Goal: Information Seeking & Learning: Check status

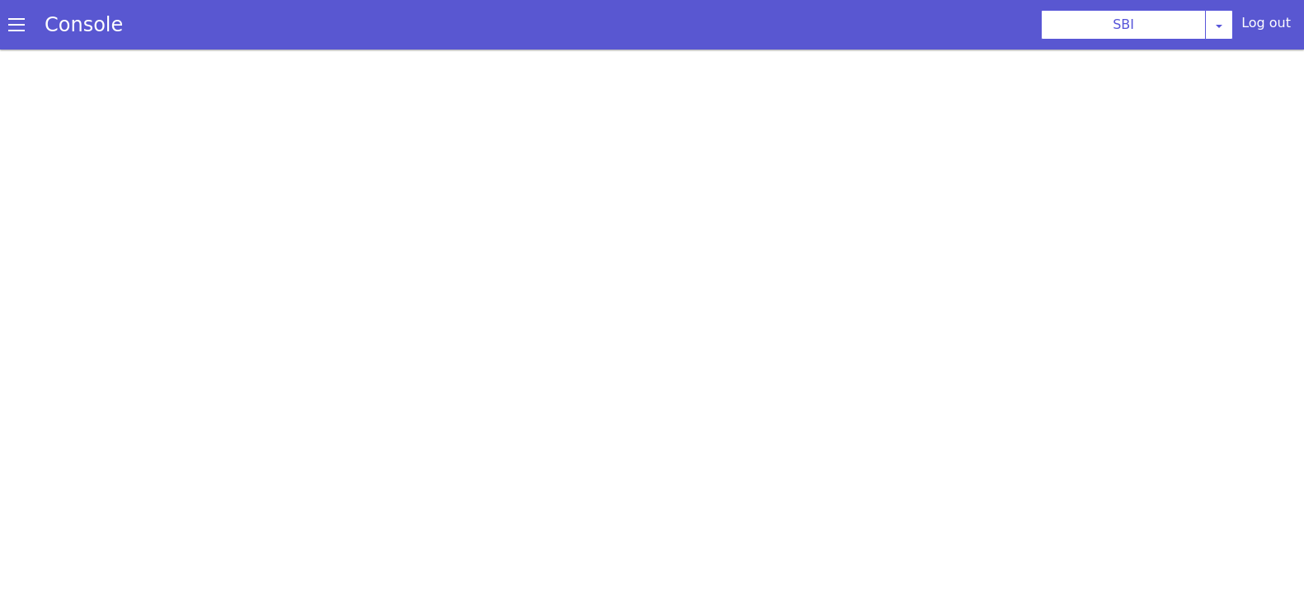
scroll to position [4, 0]
select select "TRANSFER"
select select "en"
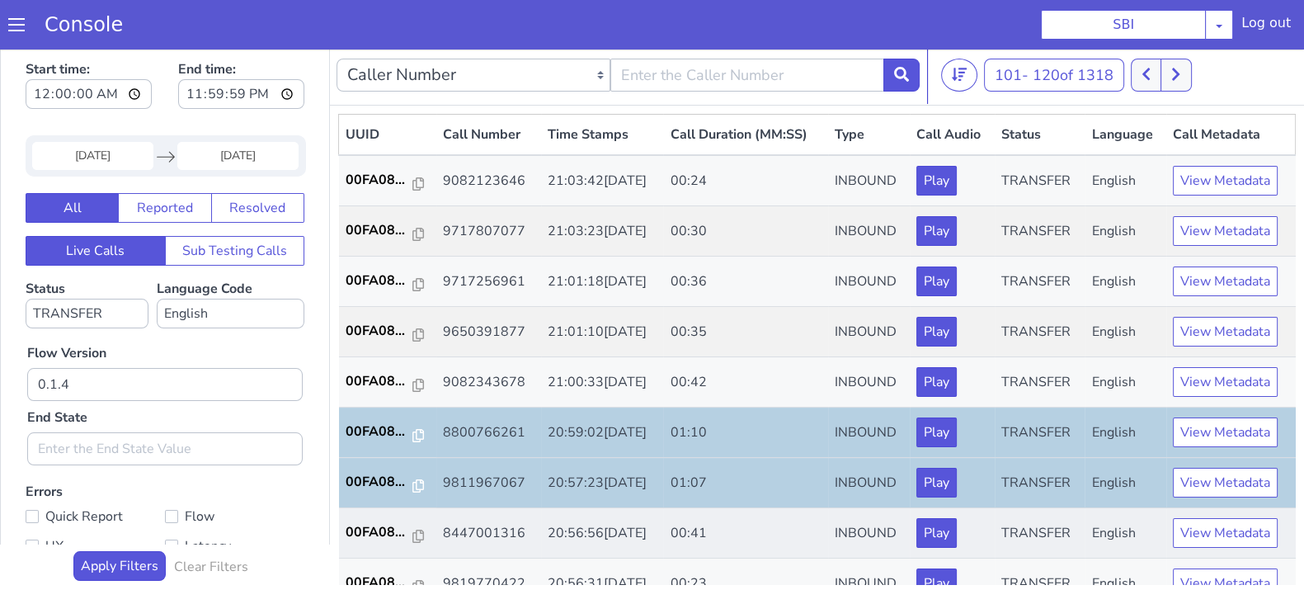
scroll to position [309, 0]
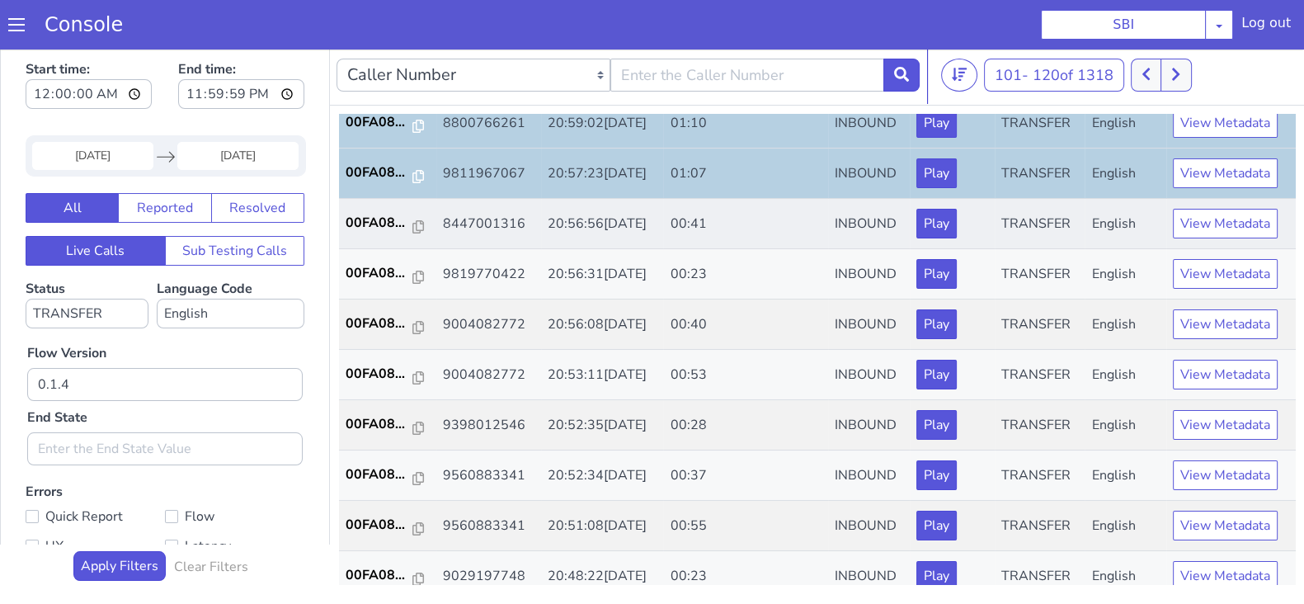
click at [376, 209] on td "00FA08..." at bounding box center [387, 224] width 97 height 50
click at [369, 226] on p "00FA08..." at bounding box center [380, 223] width 68 height 20
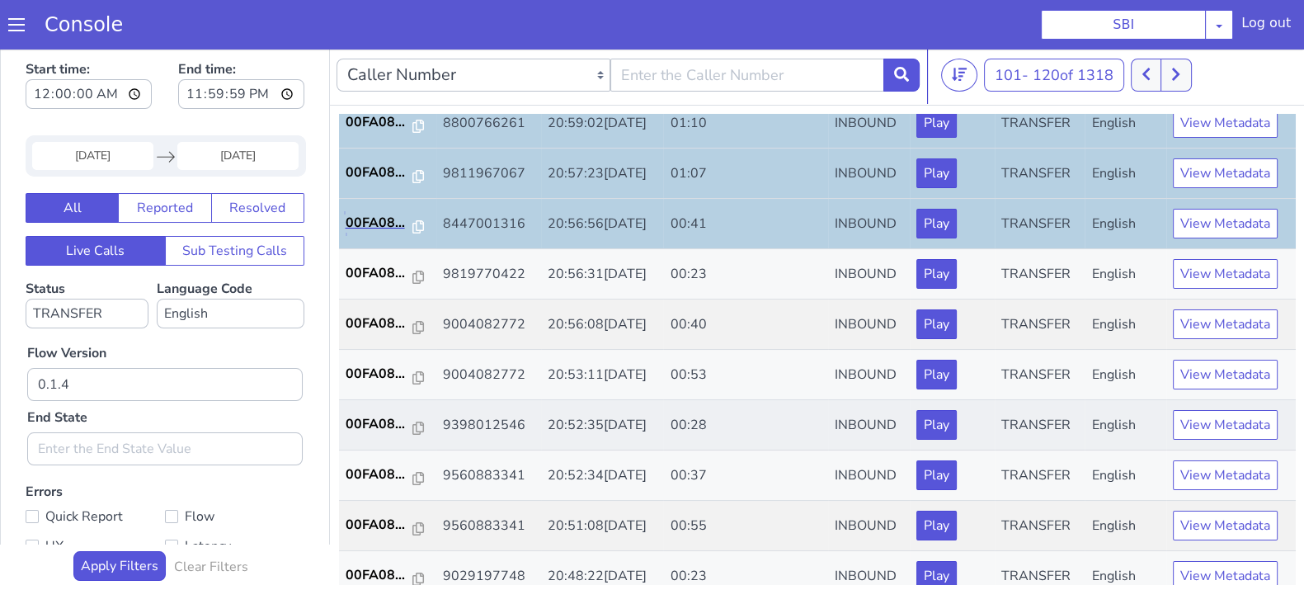
scroll to position [412, 0]
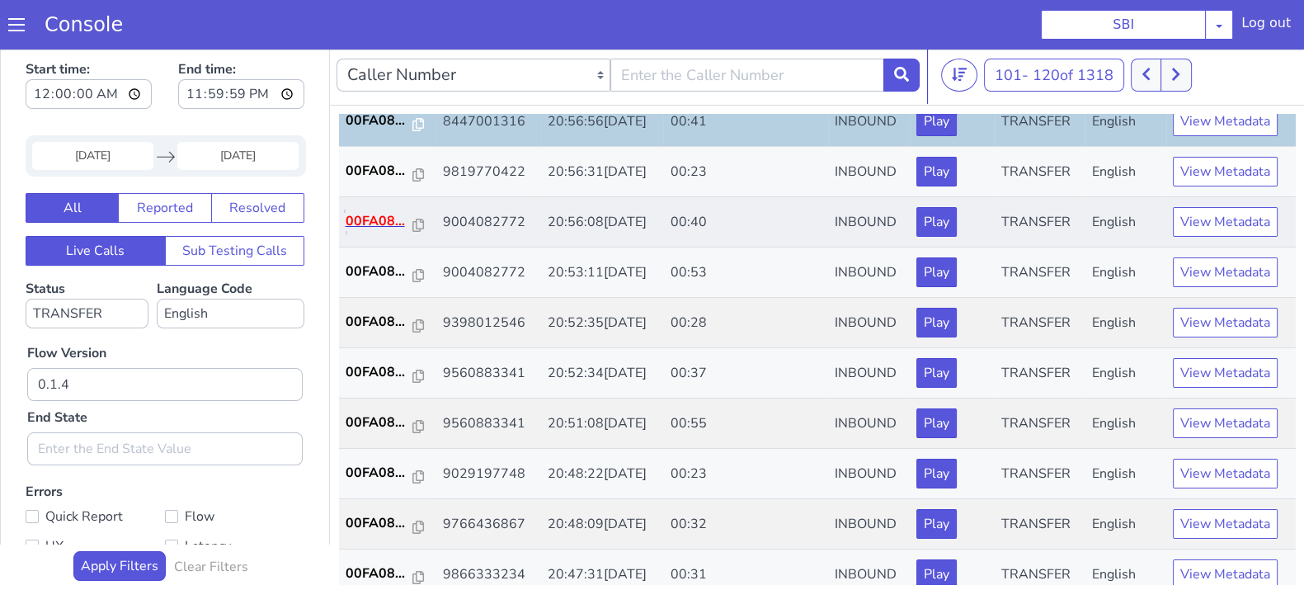
click at [366, 212] on p "00FA08..." at bounding box center [380, 221] width 68 height 20
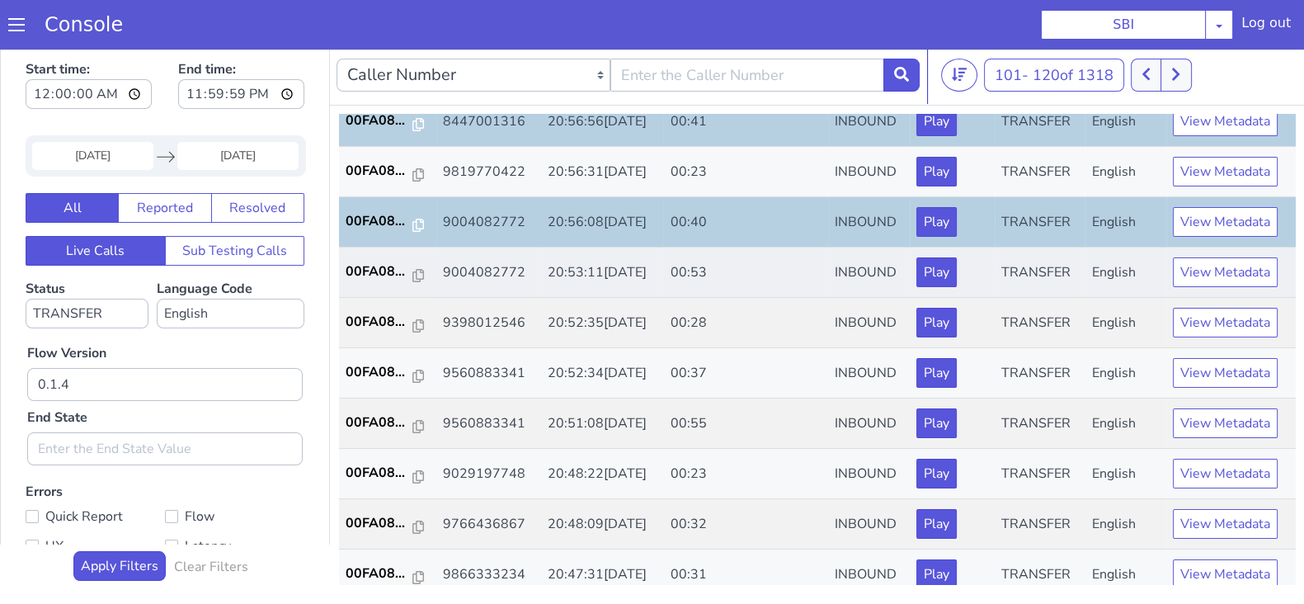
click at [367, 279] on td "00FA08..." at bounding box center [387, 273] width 97 height 50
click at [370, 273] on p "00FA08..." at bounding box center [380, 272] width 68 height 20
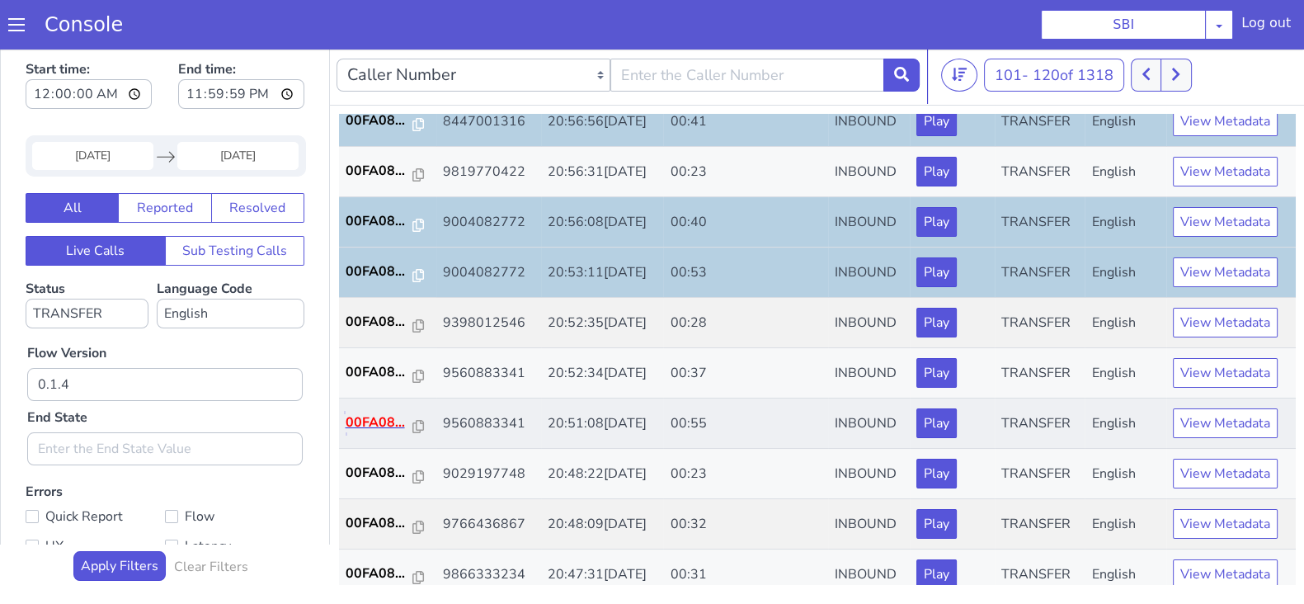
click at [371, 415] on p "00FA08..." at bounding box center [380, 423] width 68 height 20
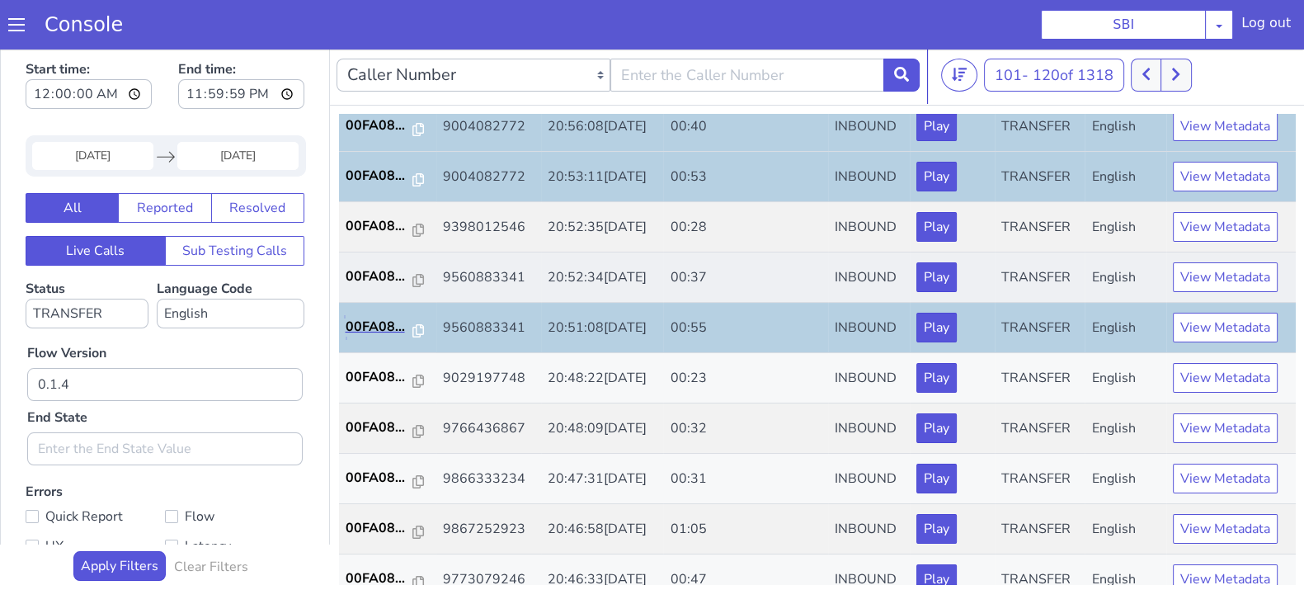
scroll to position [573, 0]
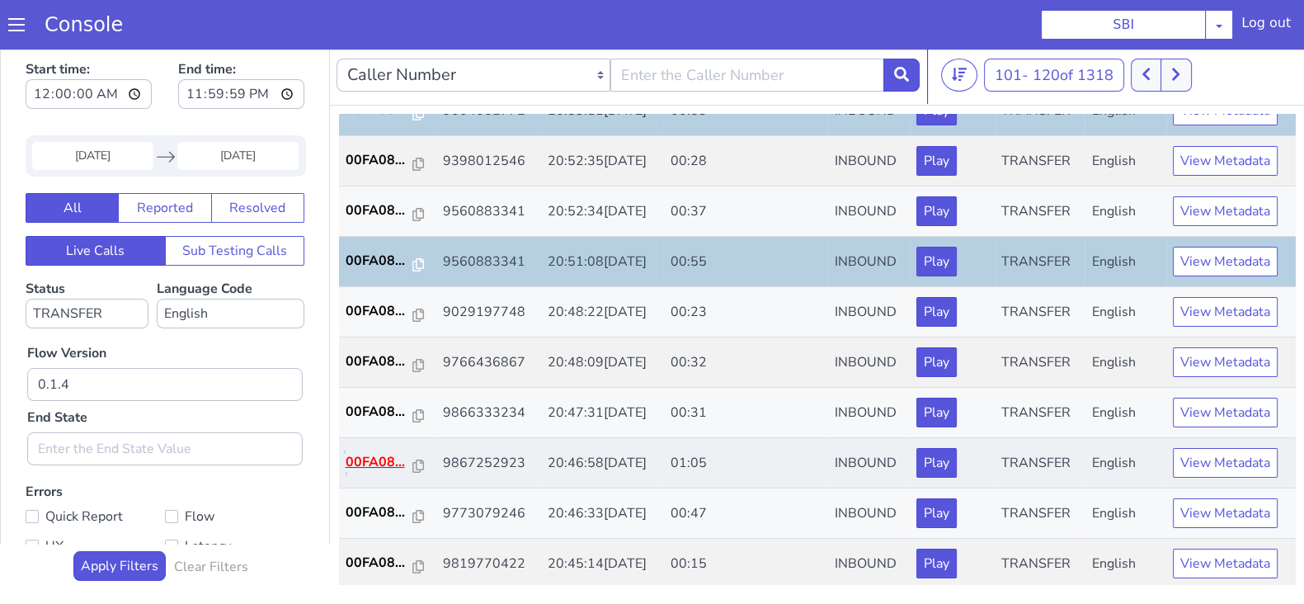
click at [376, 453] on p "00FA08..." at bounding box center [380, 462] width 68 height 20
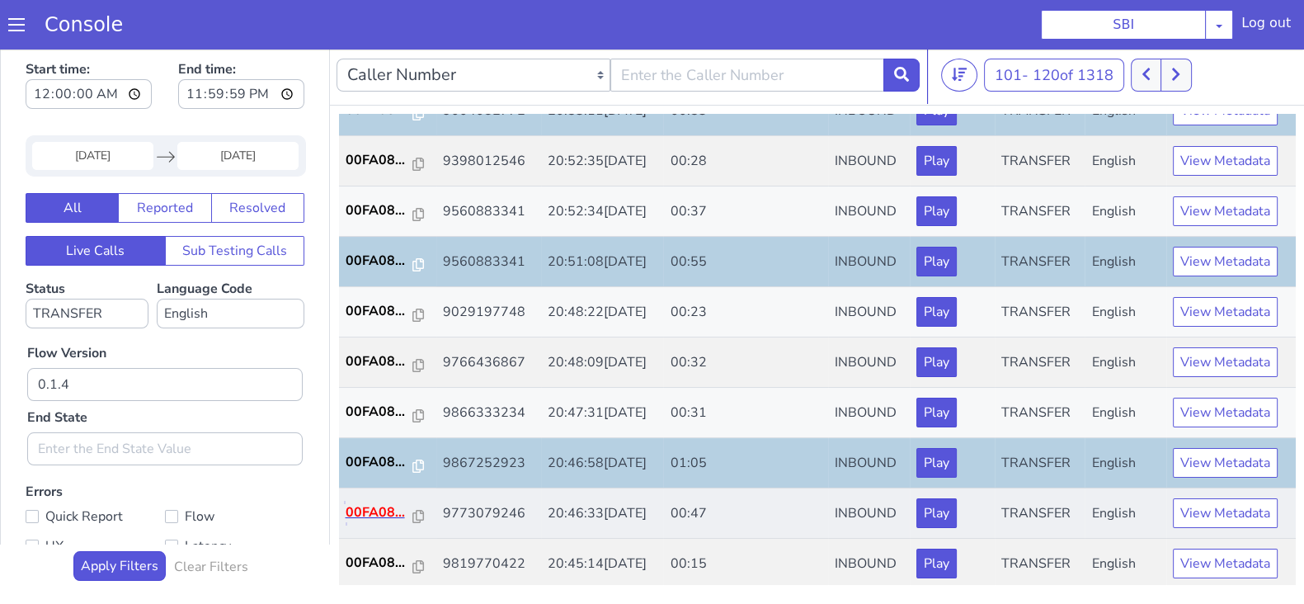
click at [369, 502] on p "00FA08..." at bounding box center [380, 512] width 68 height 20
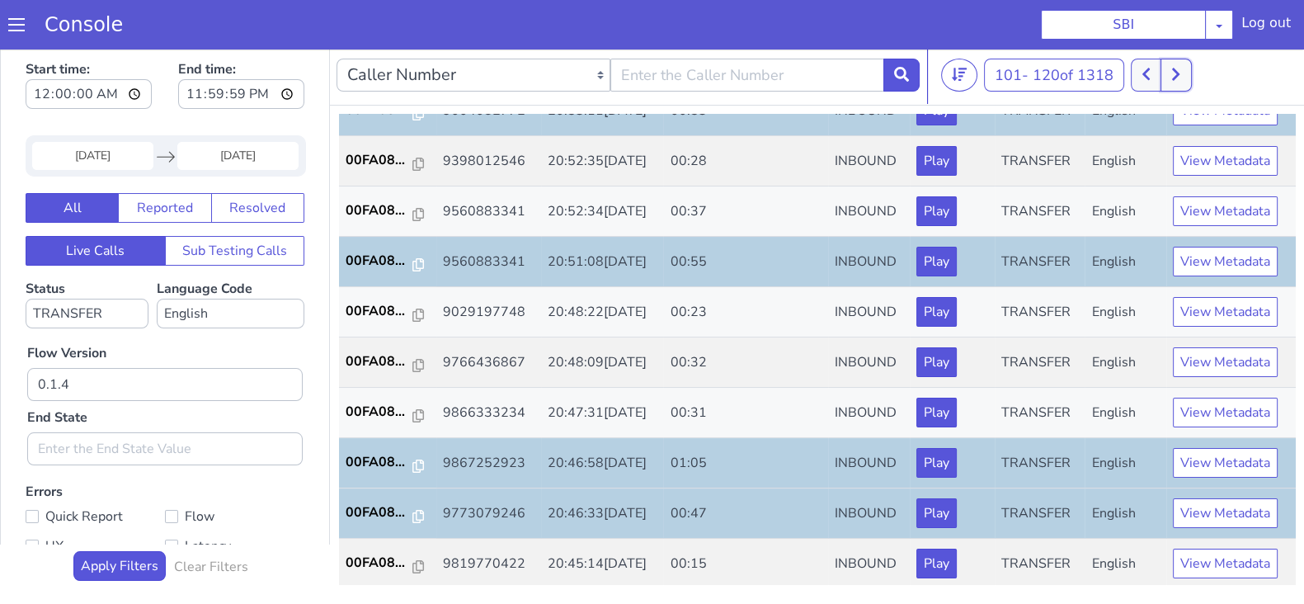
click at [1189, 71] on button at bounding box center [1176, 75] width 31 height 33
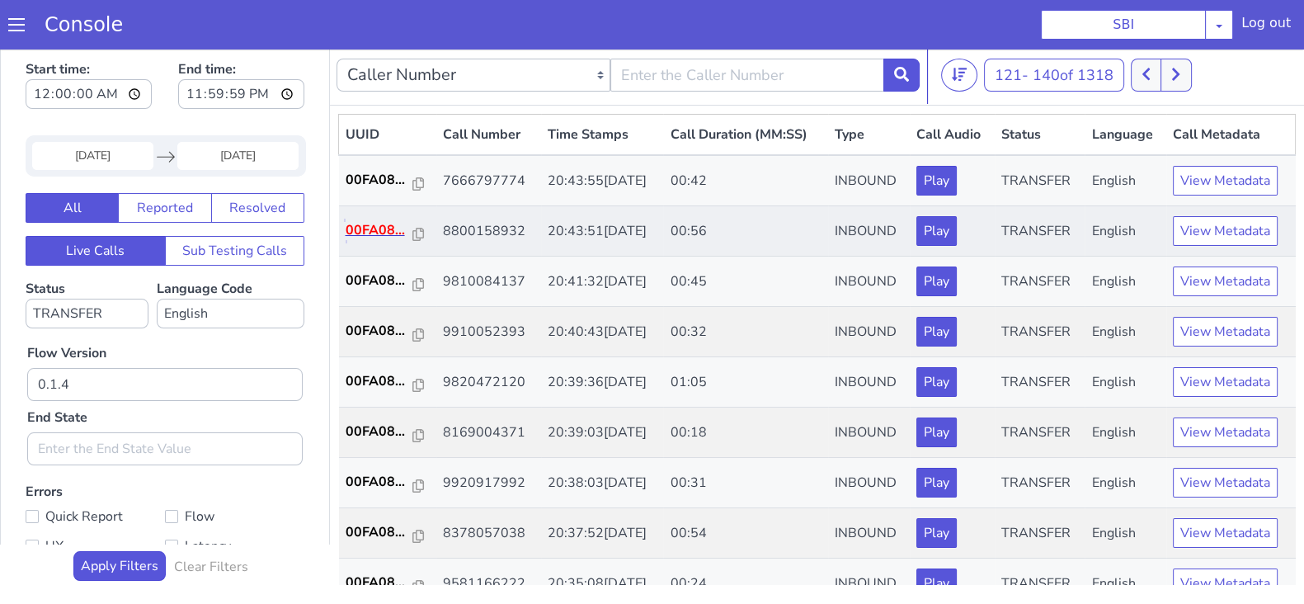
click at [375, 232] on p "00FA08..." at bounding box center [380, 230] width 68 height 20
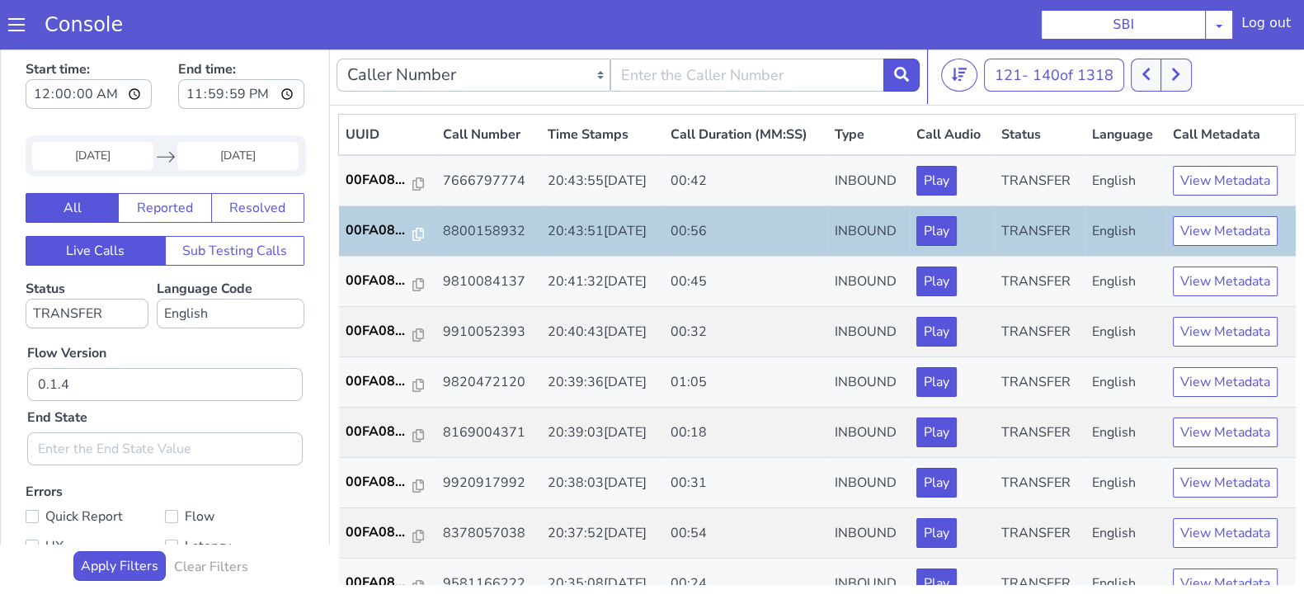
click at [76, 170] on div "13 Sep 2025 Navigate forward to interact with the calendar and select a date. P…" at bounding box center [166, 155] width 281 height 41
click at [84, 160] on input "13 Sep 2025" at bounding box center [92, 156] width 121 height 28
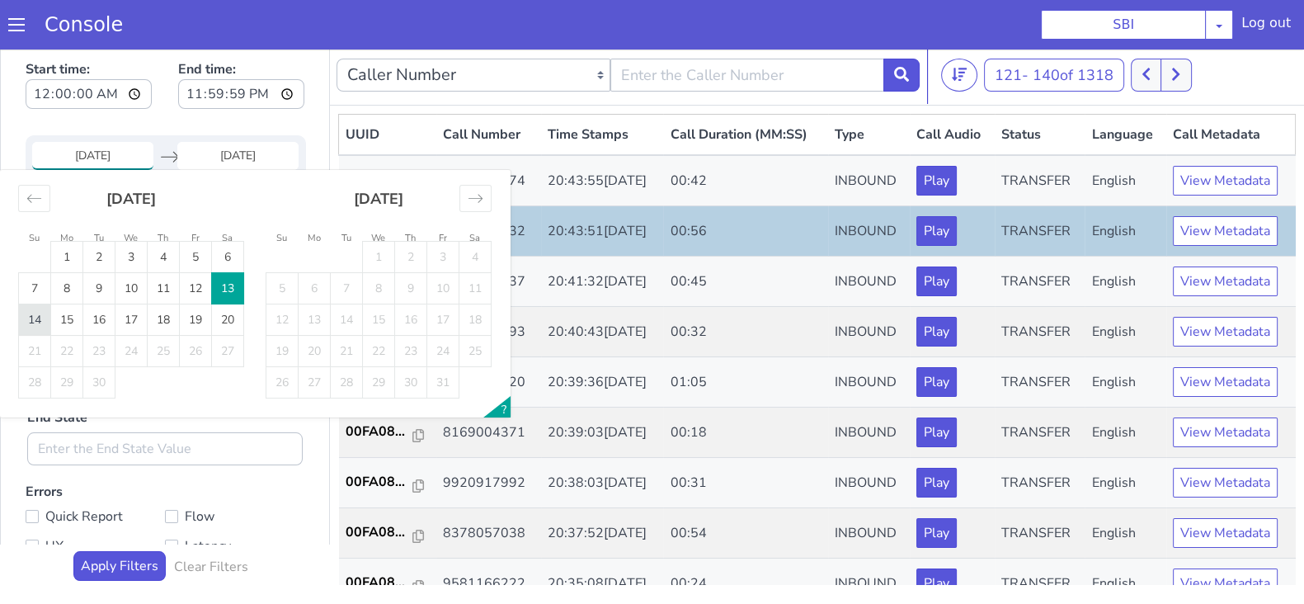
click at [41, 328] on td "14" at bounding box center [35, 319] width 32 height 31
type input "14 Sep 2025"
click at [235, 157] on input "End Date" at bounding box center [237, 156] width 121 height 28
click at [38, 325] on td "14" at bounding box center [35, 319] width 32 height 31
type input "14 Sep 2025"
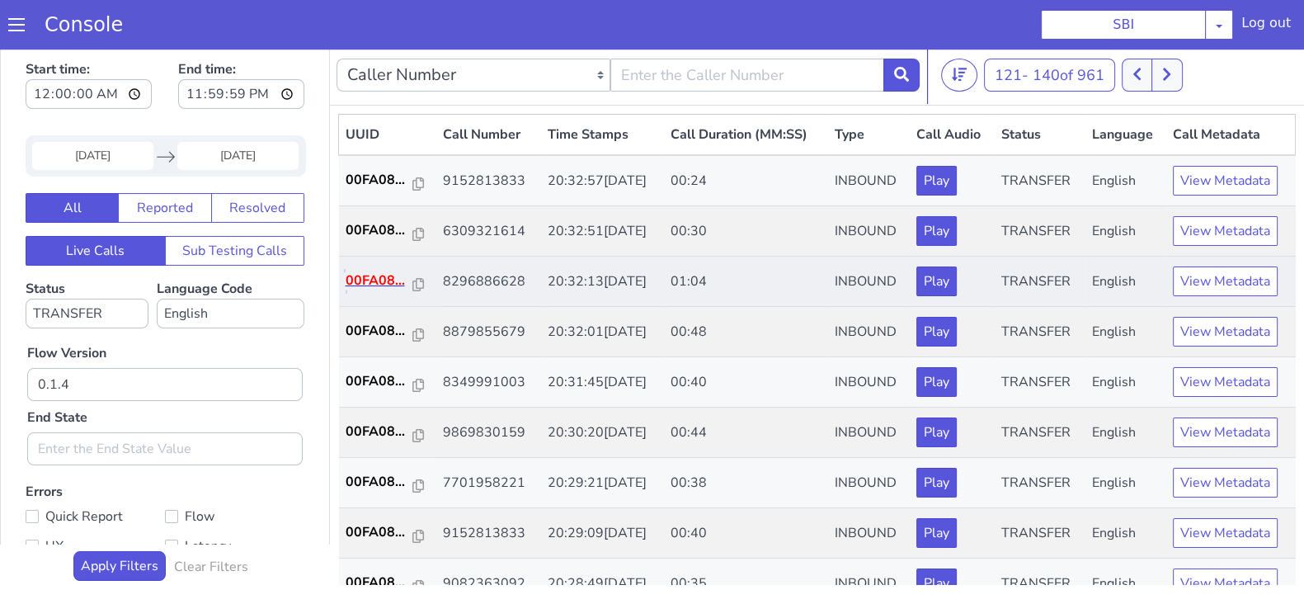
click at [377, 282] on p "00FA08..." at bounding box center [380, 281] width 68 height 20
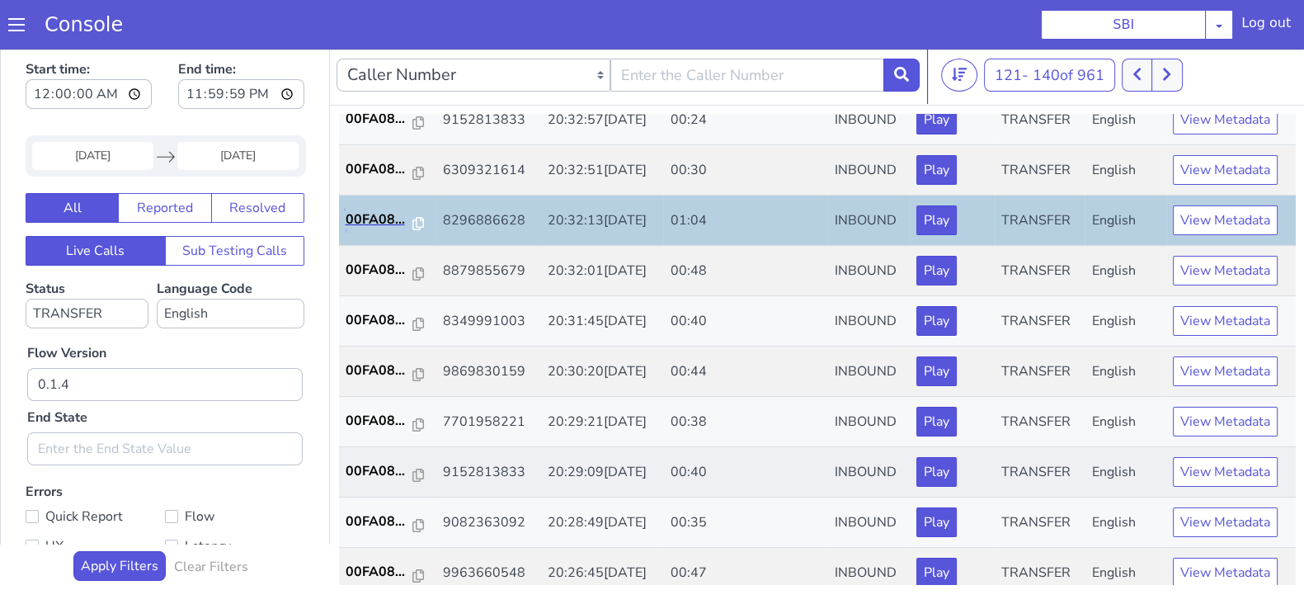
scroll to position [102, 0]
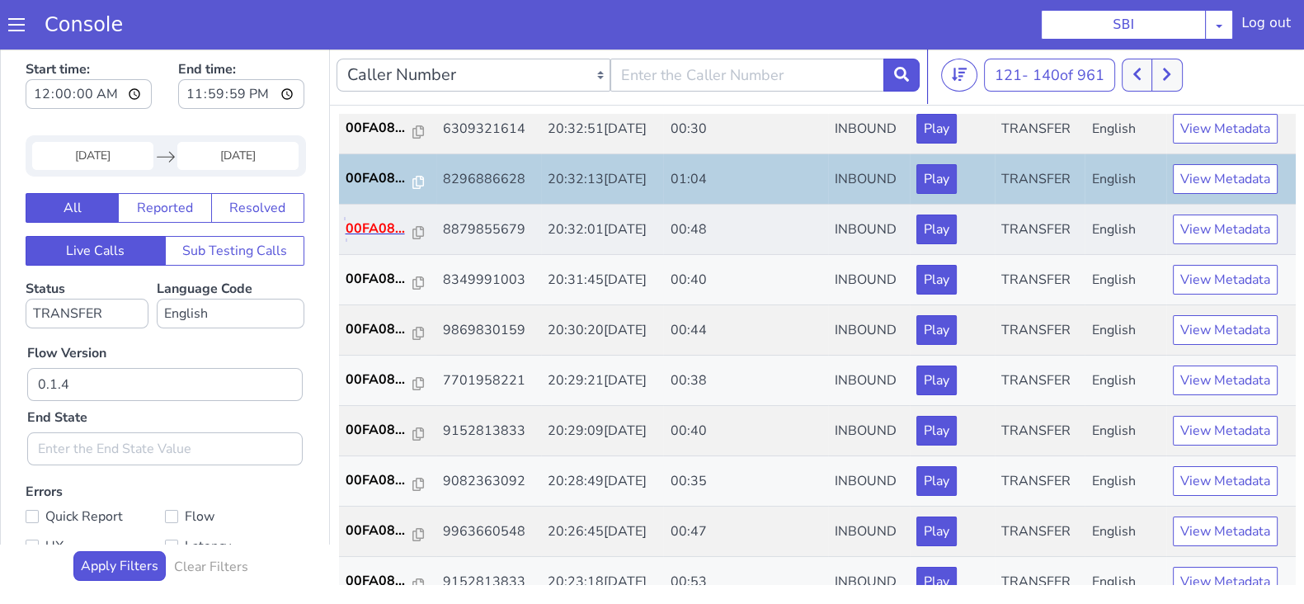
click at [354, 231] on p "00FA08..." at bounding box center [380, 229] width 68 height 20
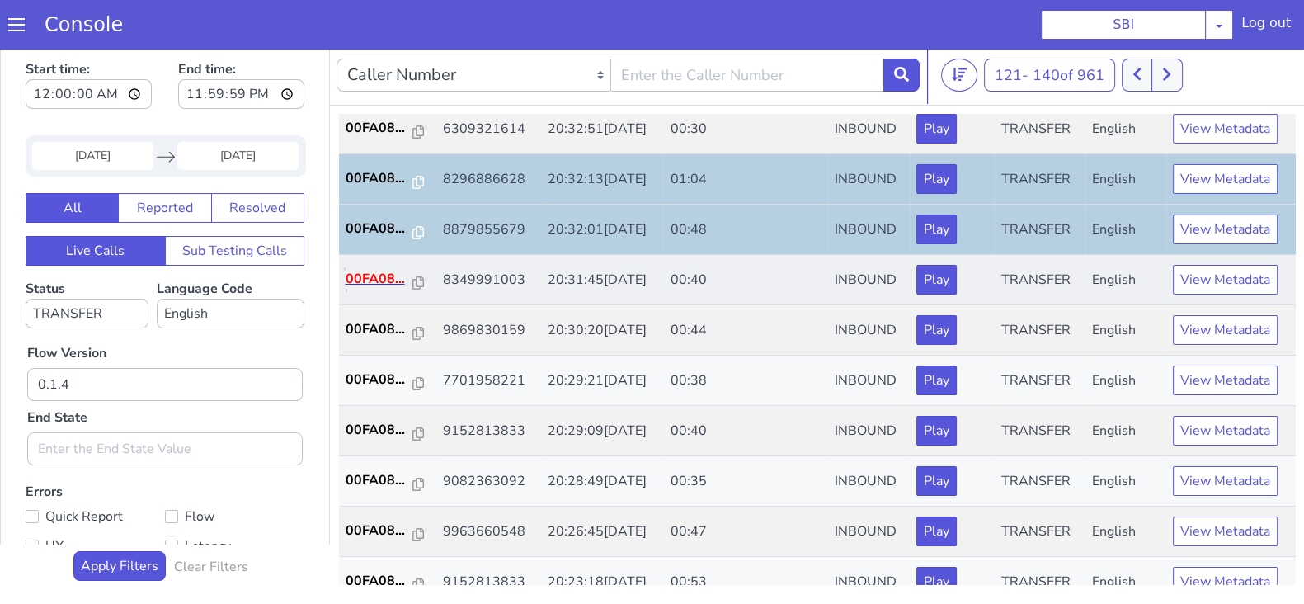
click at [378, 274] on p "00FA08..." at bounding box center [380, 279] width 68 height 20
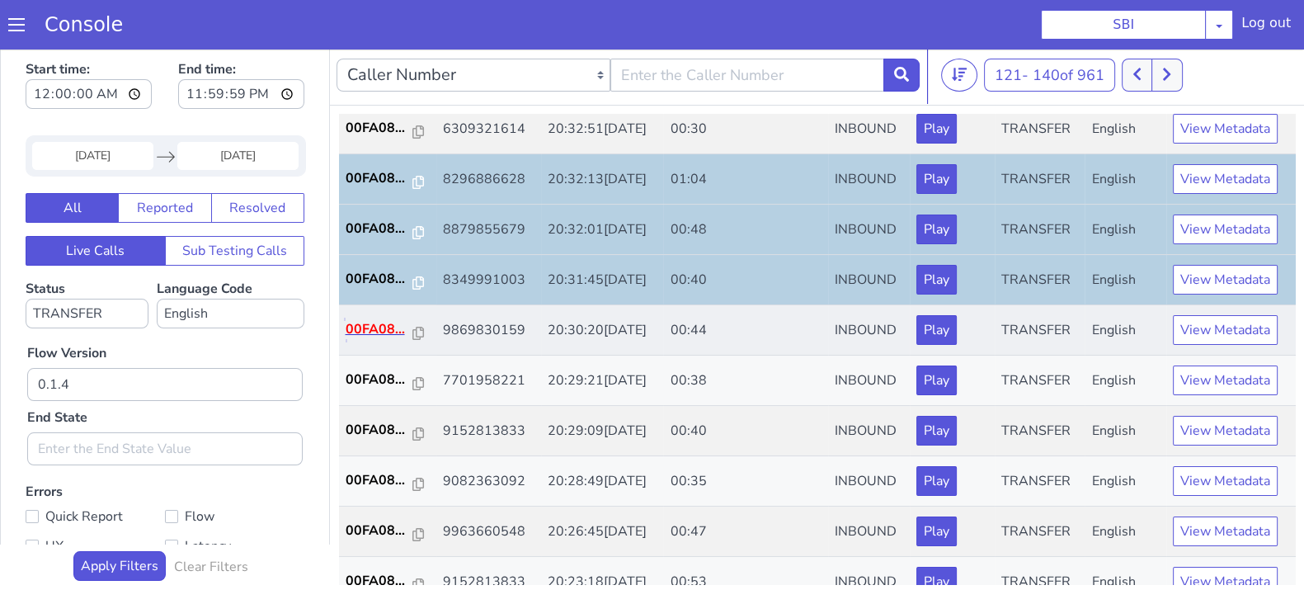
click at [351, 328] on p "00FA08..." at bounding box center [380, 329] width 68 height 20
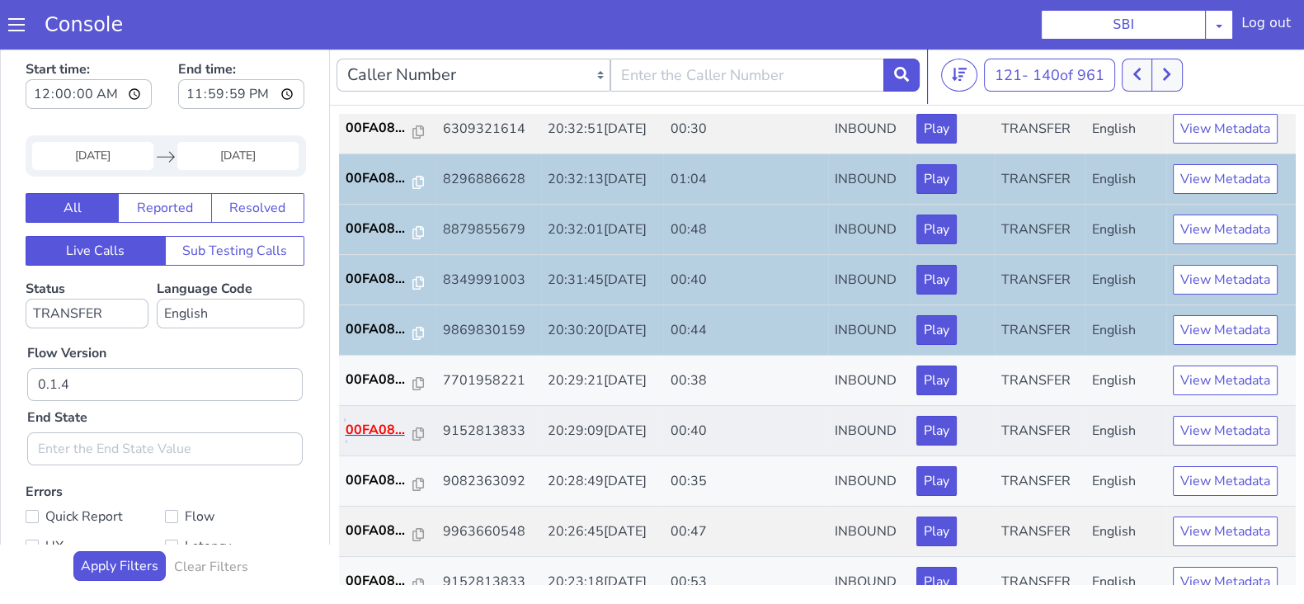
click at [367, 426] on p "00FA08..." at bounding box center [380, 430] width 68 height 20
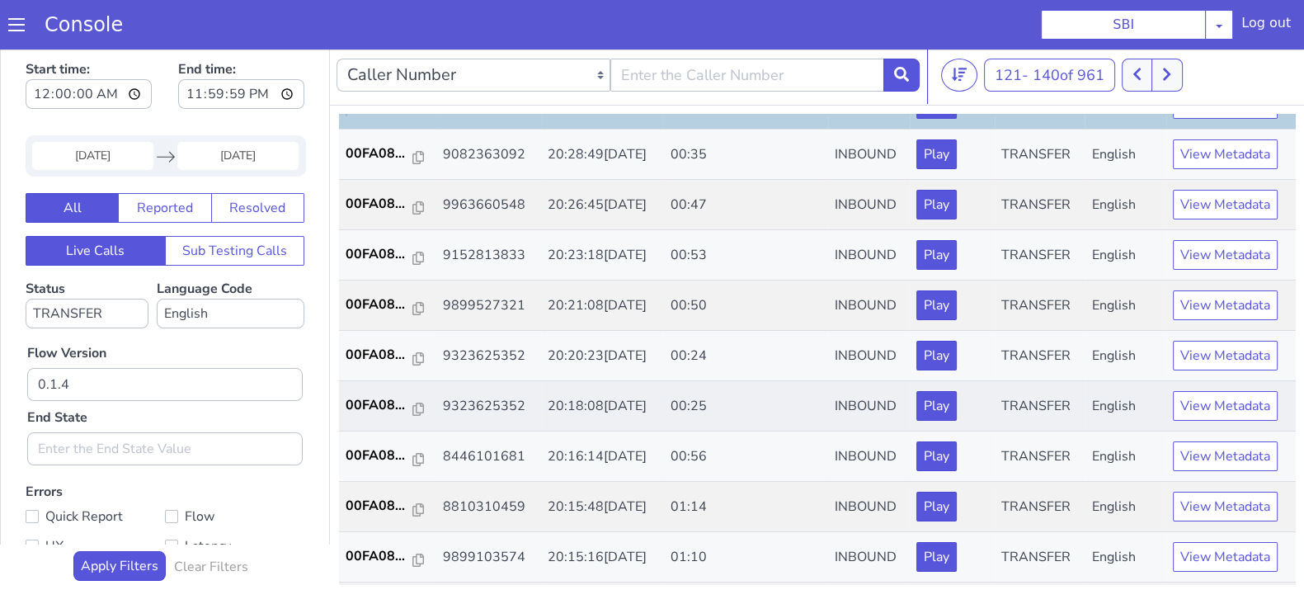
scroll to position [309, 0]
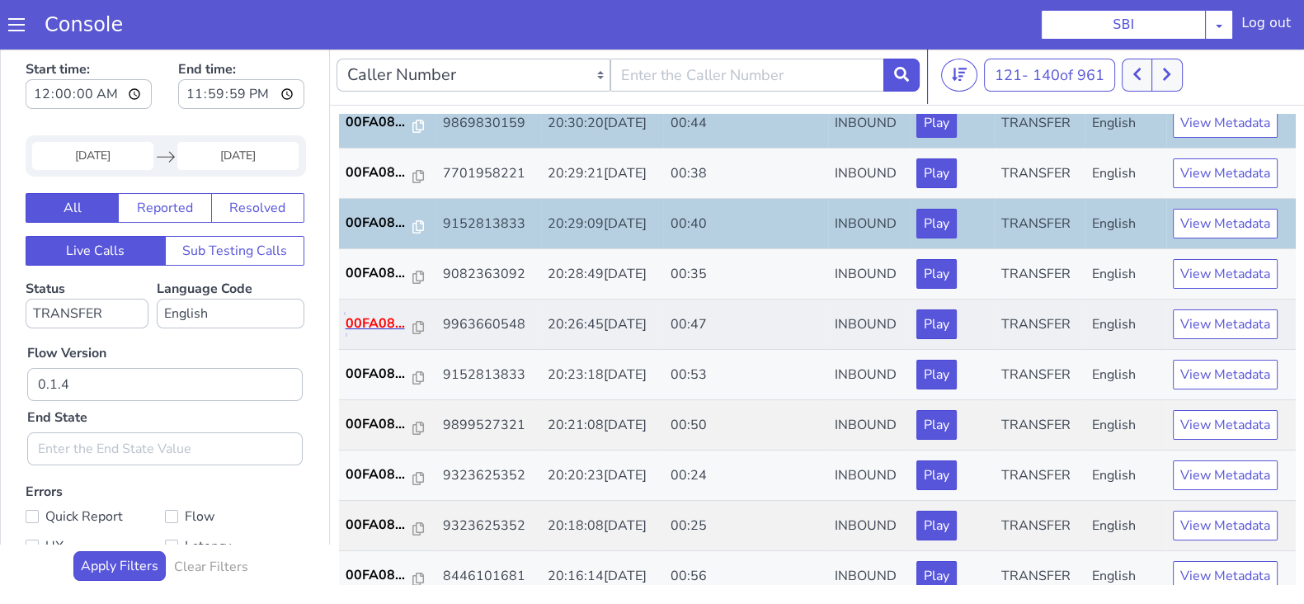
click at [360, 320] on p "00FA08..." at bounding box center [380, 324] width 68 height 20
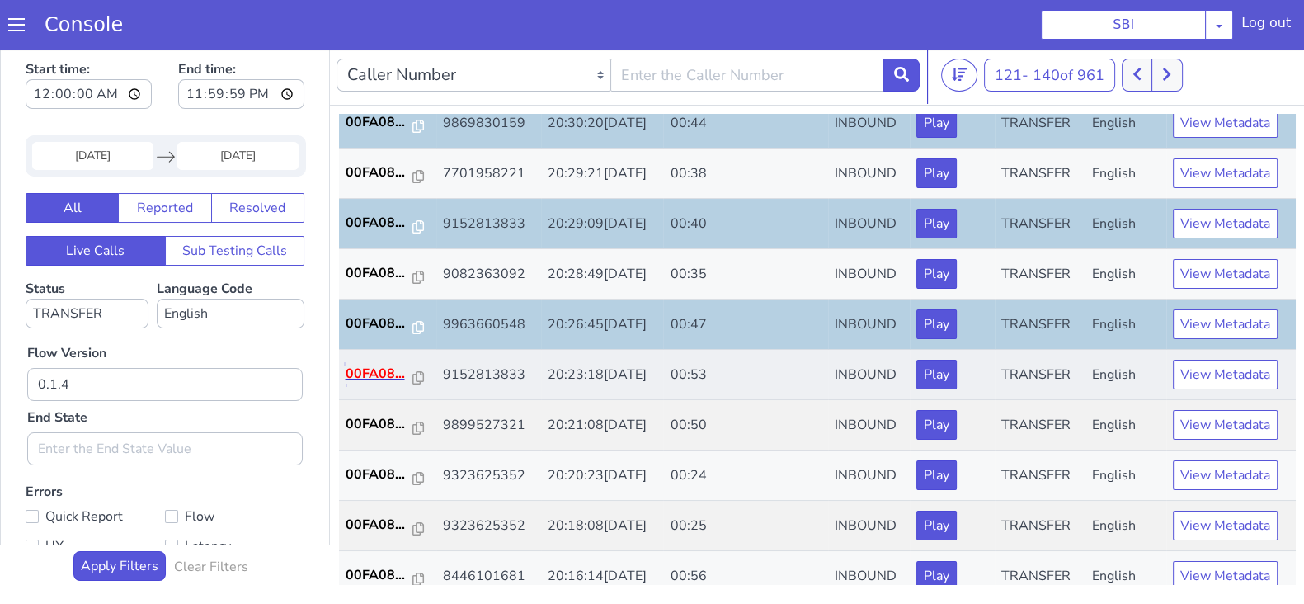
click at [359, 370] on p "00FA08..." at bounding box center [380, 374] width 68 height 20
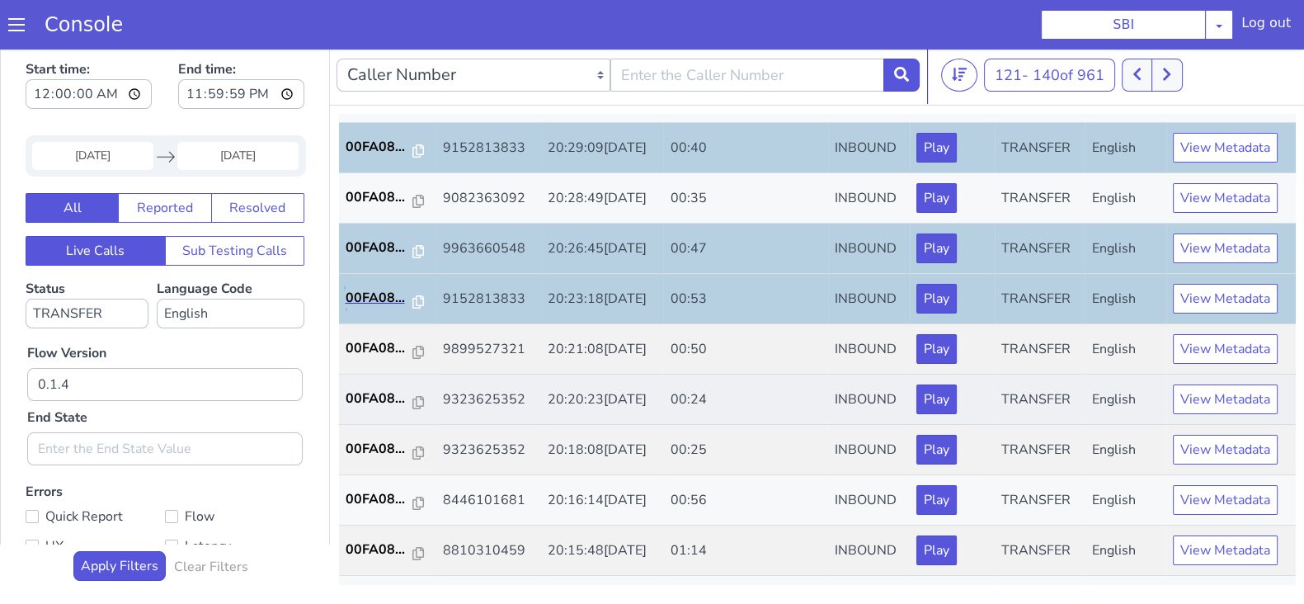
scroll to position [412, 0]
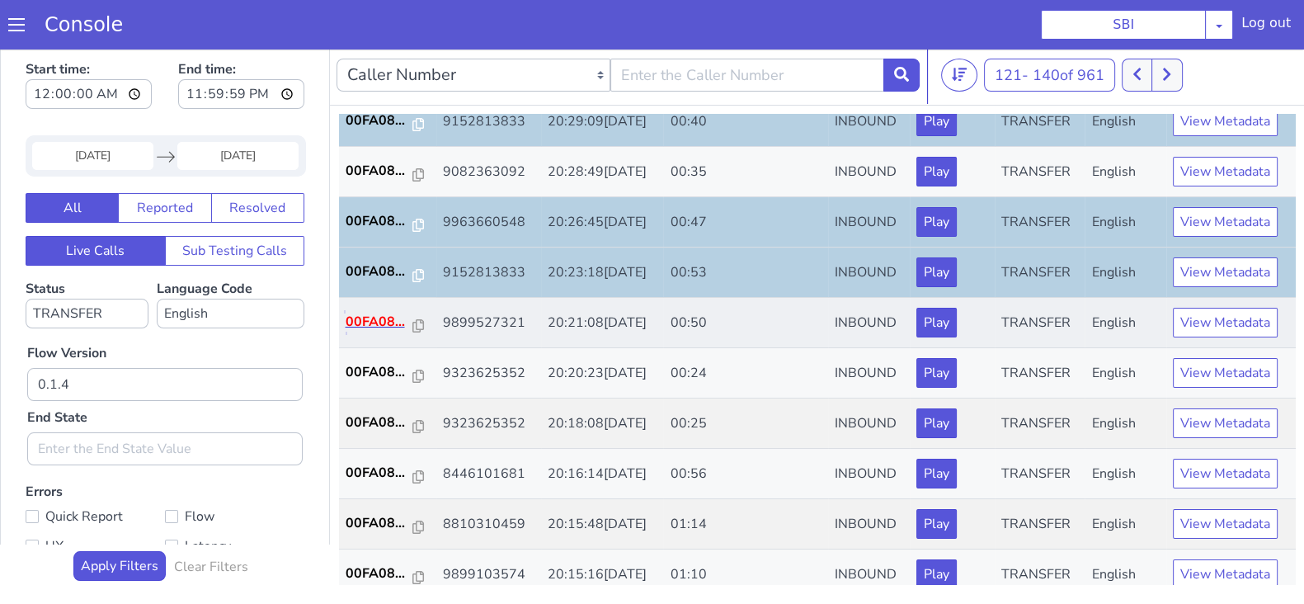
click at [378, 312] on p "00FA08..." at bounding box center [380, 322] width 68 height 20
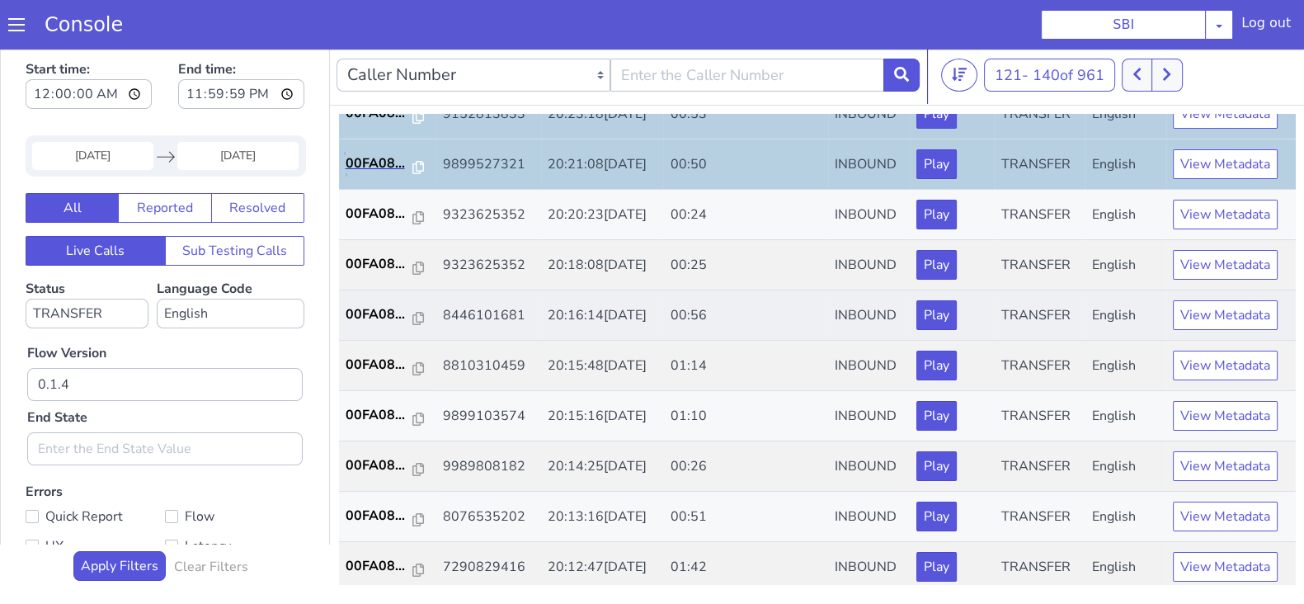
scroll to position [573, 0]
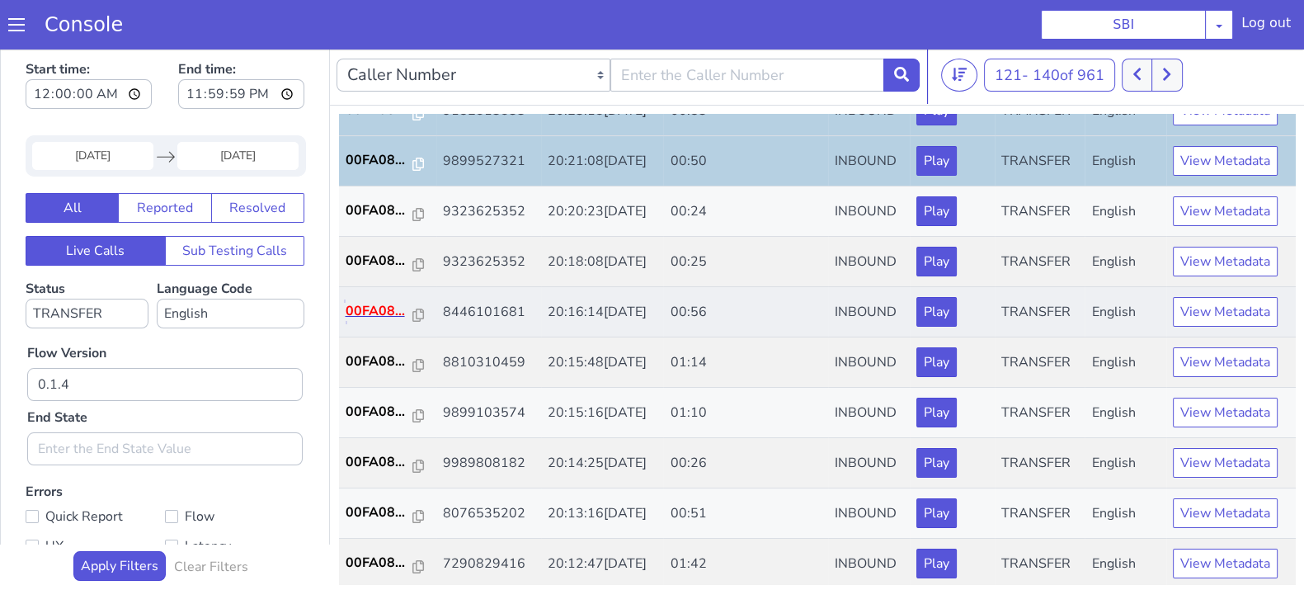
click at [359, 301] on p "00FA08..." at bounding box center [380, 311] width 68 height 20
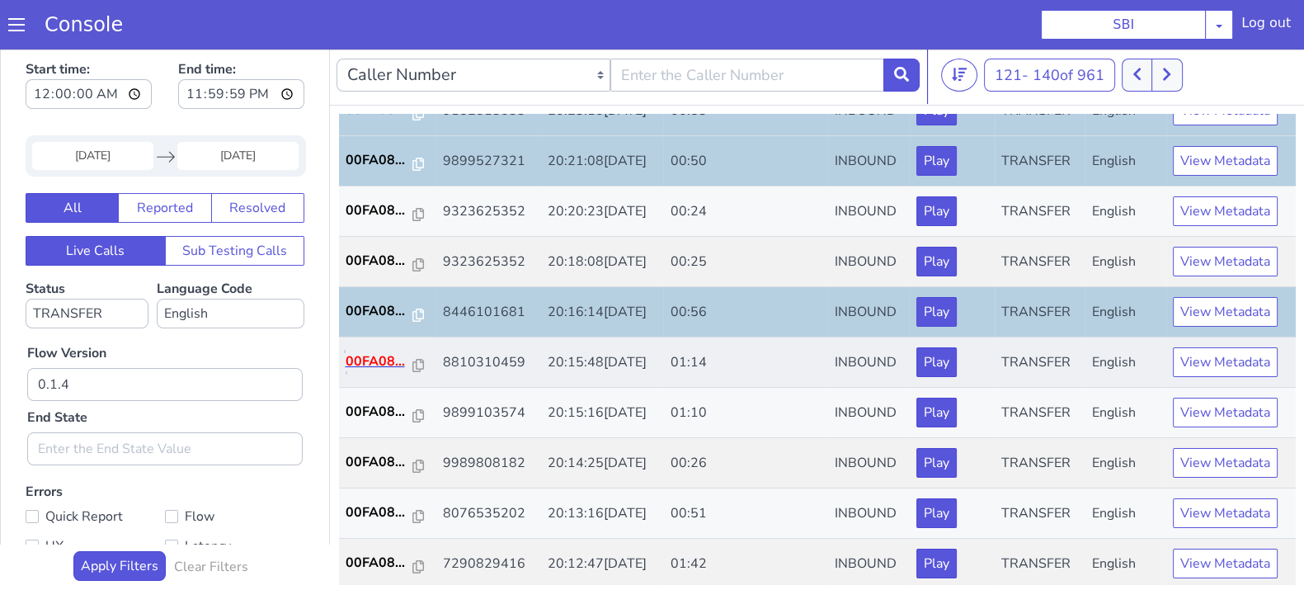
click at [370, 355] on p "00FA08..." at bounding box center [380, 361] width 68 height 20
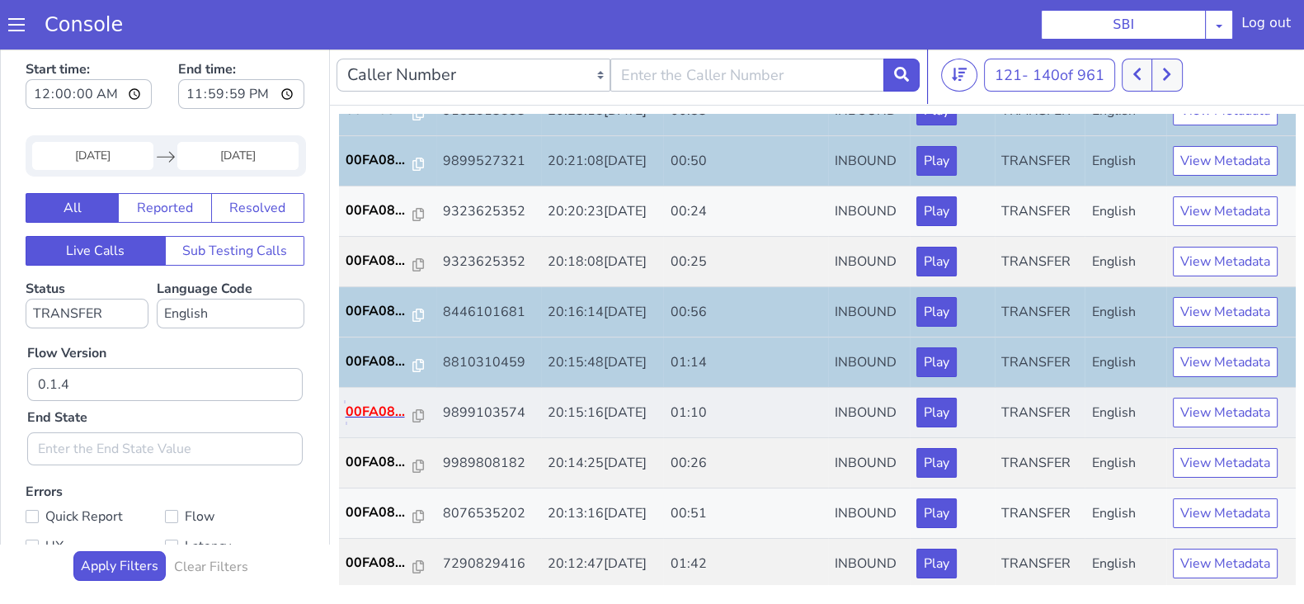
click at [372, 406] on p "00FA08..." at bounding box center [380, 412] width 68 height 20
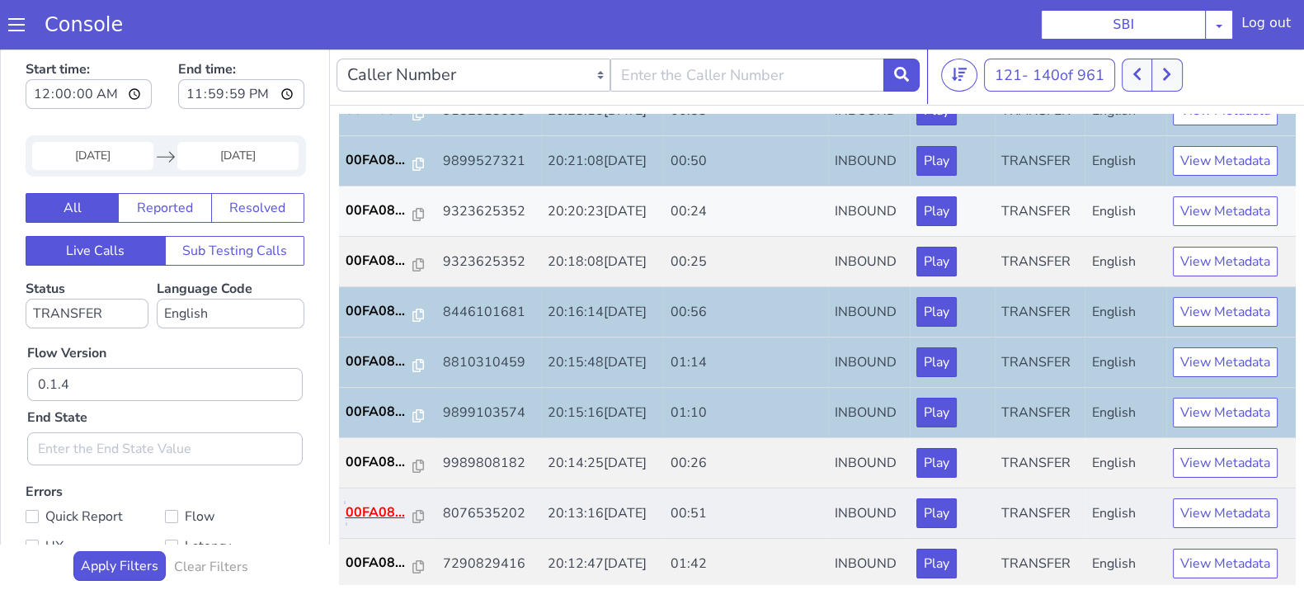
click at [383, 502] on p "00FA08..." at bounding box center [380, 512] width 68 height 20
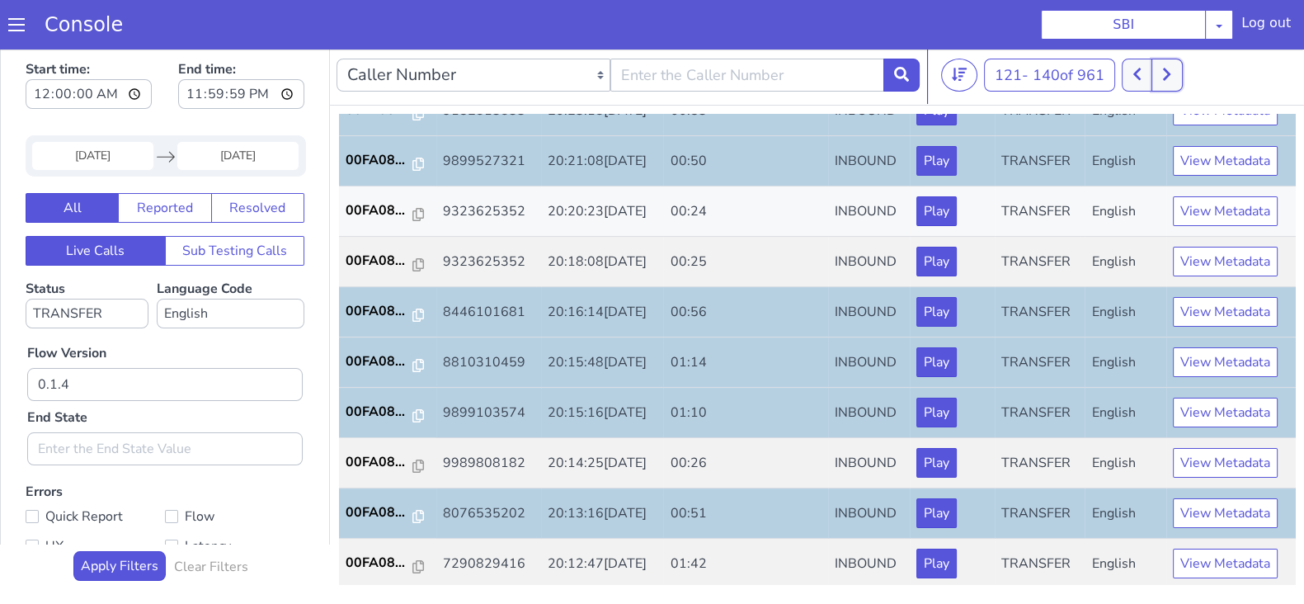
click at [1163, 75] on button at bounding box center [1167, 75] width 31 height 33
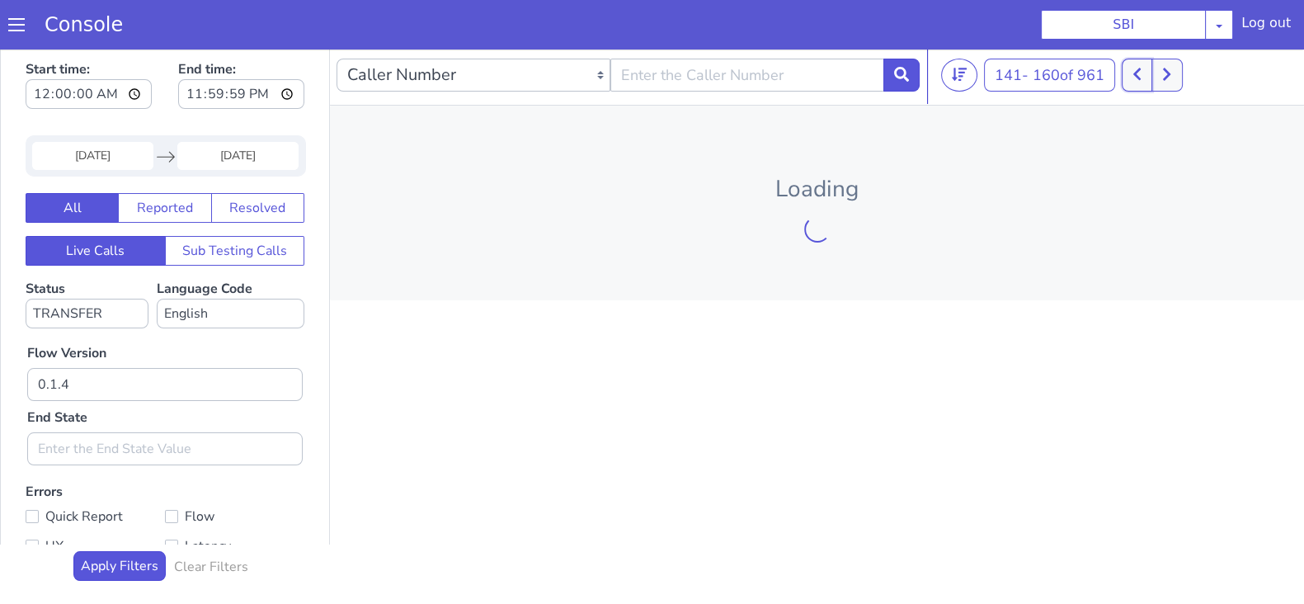
click at [1142, 67] on icon at bounding box center [1137, 74] width 9 height 15
click at [1143, 66] on button at bounding box center [1128, 75] width 31 height 33
click at [1121, 74] on icon at bounding box center [1119, 74] width 7 height 12
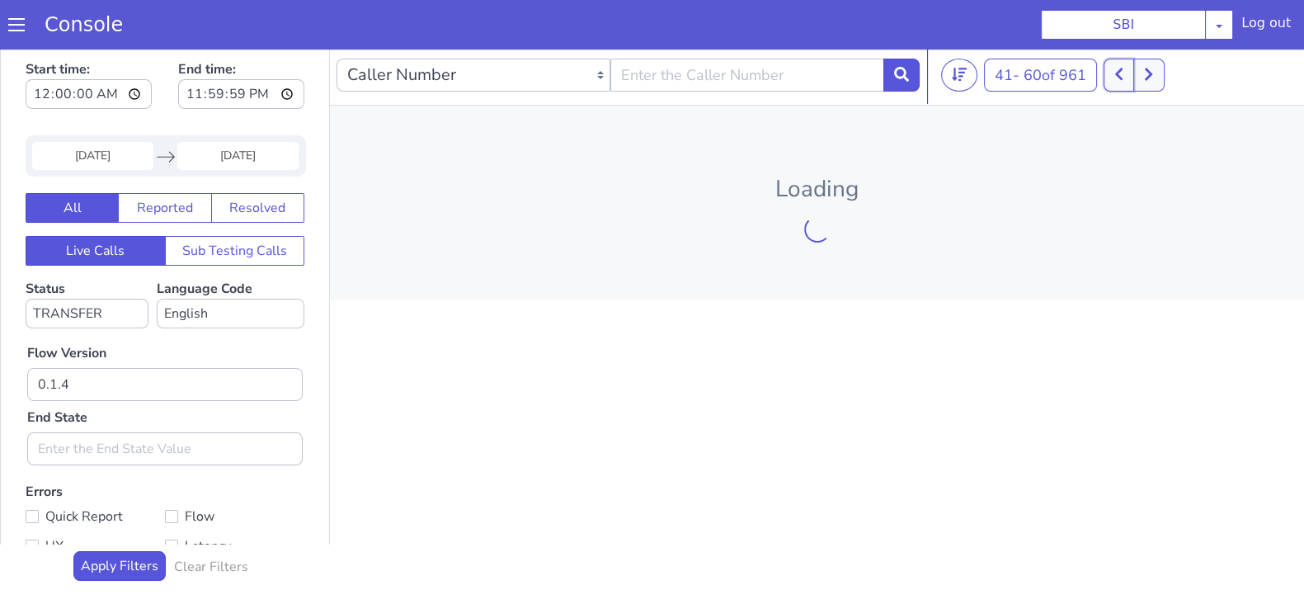
click at [1121, 74] on icon at bounding box center [1119, 74] width 7 height 12
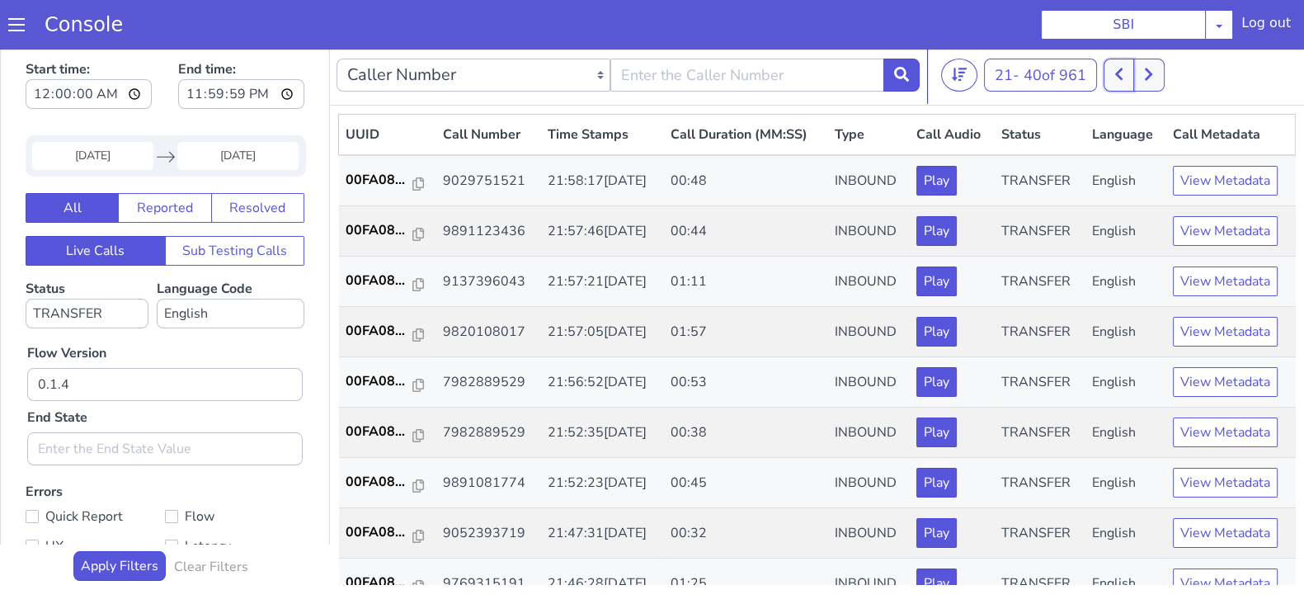
click at [1121, 74] on icon at bounding box center [1119, 74] width 7 height 12
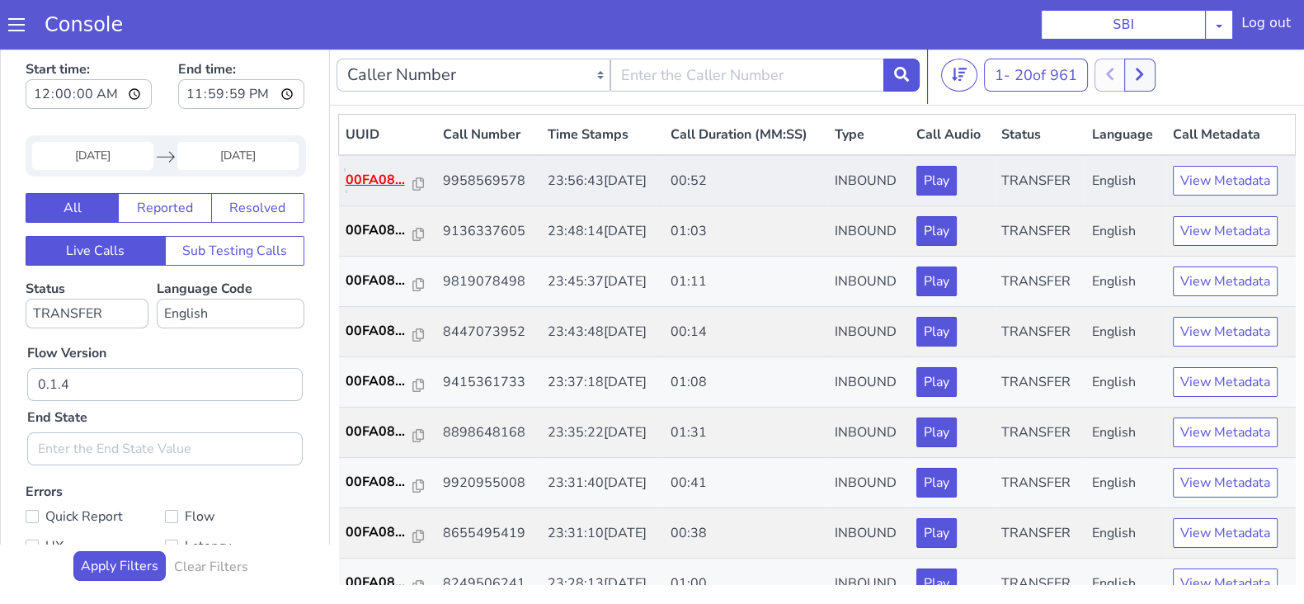
click at [371, 177] on p "00FA08..." at bounding box center [380, 180] width 68 height 20
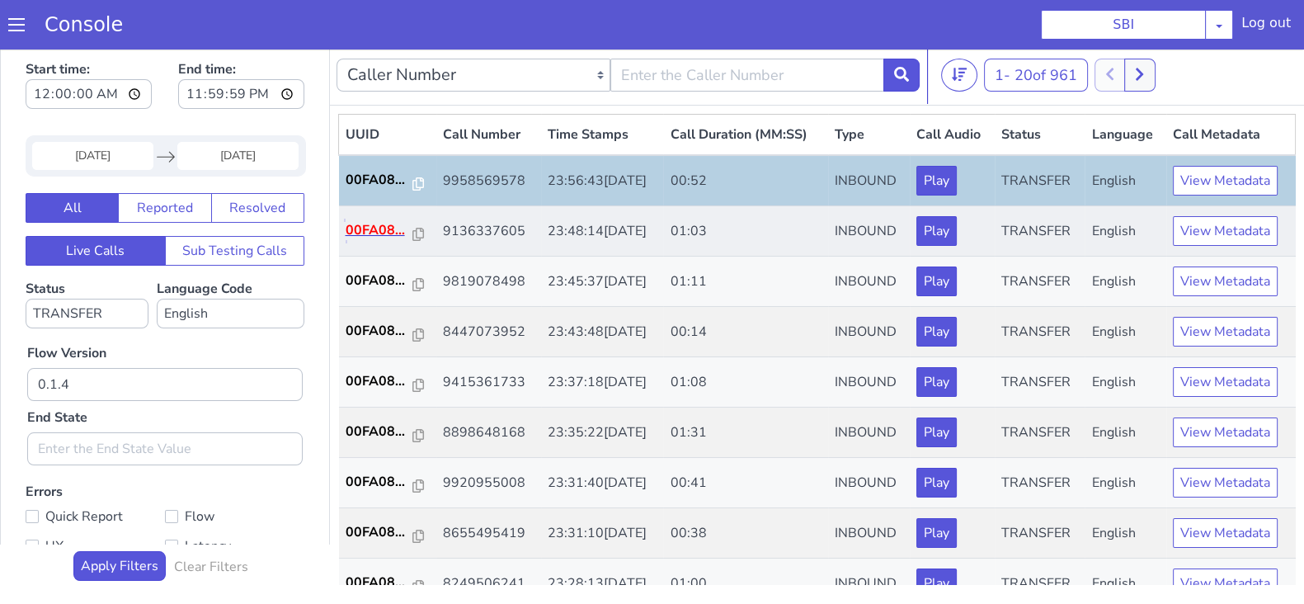
click at [361, 233] on p "00FA08..." at bounding box center [380, 230] width 68 height 20
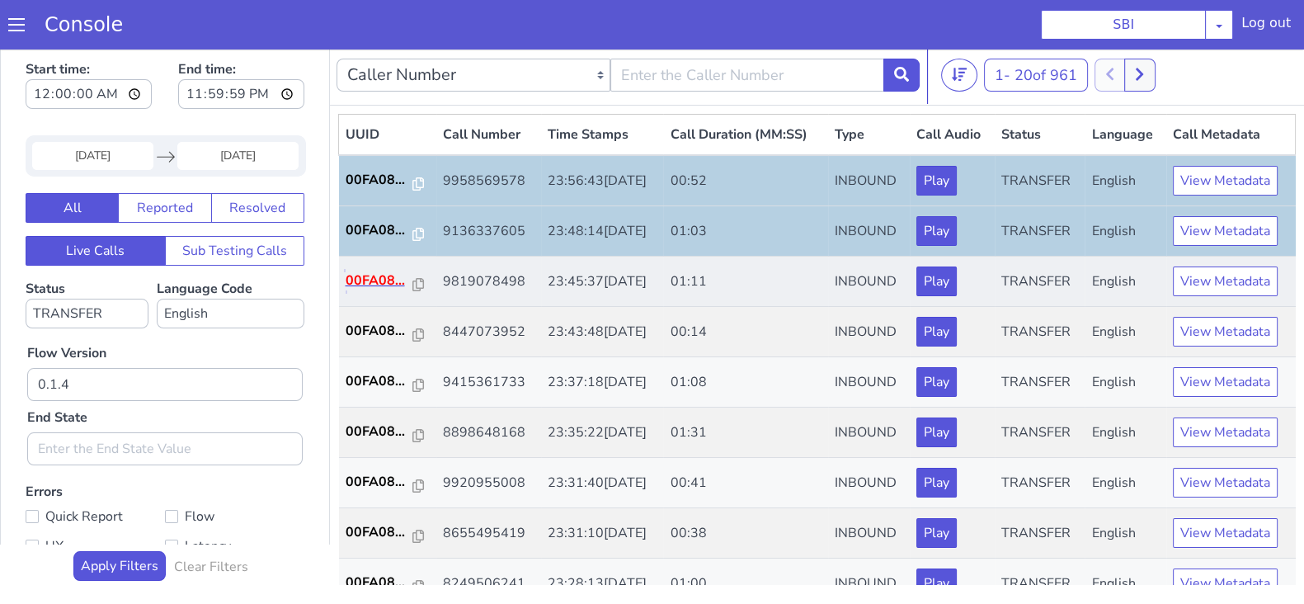
click at [382, 272] on p "00FA08..." at bounding box center [380, 281] width 68 height 20
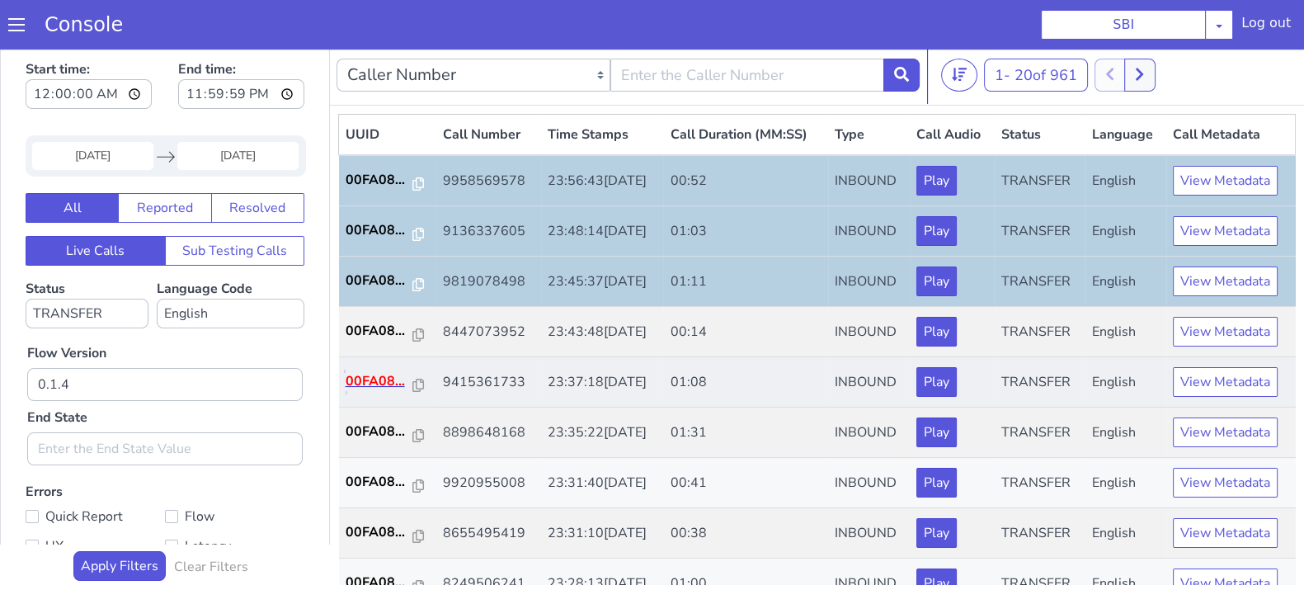
click at [366, 375] on p "00FA08..." at bounding box center [380, 381] width 68 height 20
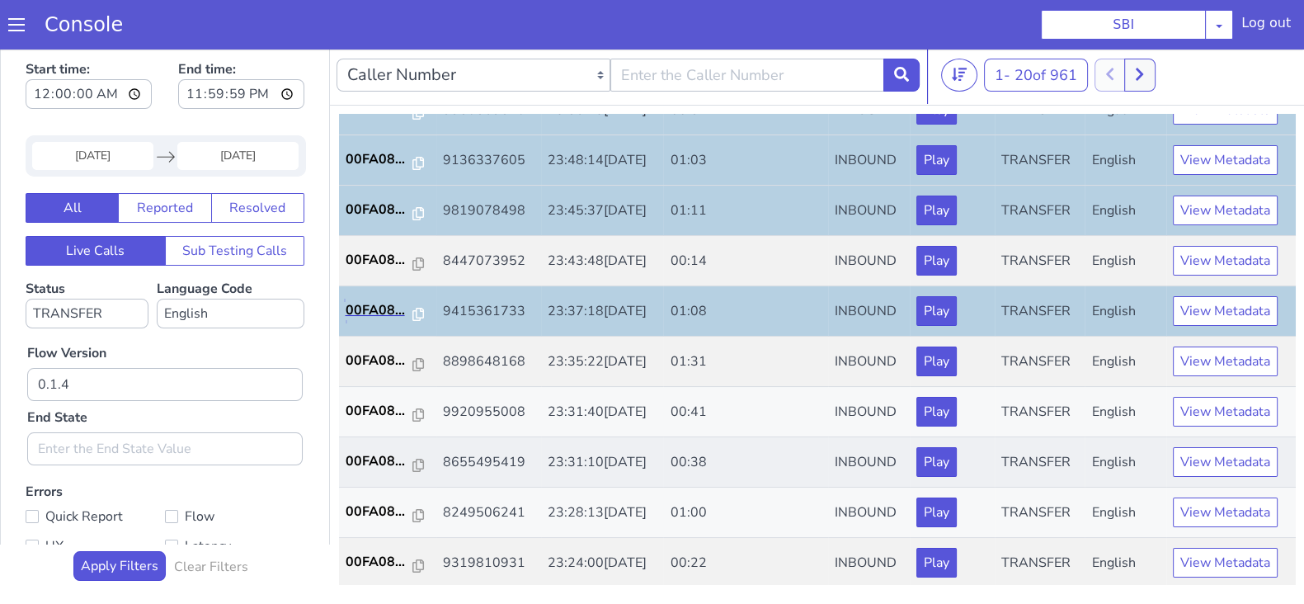
scroll to position [102, 0]
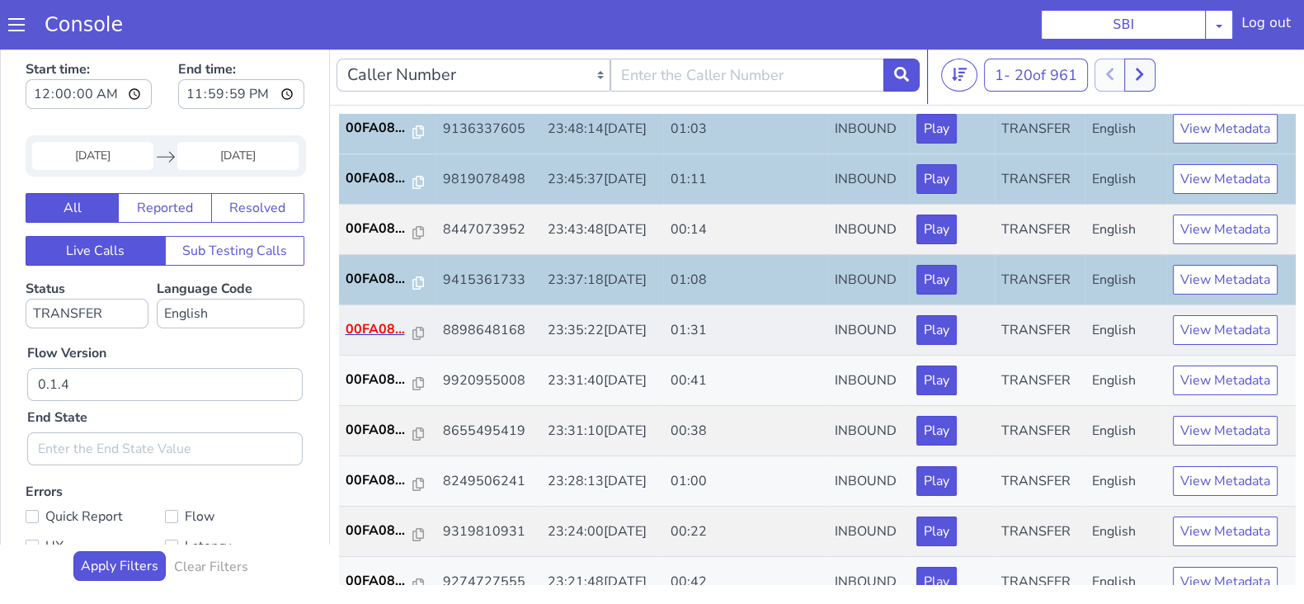
click at [356, 318] on td "00FA08..." at bounding box center [387, 330] width 97 height 50
click at [370, 329] on p "00FA08..." at bounding box center [380, 329] width 68 height 20
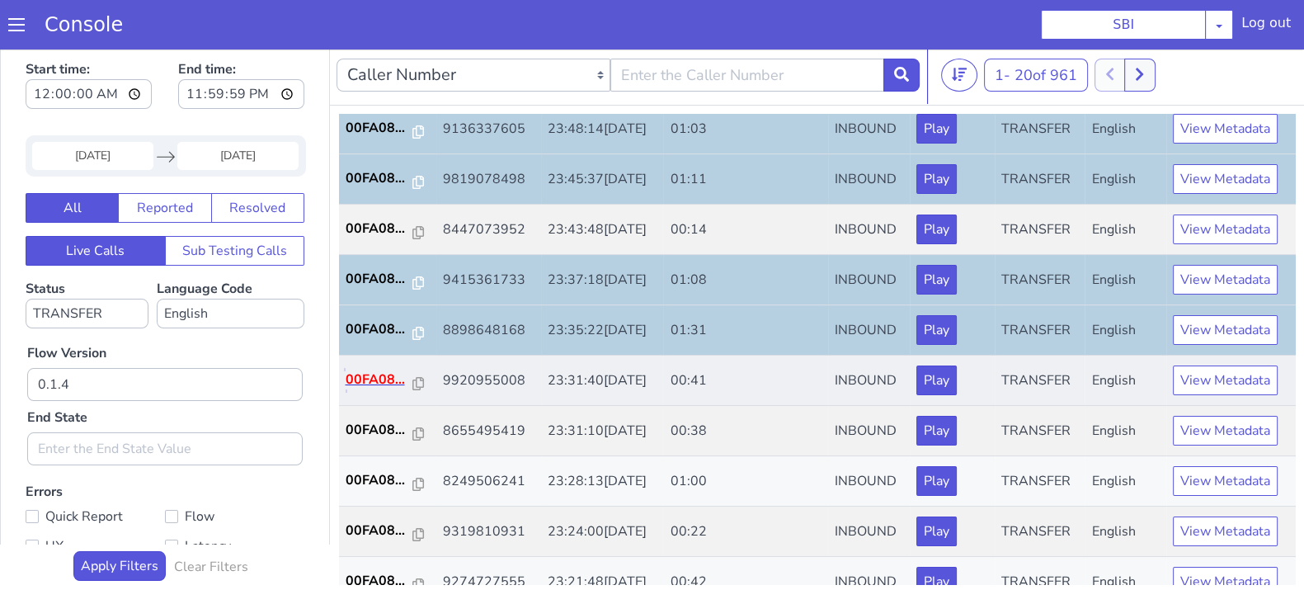
click at [375, 377] on p "00FA08..." at bounding box center [380, 380] width 68 height 20
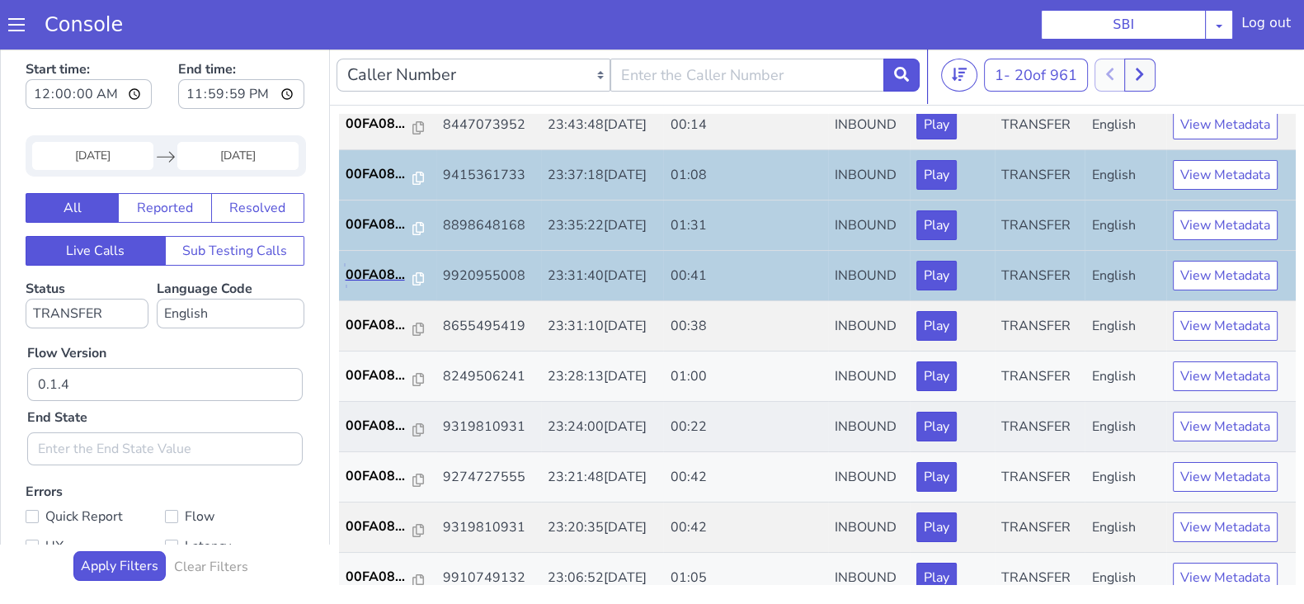
scroll to position [309, 0]
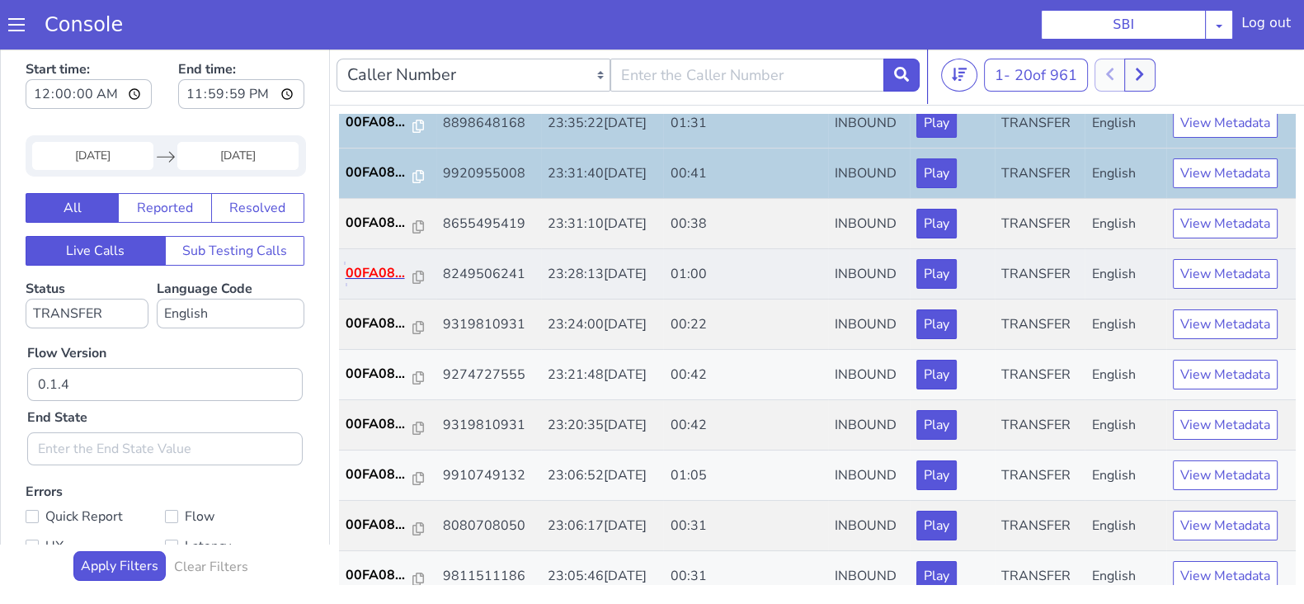
click at [351, 273] on p "00FA08..." at bounding box center [380, 273] width 68 height 20
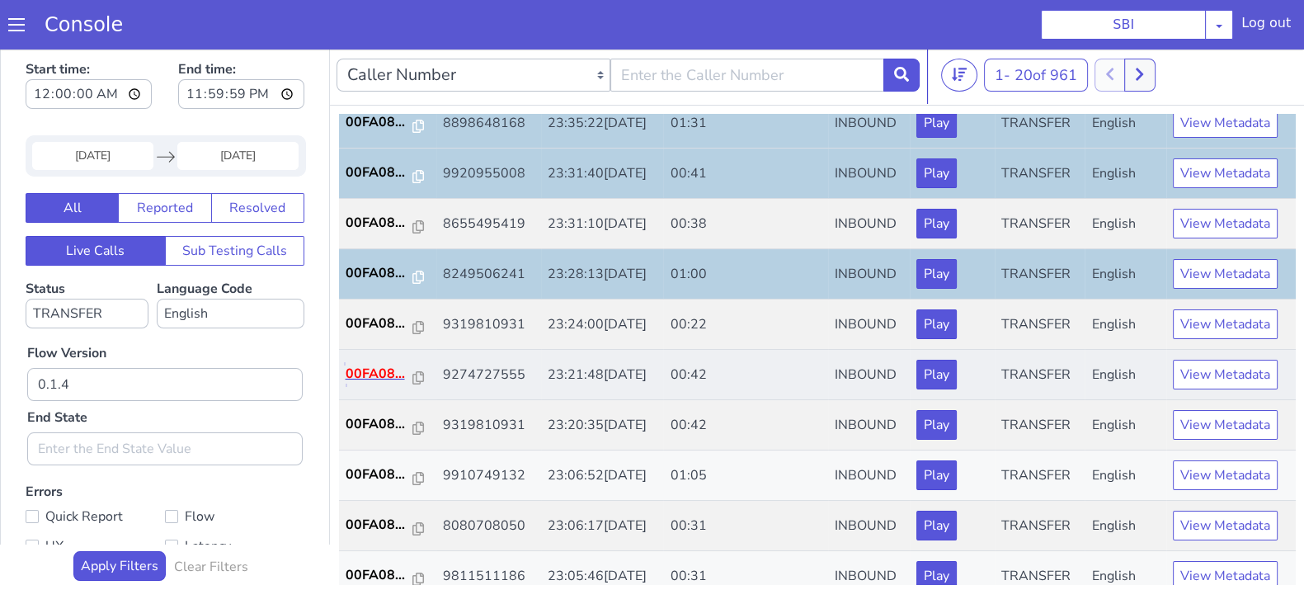
click at [388, 377] on p "00FA08..." at bounding box center [380, 374] width 68 height 20
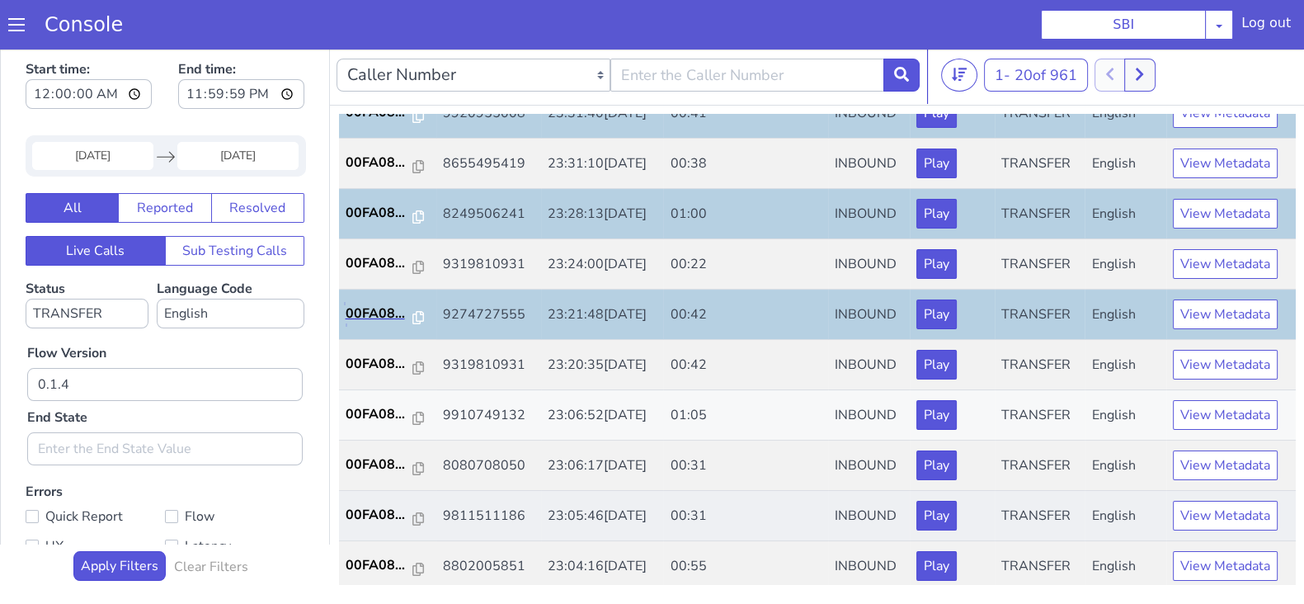
scroll to position [412, 0]
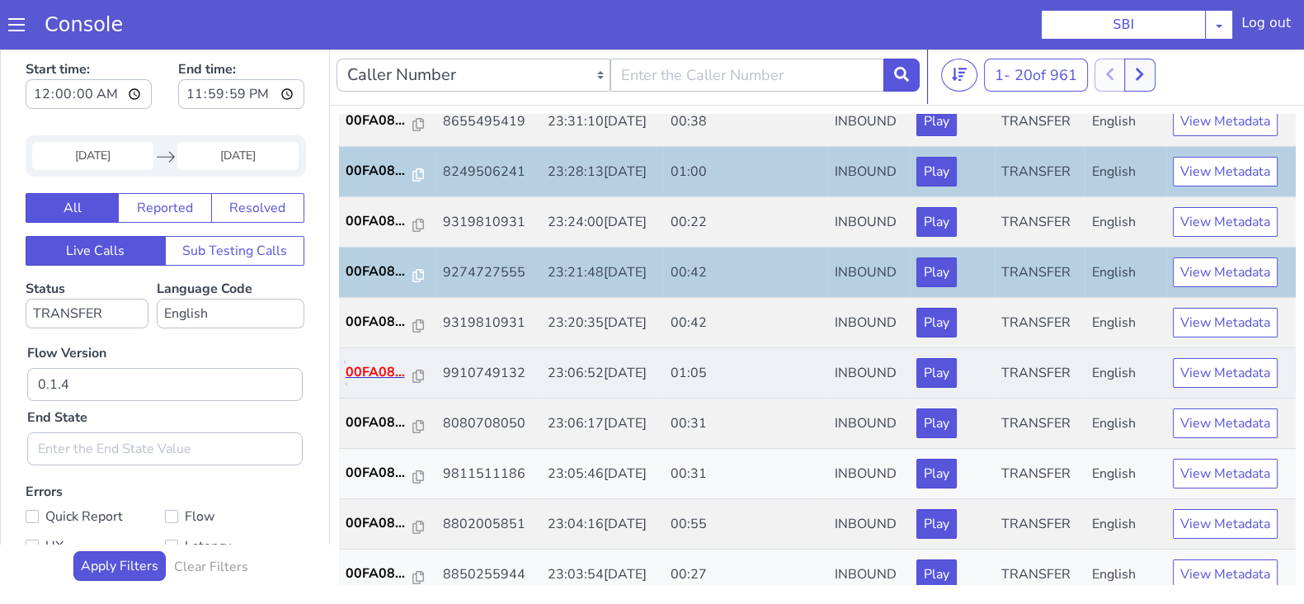
click at [380, 372] on p "00FA08..." at bounding box center [380, 372] width 68 height 20
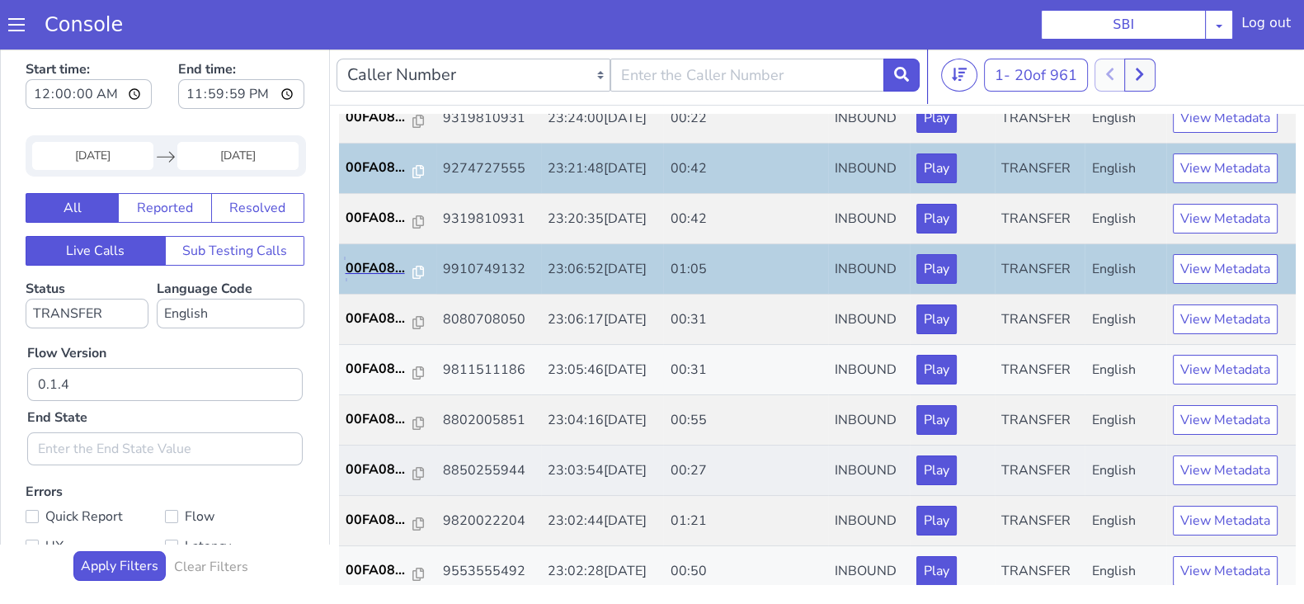
scroll to position [573, 0]
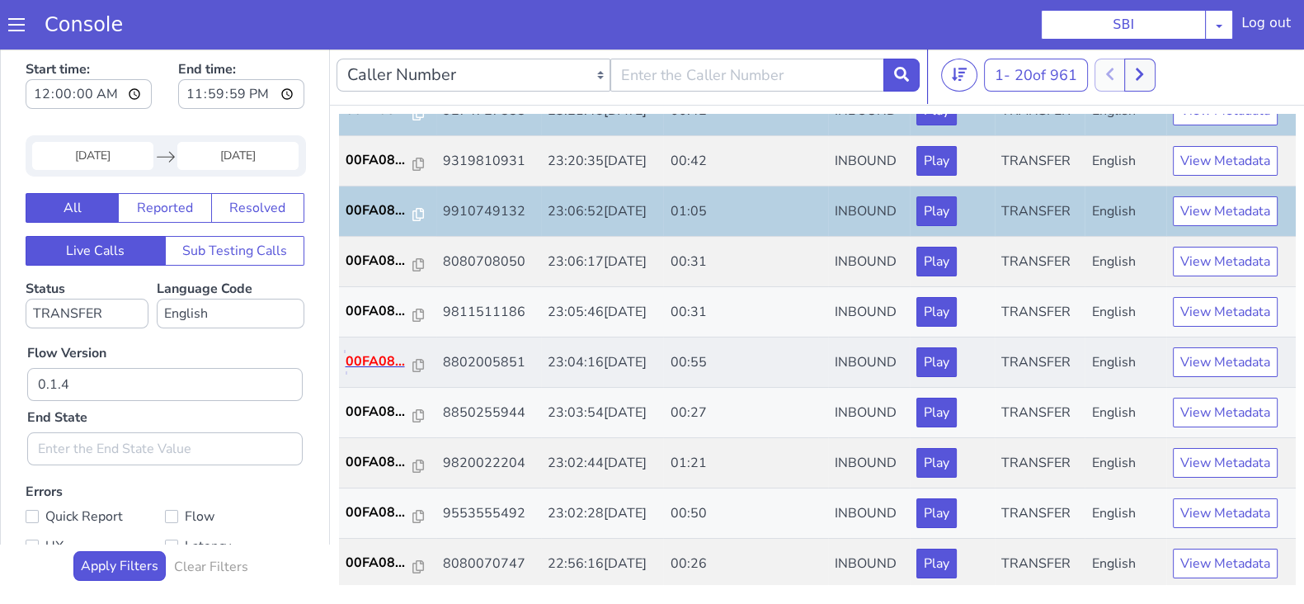
click at [374, 351] on p "00FA08..." at bounding box center [380, 361] width 68 height 20
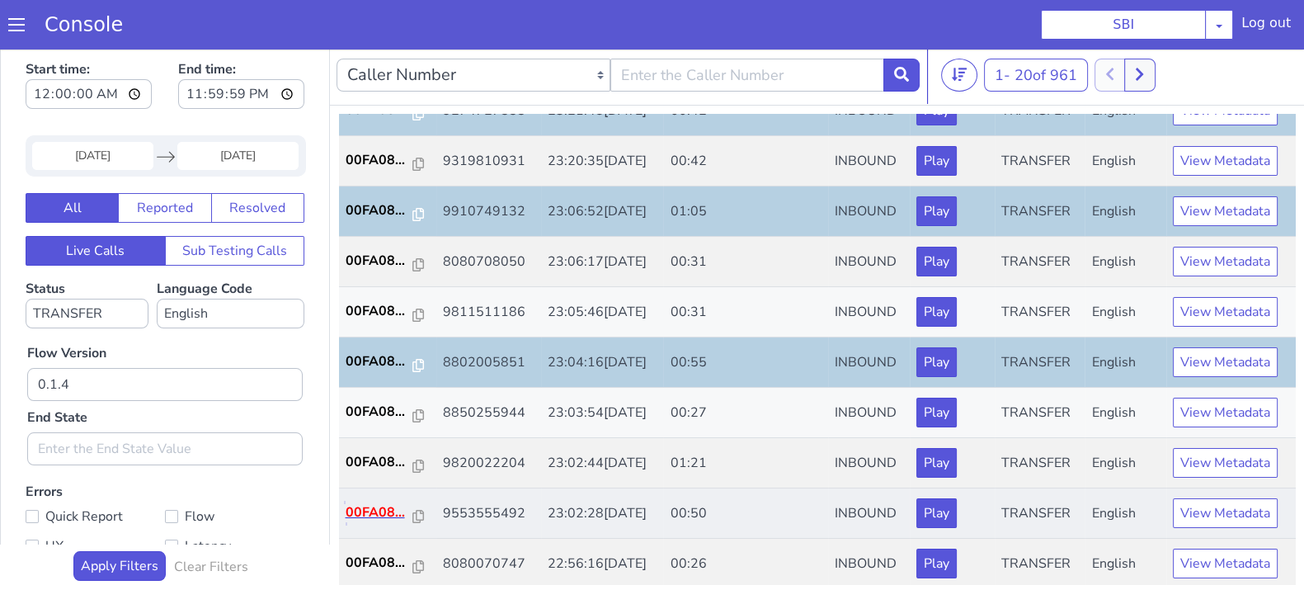
click at [367, 512] on p "00FA08..." at bounding box center [380, 512] width 68 height 20
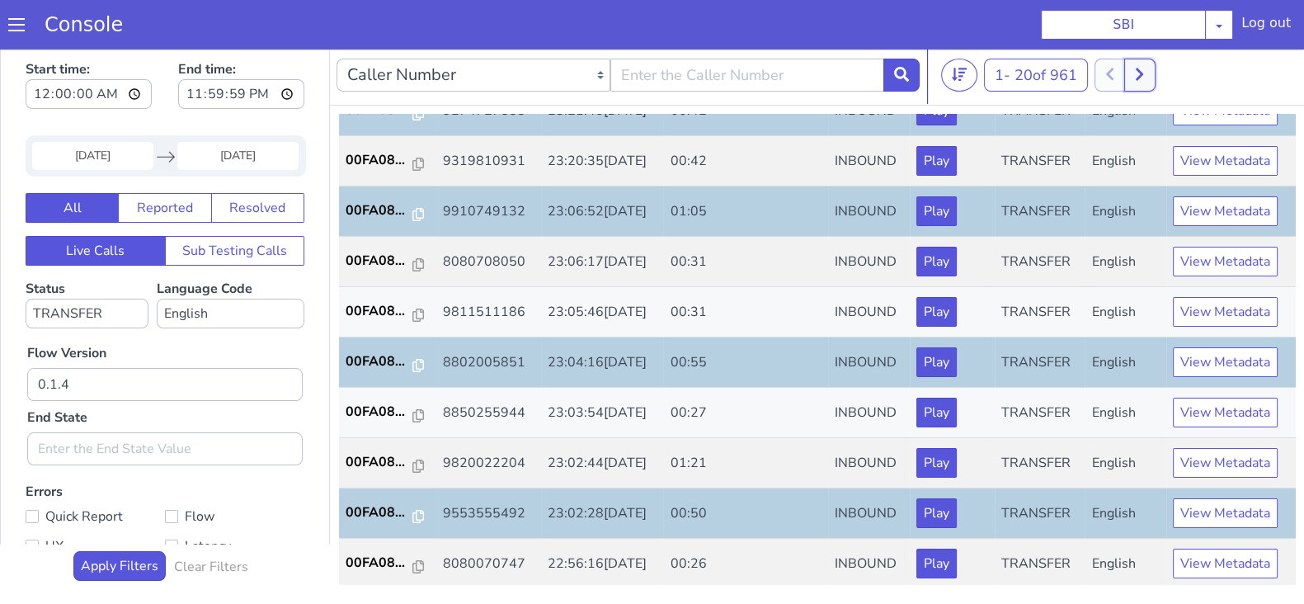
drag, startPoint x: 1149, startPoint y: 72, endPoint x: 1142, endPoint y: 80, distance: 10.6
click at [1144, 73] on icon at bounding box center [1139, 74] width 9 height 15
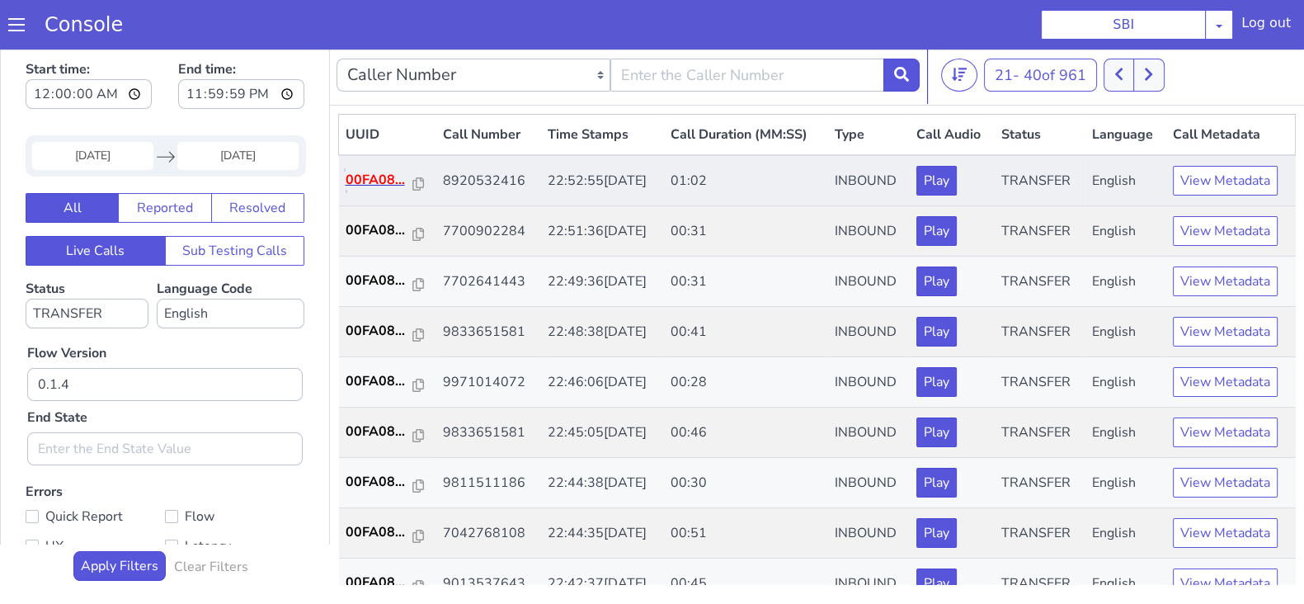
click at [364, 170] on p "00FA08..." at bounding box center [380, 180] width 68 height 20
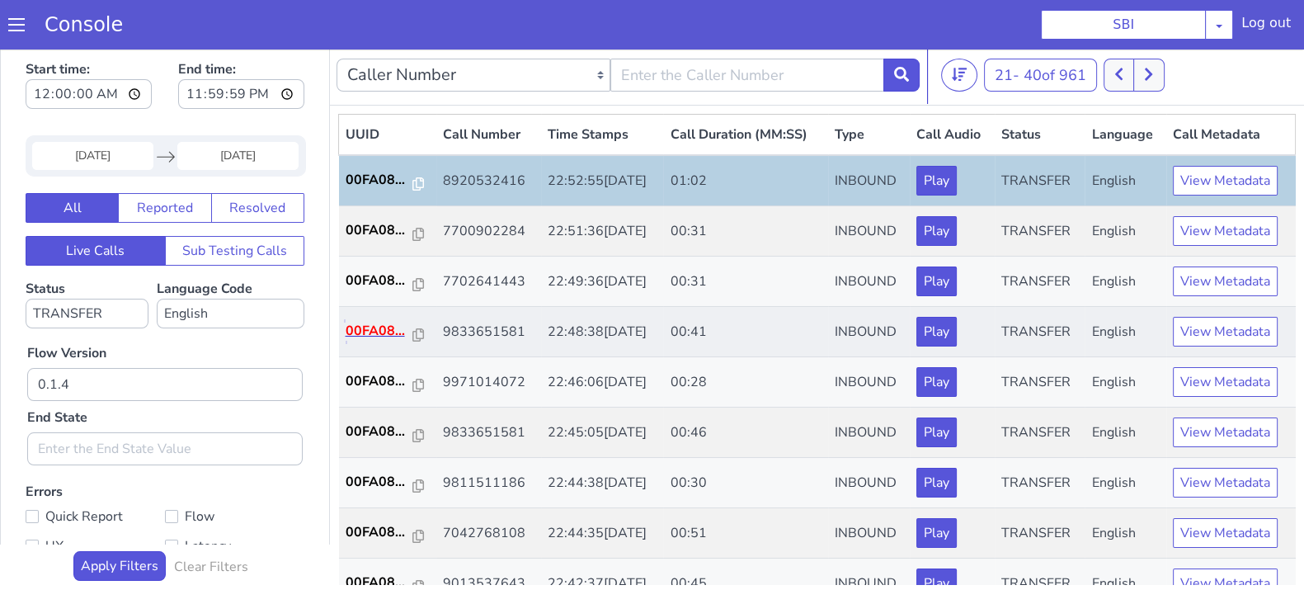
click at [371, 324] on p "00FA08..." at bounding box center [380, 331] width 68 height 20
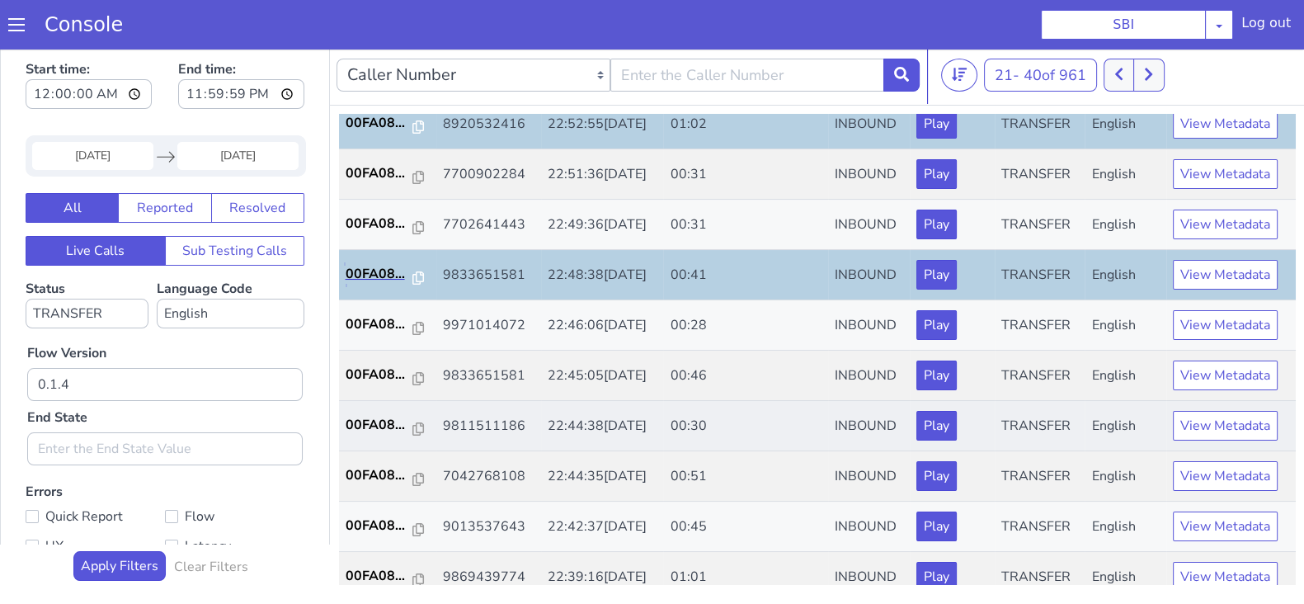
scroll to position [102, 0]
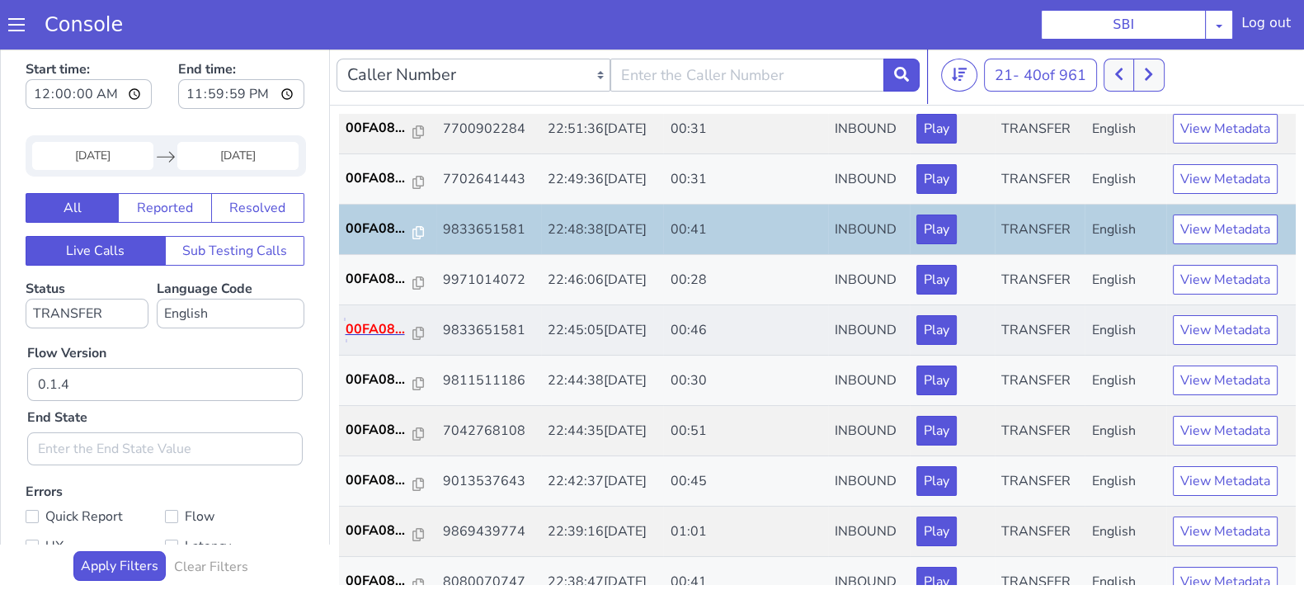
click at [385, 324] on p "00FA08..." at bounding box center [380, 329] width 68 height 20
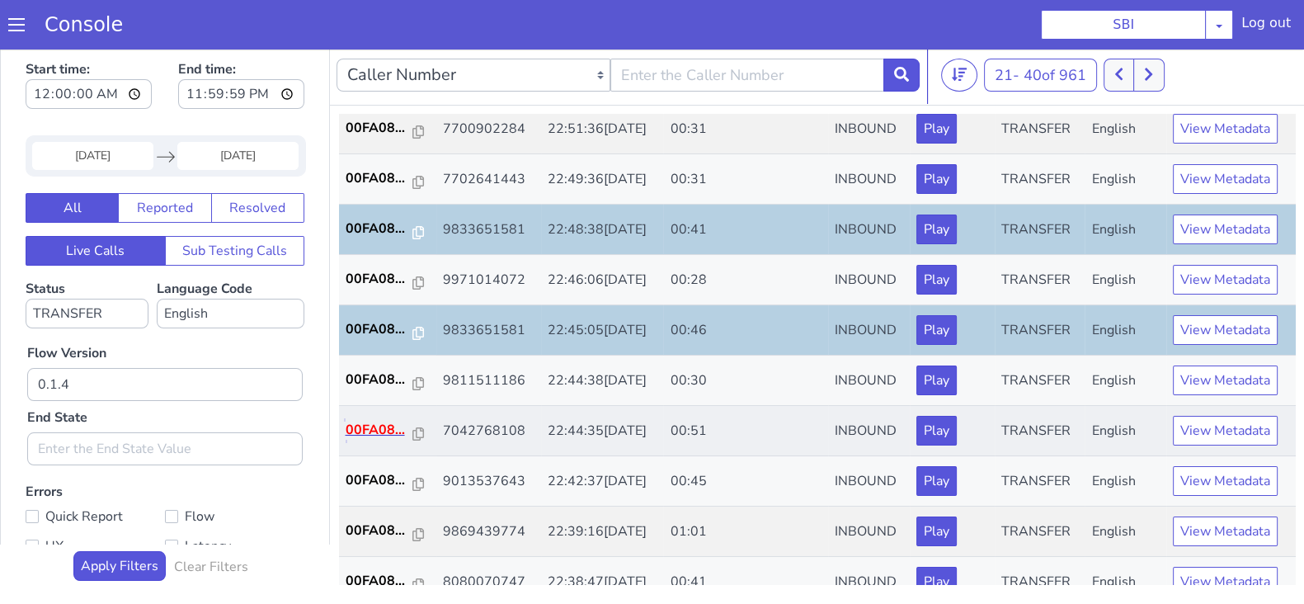
click at [372, 433] on p "00FA08..." at bounding box center [380, 430] width 68 height 20
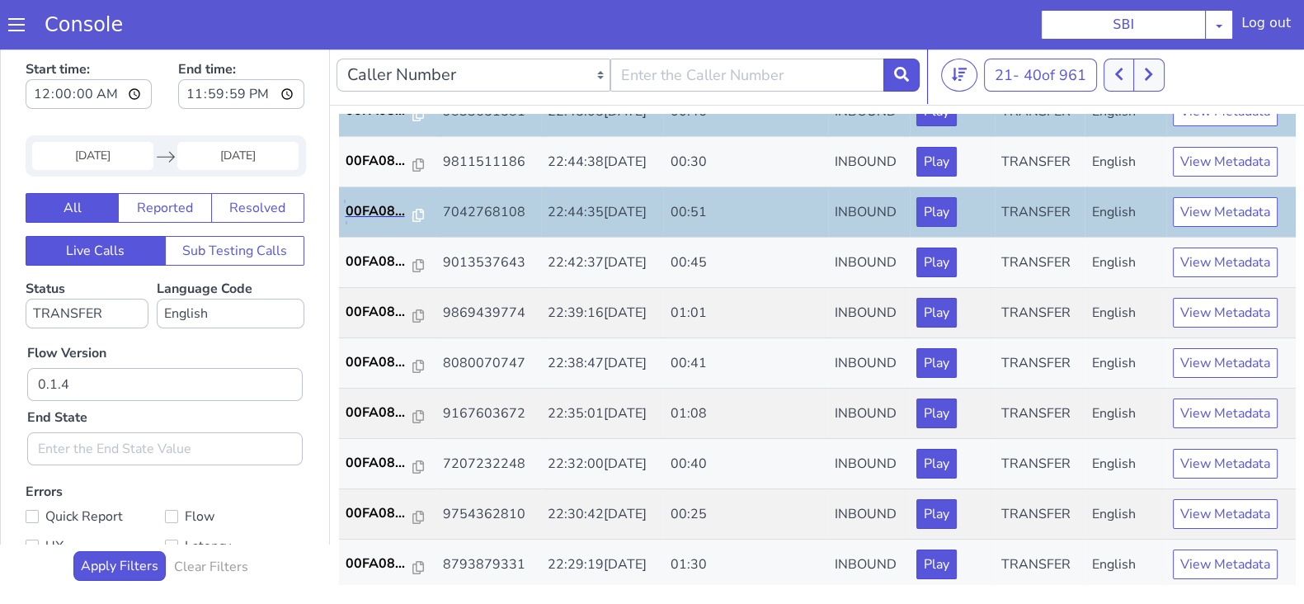
scroll to position [412, 0]
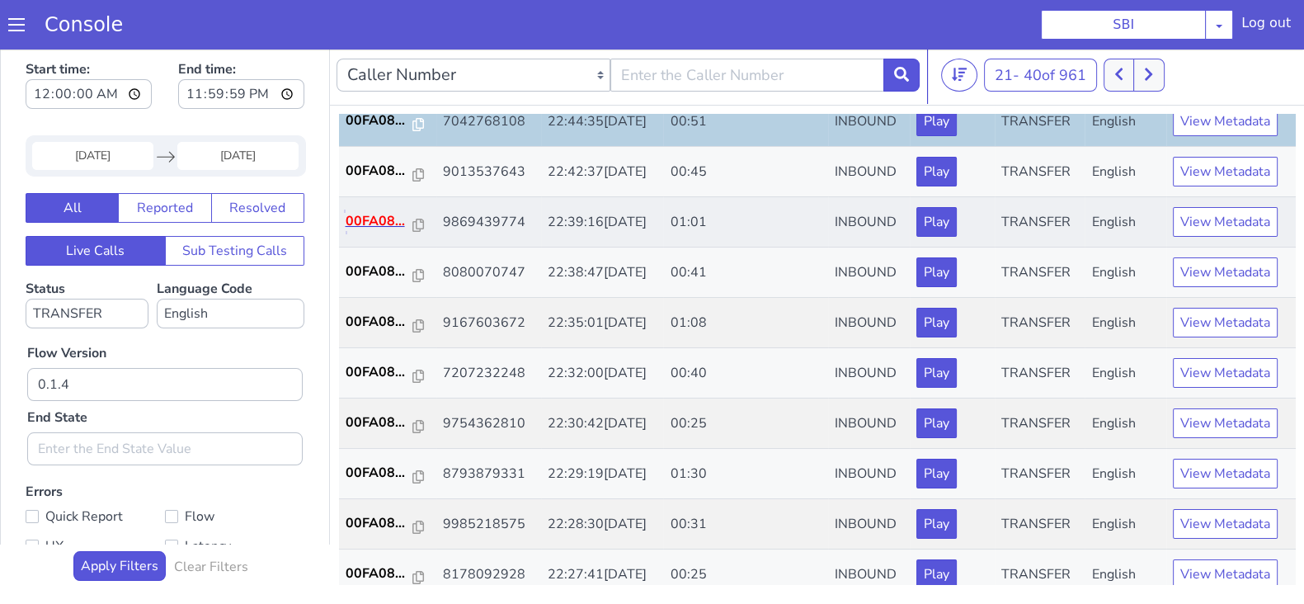
click at [375, 222] on p "00FA08..." at bounding box center [380, 221] width 68 height 20
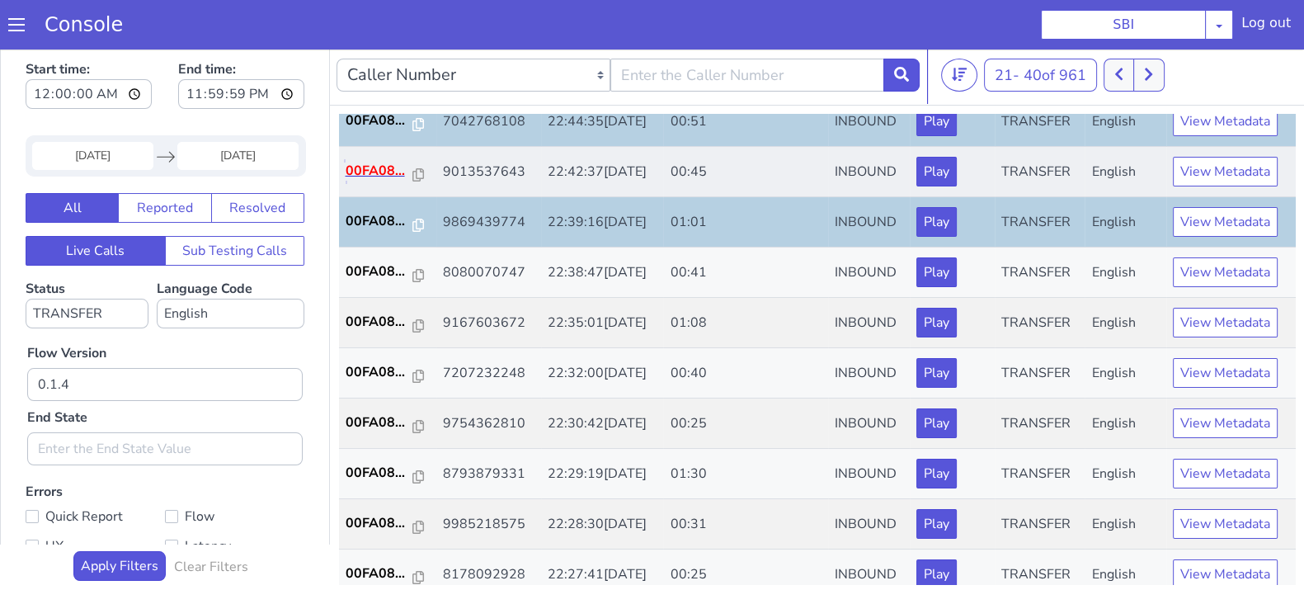
click at [358, 164] on p "00FA08..." at bounding box center [380, 171] width 68 height 20
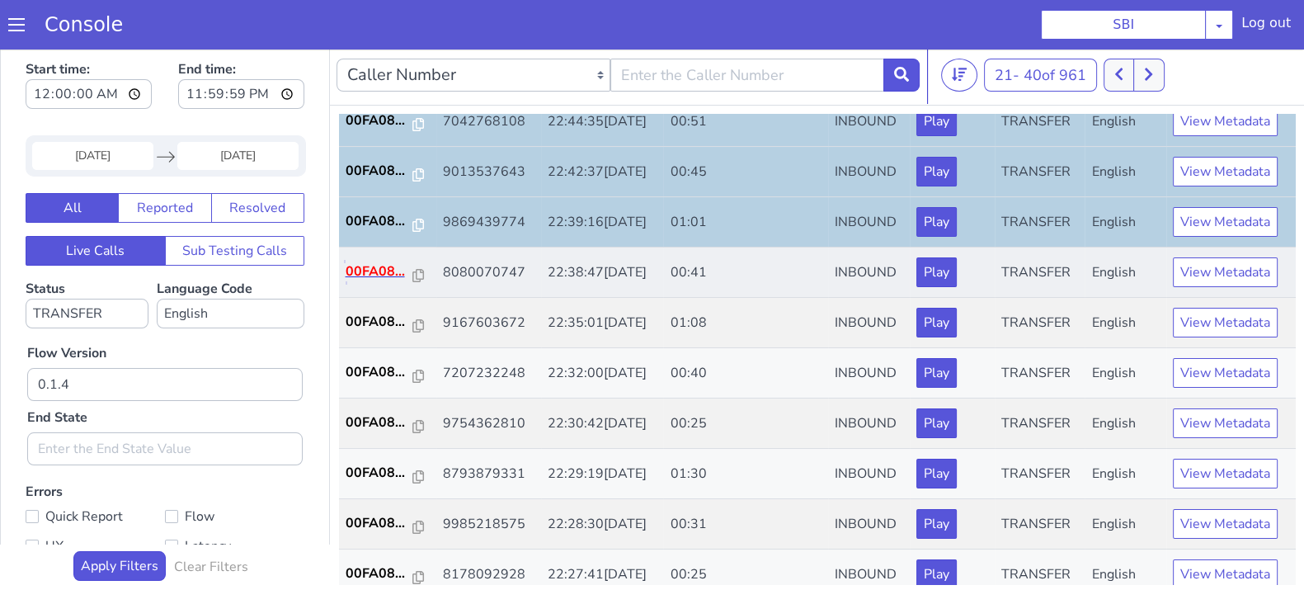
click at [356, 266] on p "00FA08..." at bounding box center [380, 272] width 68 height 20
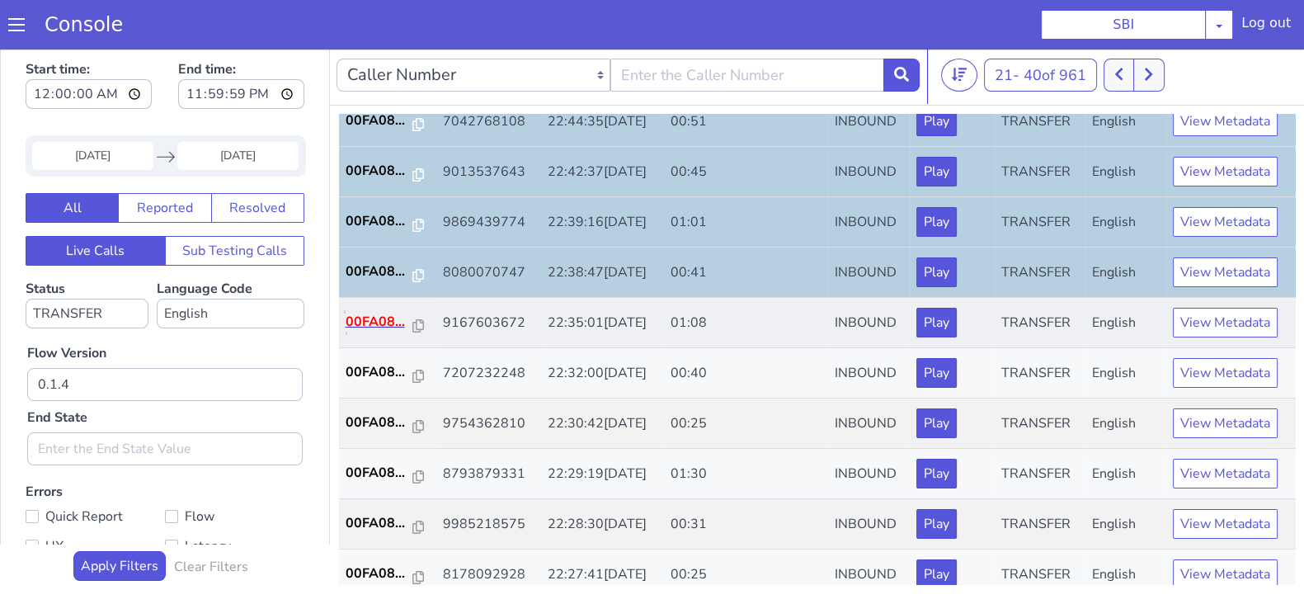
click at [384, 314] on p "00FA08..." at bounding box center [380, 322] width 68 height 20
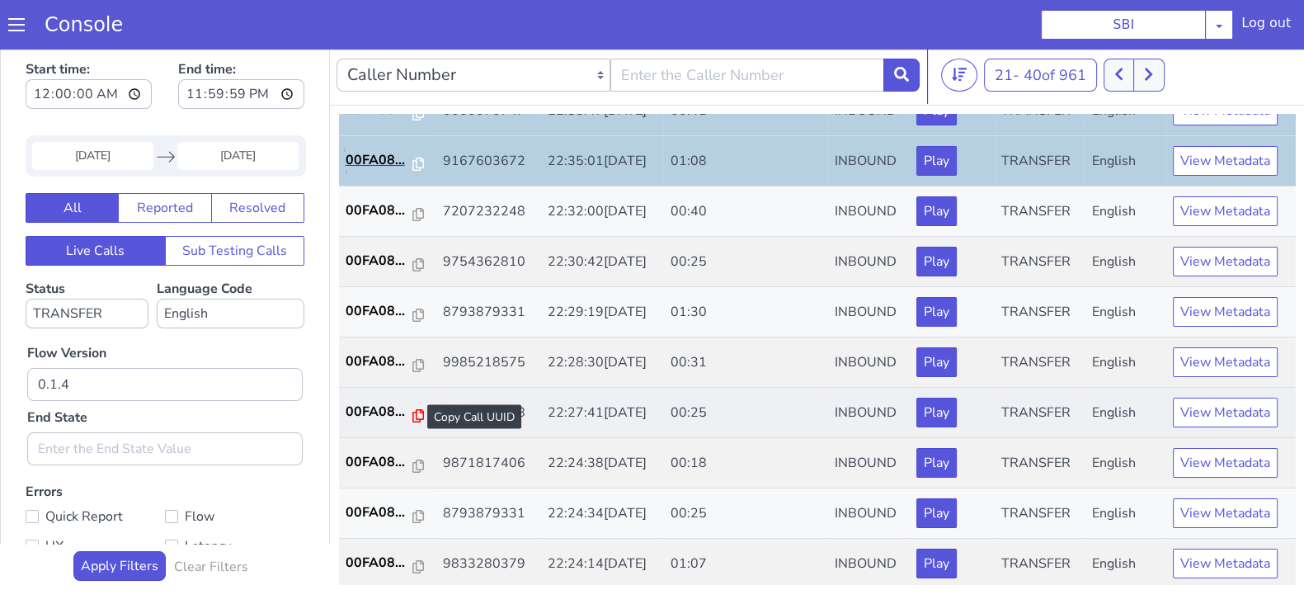
scroll to position [573, 0]
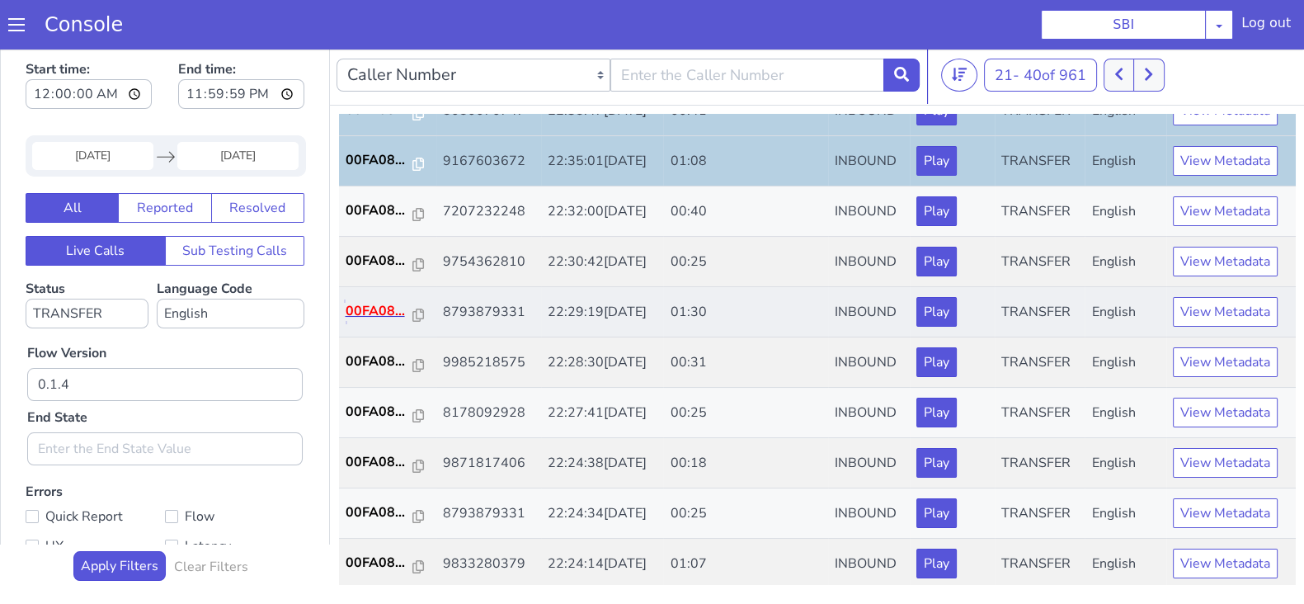
click at [374, 311] on p "00FA08..." at bounding box center [380, 311] width 68 height 20
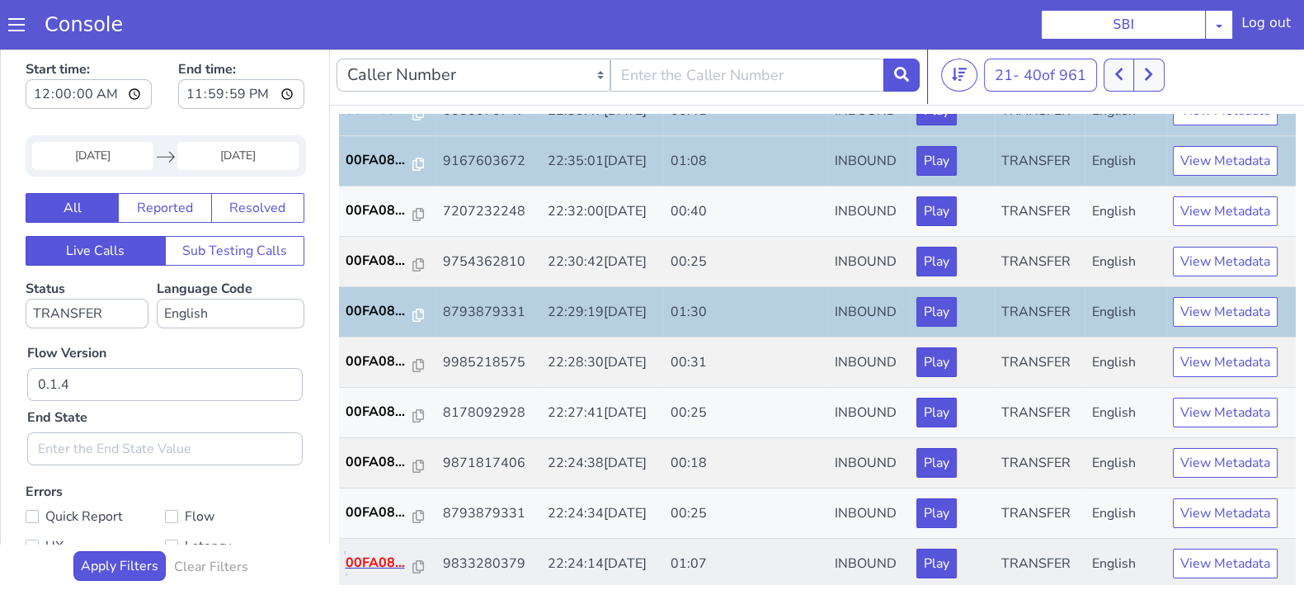
click at [358, 554] on p "00FA08..." at bounding box center [380, 563] width 68 height 20
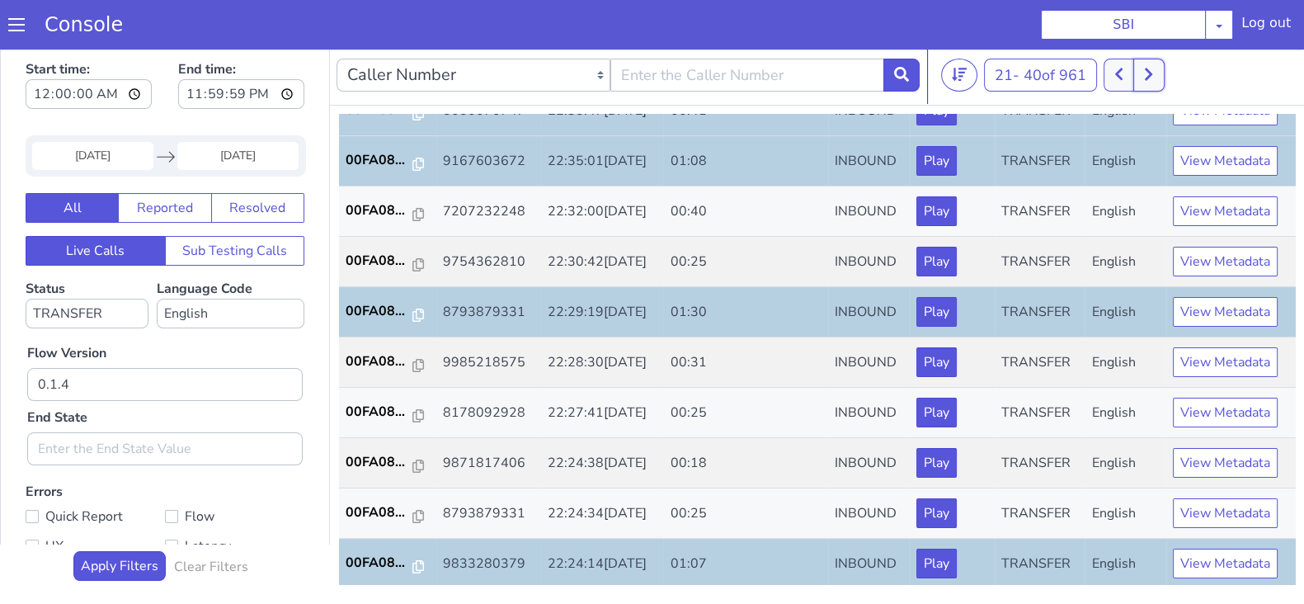
click at [1153, 72] on icon at bounding box center [1148, 74] width 9 height 15
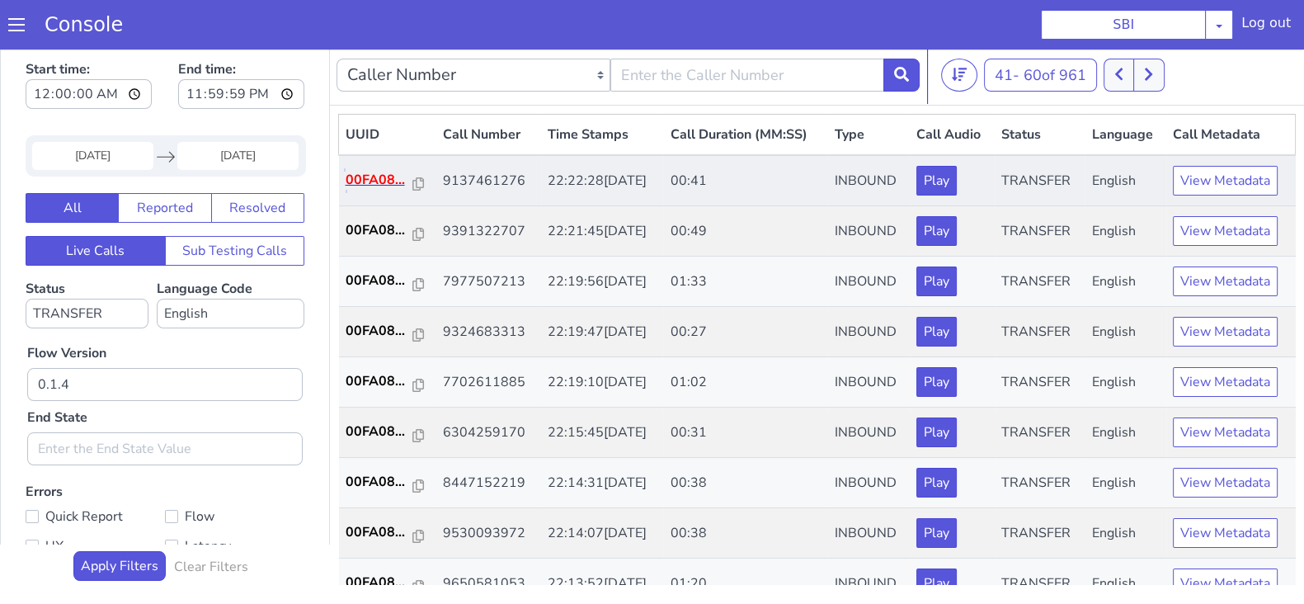
click at [384, 179] on p "00FA08..." at bounding box center [380, 180] width 68 height 20
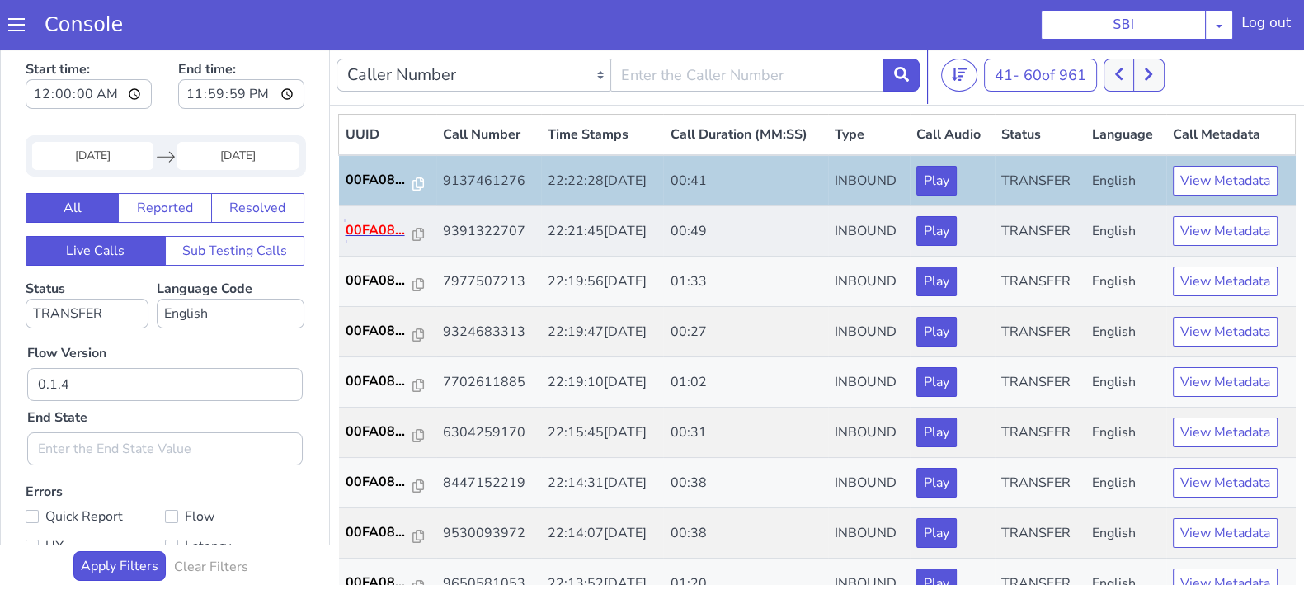
click at [380, 238] on p "00FA08..." at bounding box center [380, 230] width 68 height 20
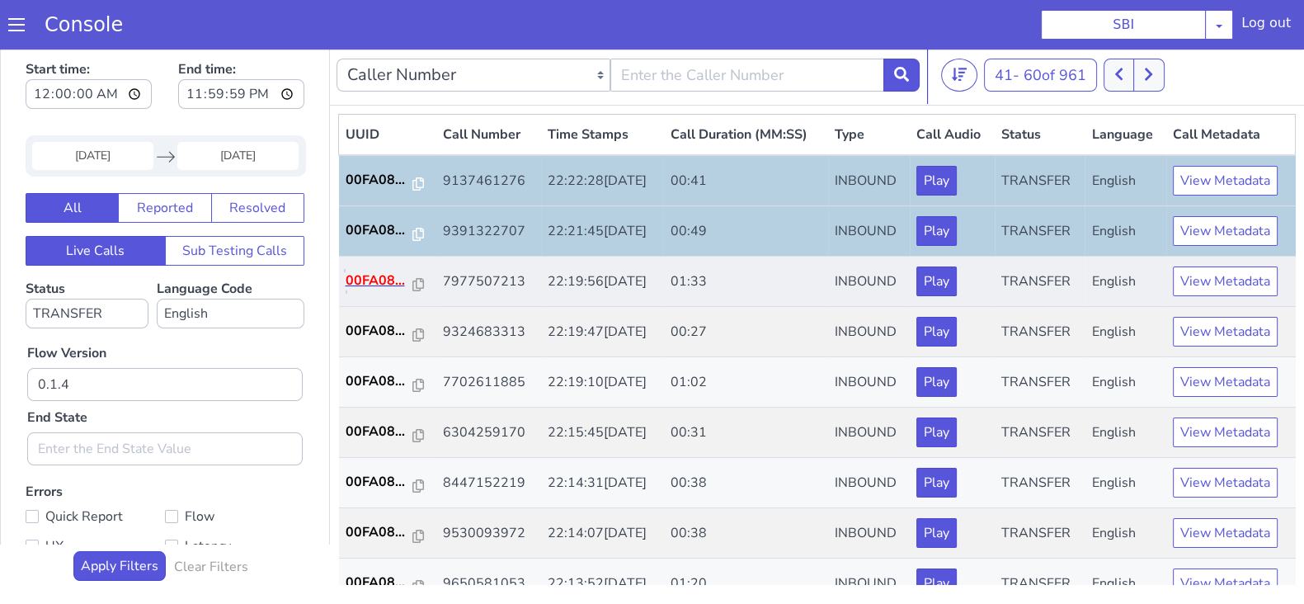
click at [375, 282] on p "00FA08..." at bounding box center [380, 281] width 68 height 20
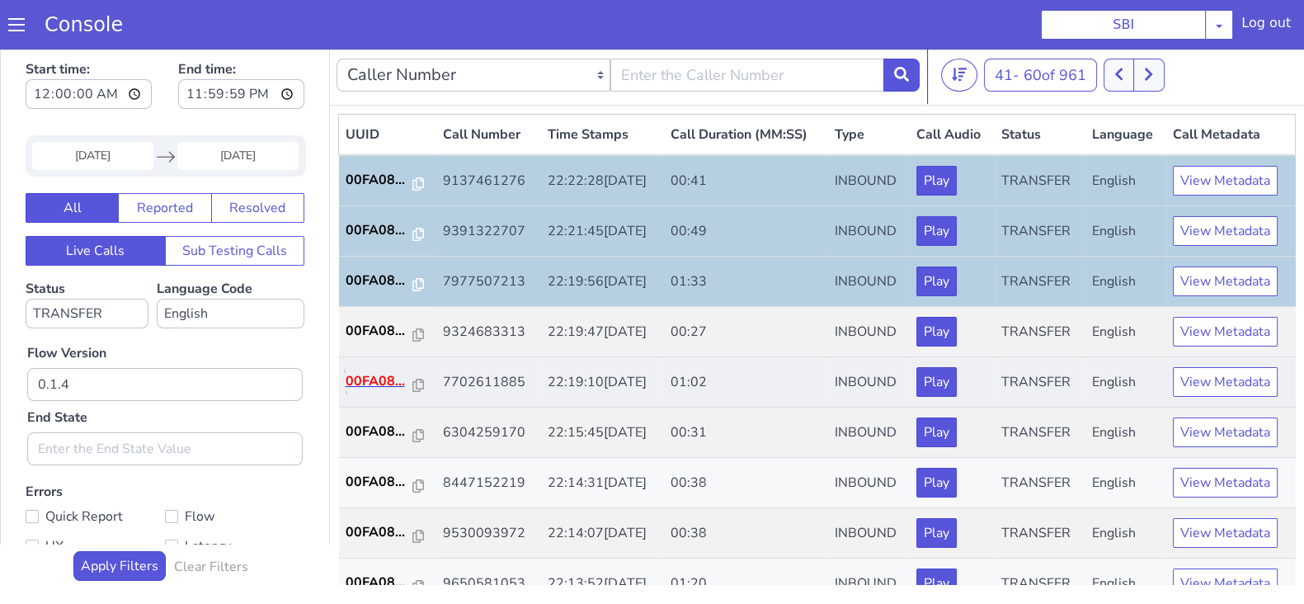
click at [366, 373] on p "00FA08..." at bounding box center [380, 381] width 68 height 20
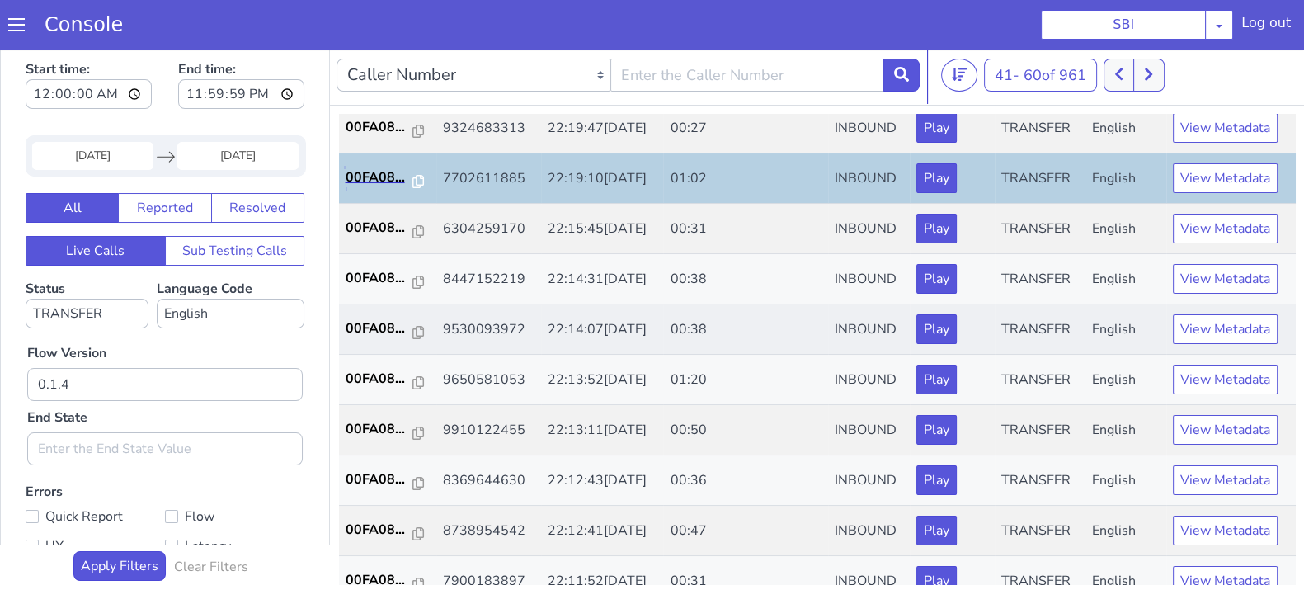
scroll to position [205, 0]
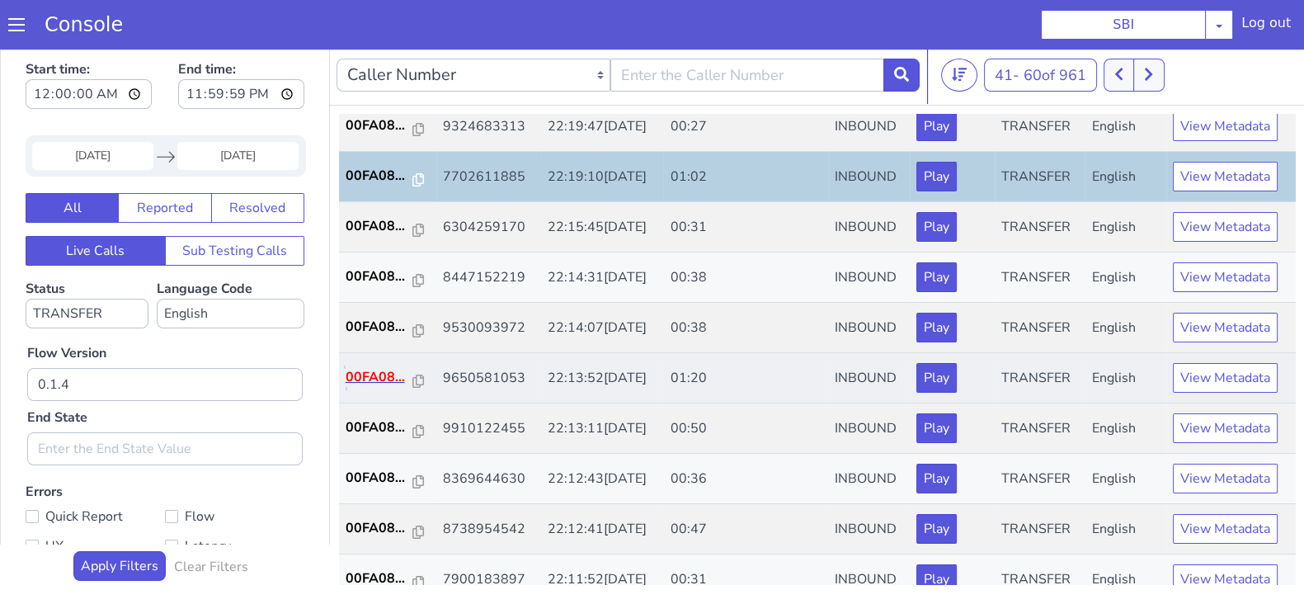
click at [382, 370] on p "00FA08..." at bounding box center [380, 377] width 68 height 20
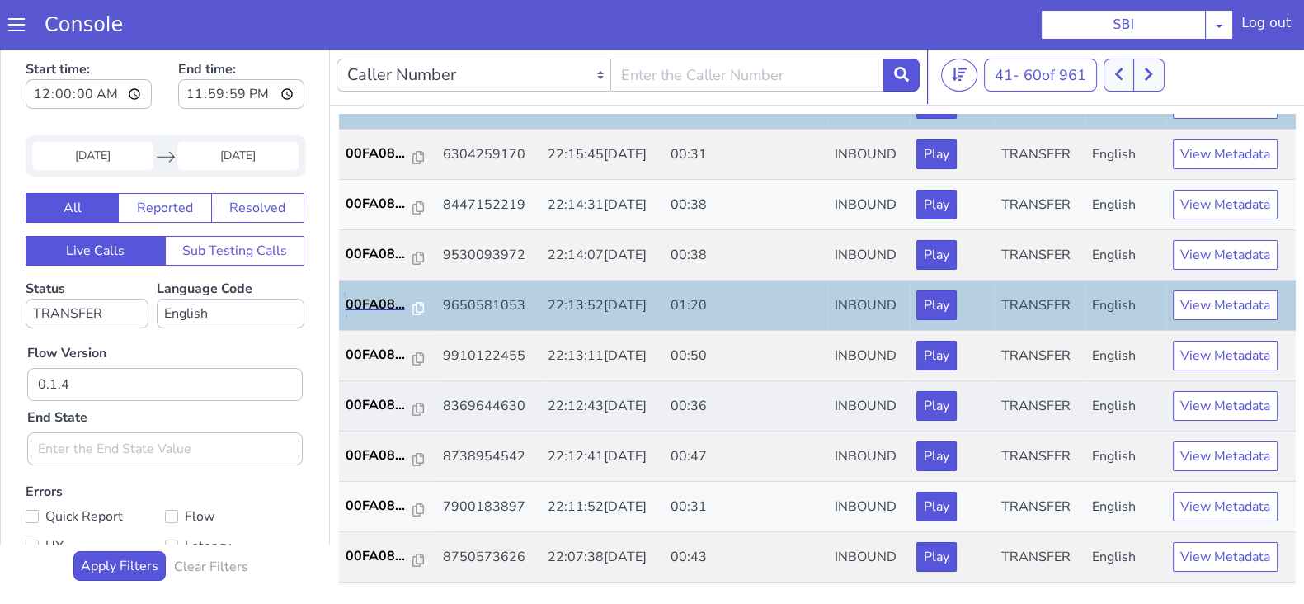
scroll to position [309, 0]
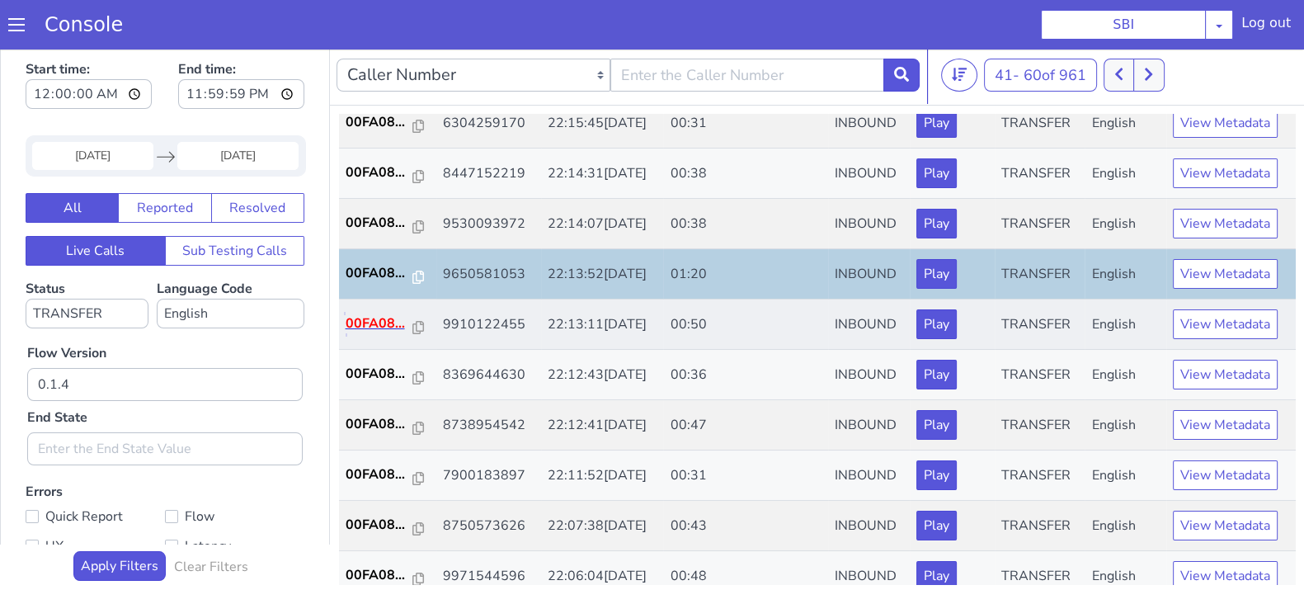
click at [375, 318] on p "00FA08..." at bounding box center [380, 324] width 68 height 20
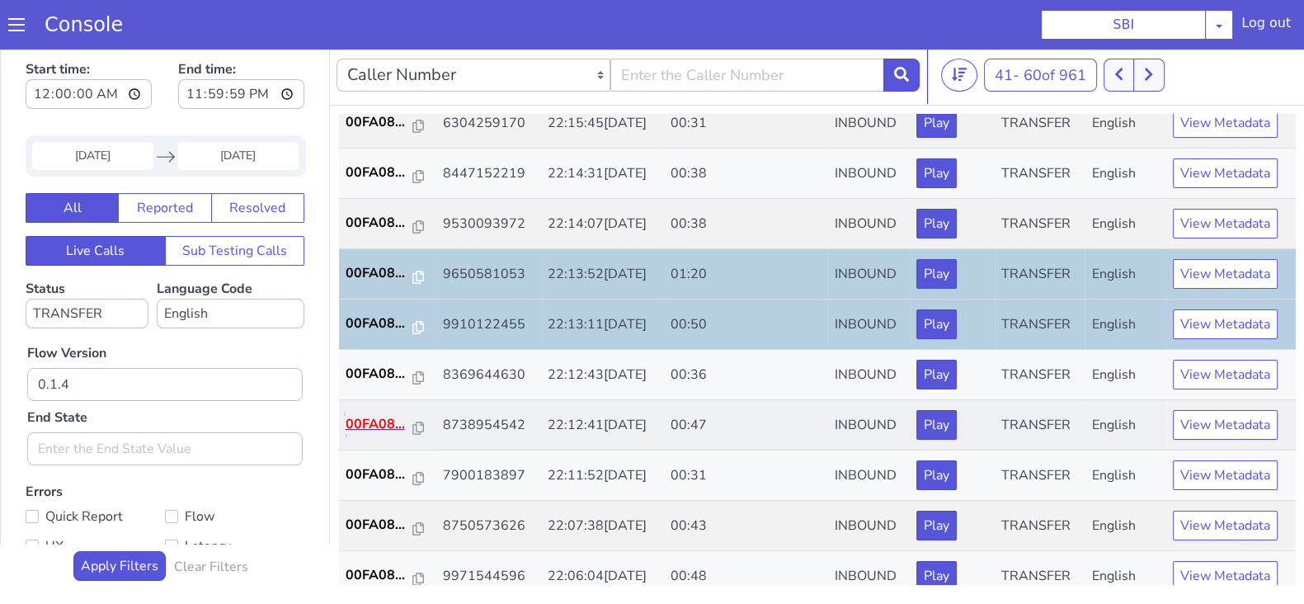
click at [367, 421] on p "00FA08..." at bounding box center [380, 424] width 68 height 20
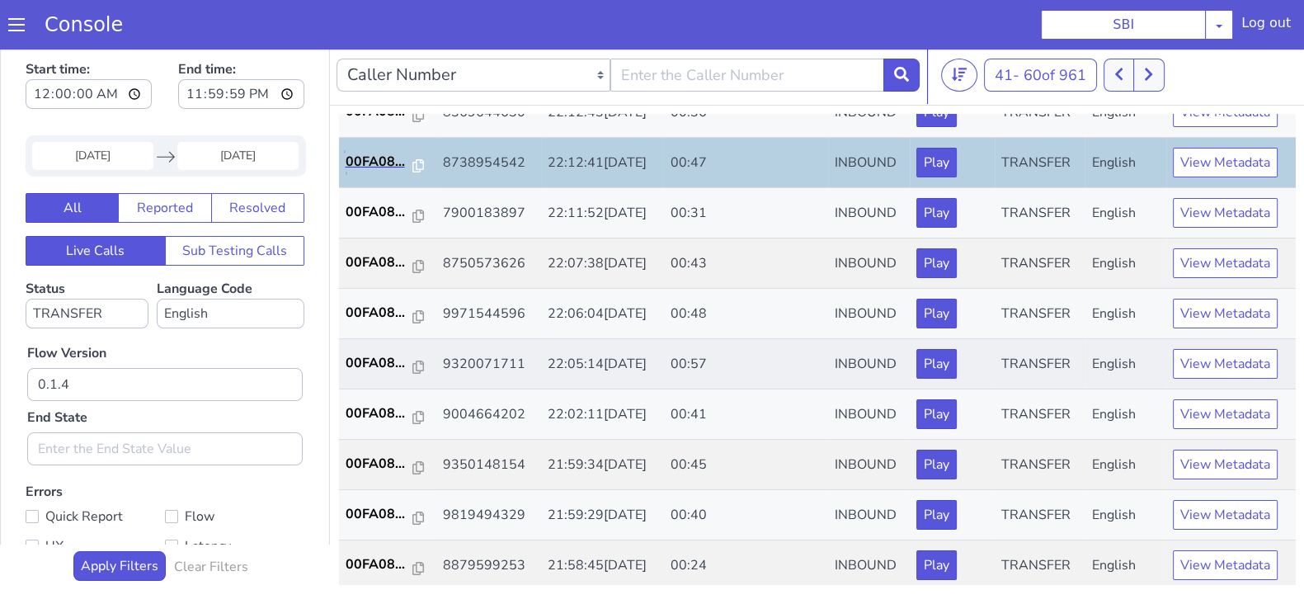
scroll to position [573, 0]
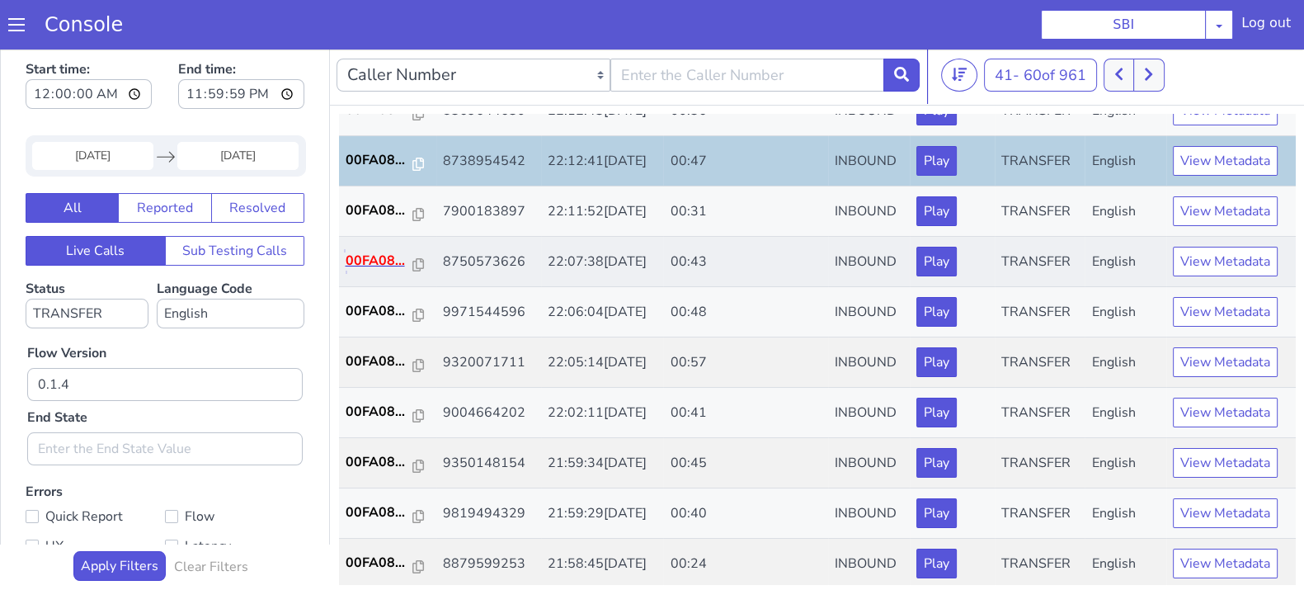
click at [370, 260] on p "00FA08..." at bounding box center [380, 261] width 68 height 20
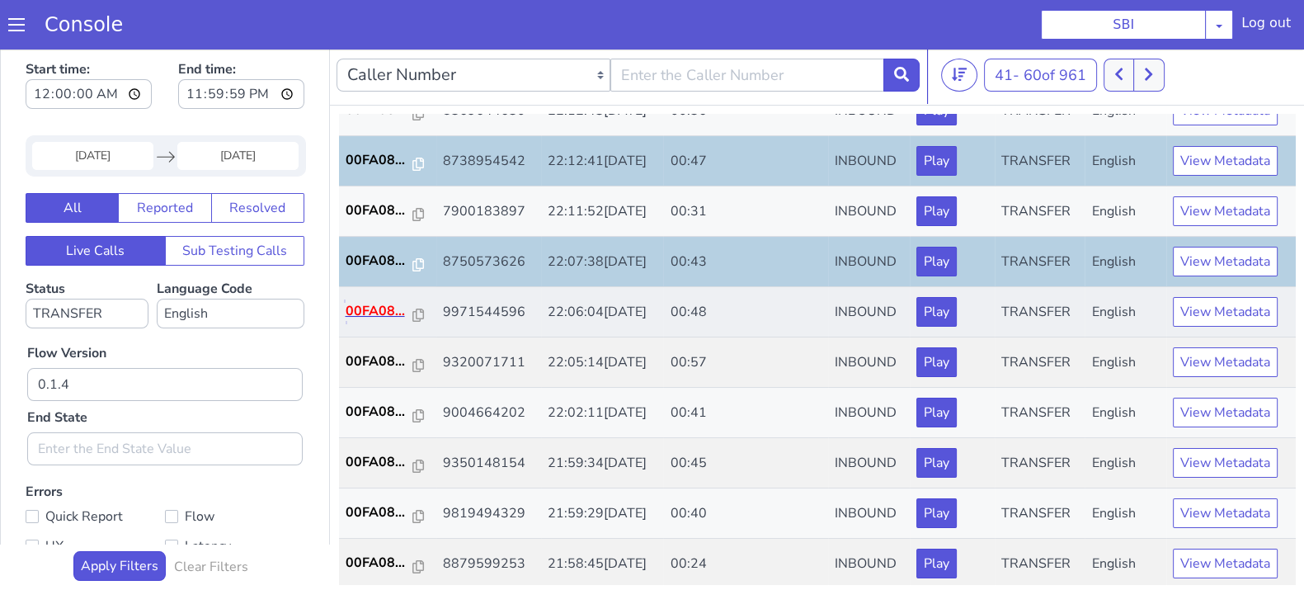
click at [365, 314] on p "00FA08..." at bounding box center [380, 311] width 68 height 20
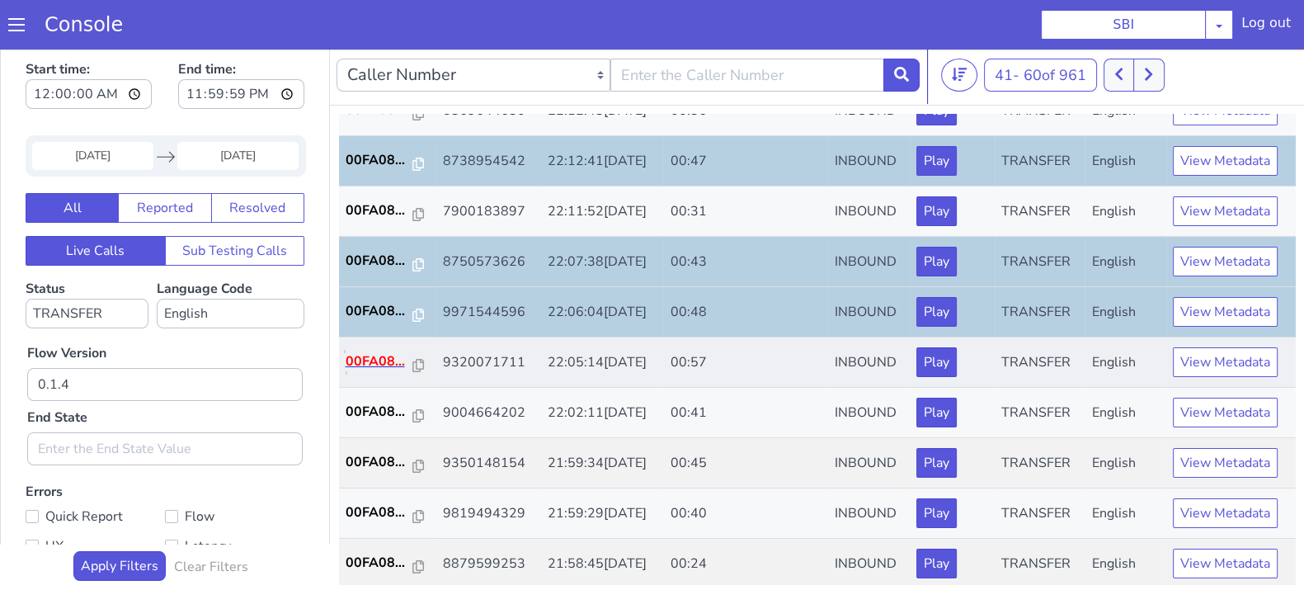
click at [375, 365] on p "00FA08..." at bounding box center [380, 361] width 68 height 20
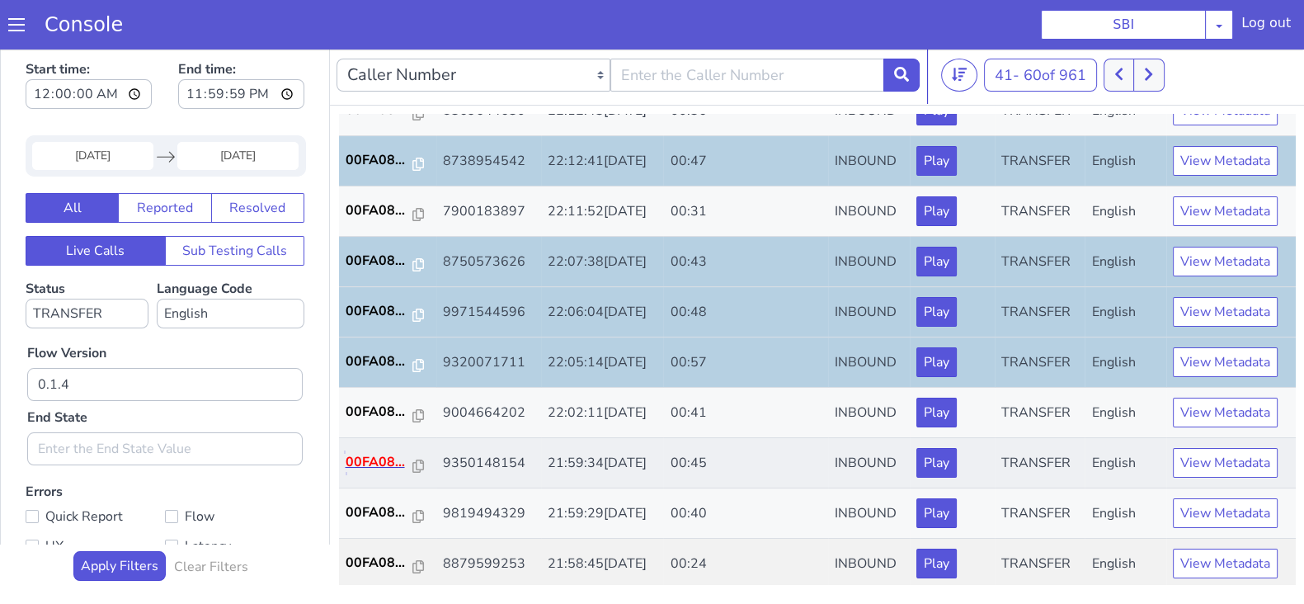
click at [372, 455] on p "00FA08..." at bounding box center [380, 462] width 68 height 20
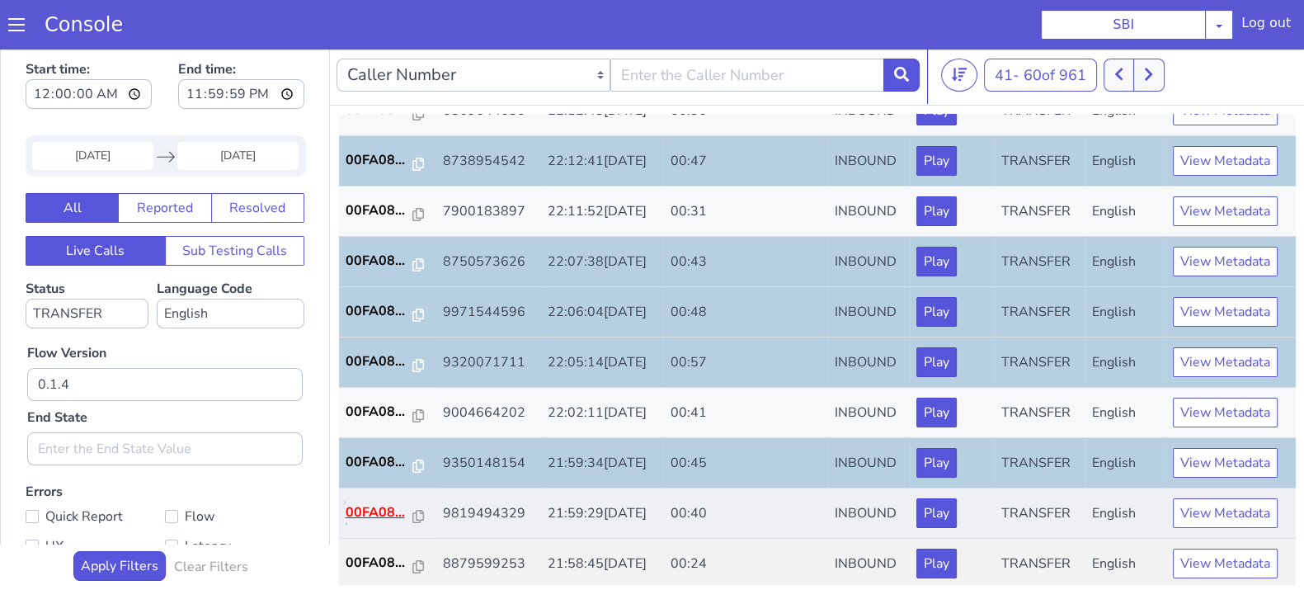
click at [372, 512] on p "00FA08..." at bounding box center [380, 512] width 68 height 20
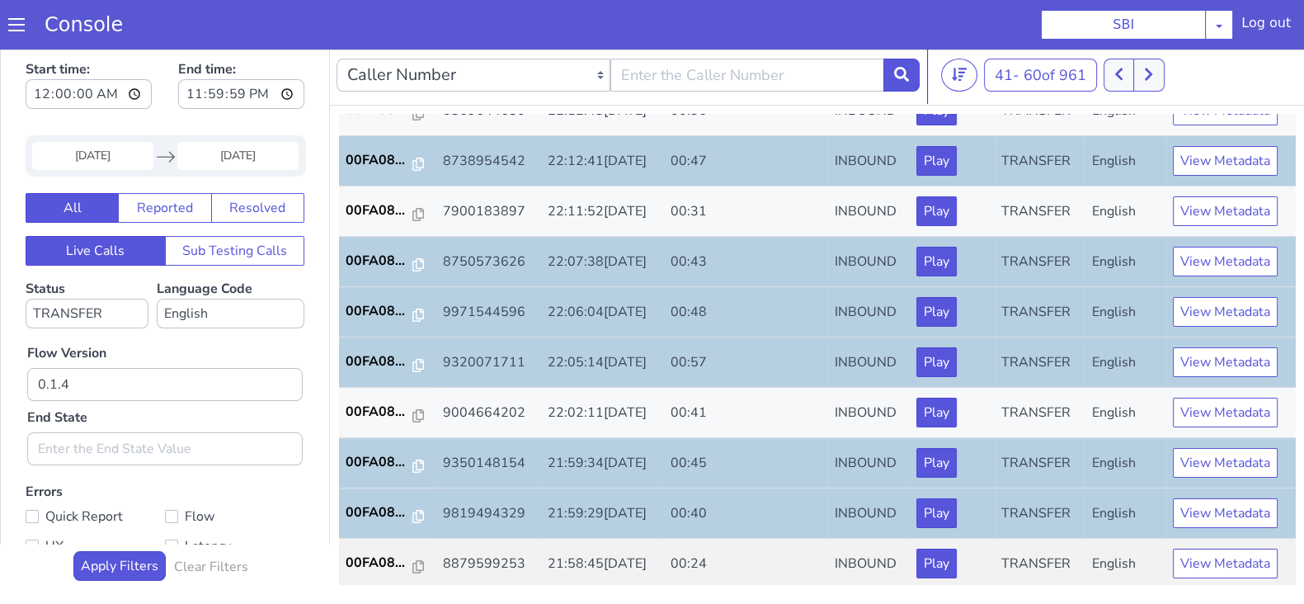
click at [91, 142] on input "14 Sep 2025" at bounding box center [92, 156] width 121 height 28
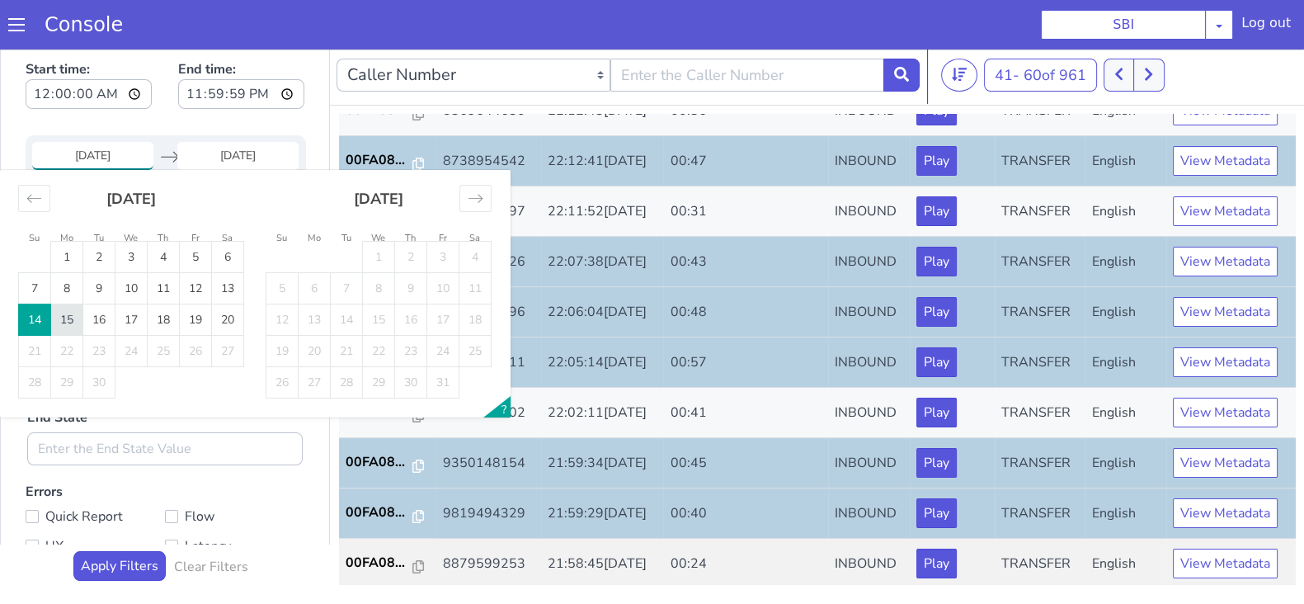
click at [68, 314] on td "15" at bounding box center [67, 319] width 32 height 31
type input "15 Sep 2025"
click at [247, 158] on input "End Date" at bounding box center [237, 156] width 121 height 28
click at [70, 318] on td "15" at bounding box center [67, 319] width 32 height 31
type input "15 Sep 2025"
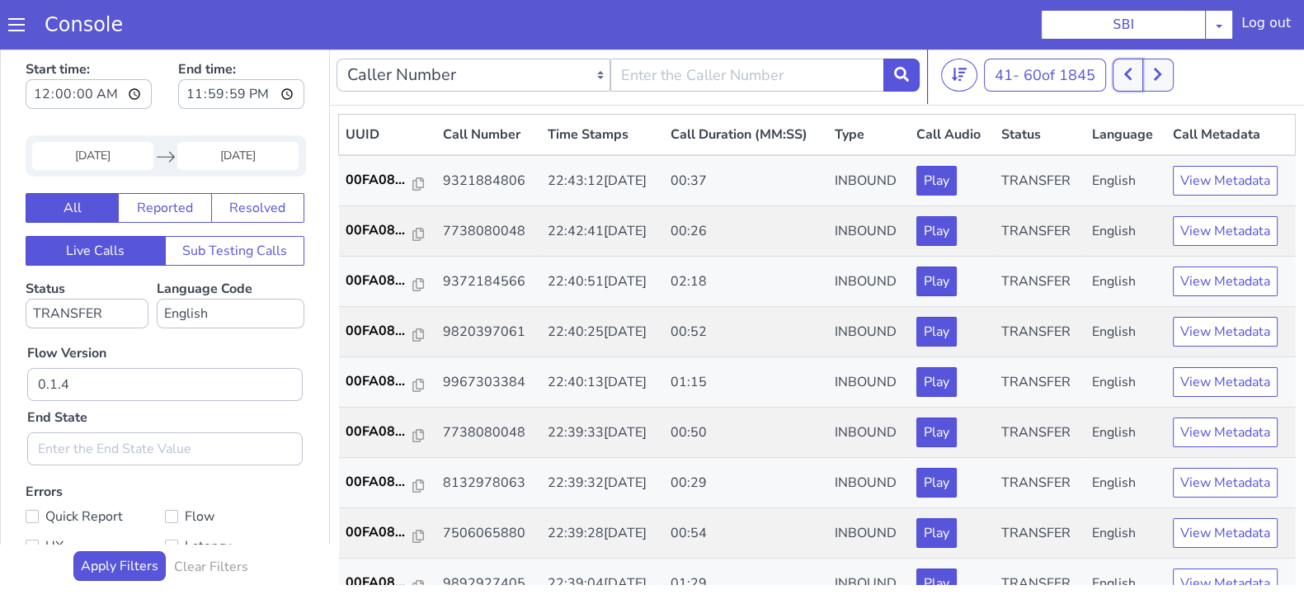
click at [1139, 65] on button at bounding box center [1128, 75] width 31 height 33
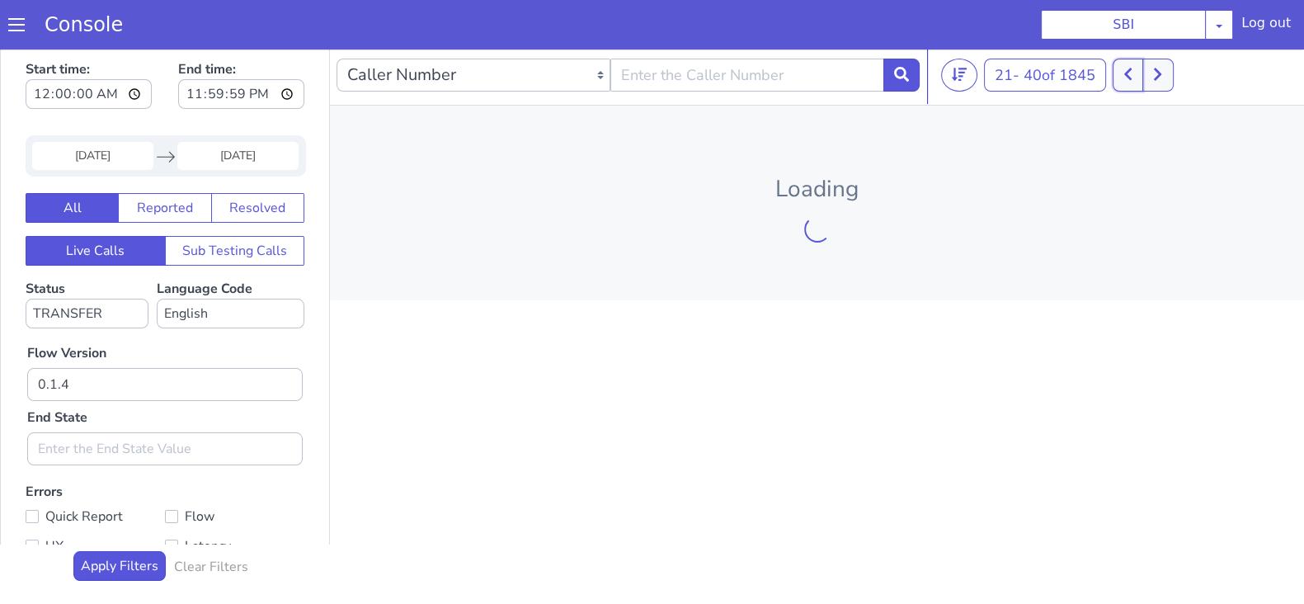
click at [1130, 76] on icon at bounding box center [1128, 74] width 9 height 15
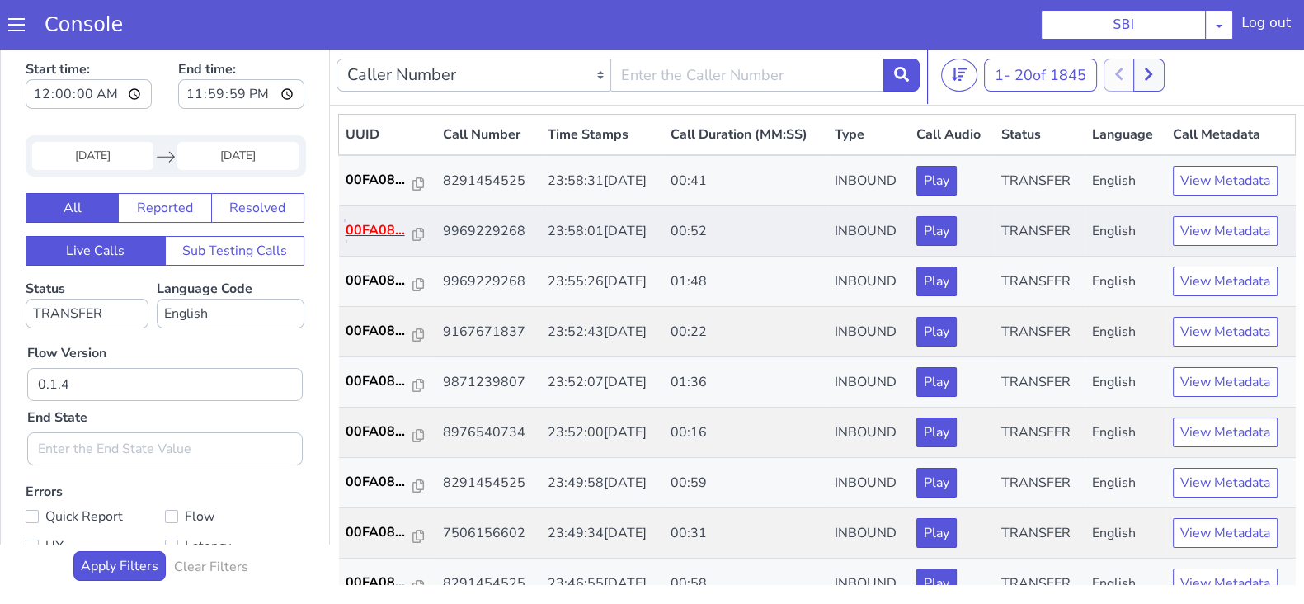
click at [368, 229] on p "00FA08..." at bounding box center [380, 230] width 68 height 20
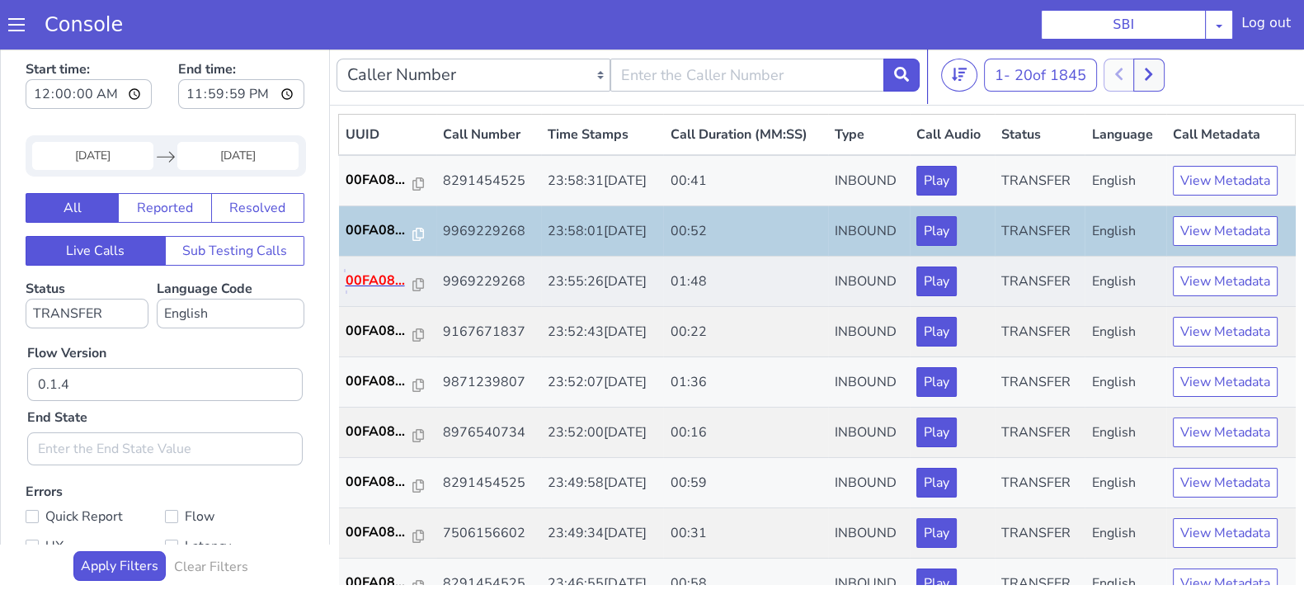
click at [350, 280] on p "00FA08..." at bounding box center [380, 281] width 68 height 20
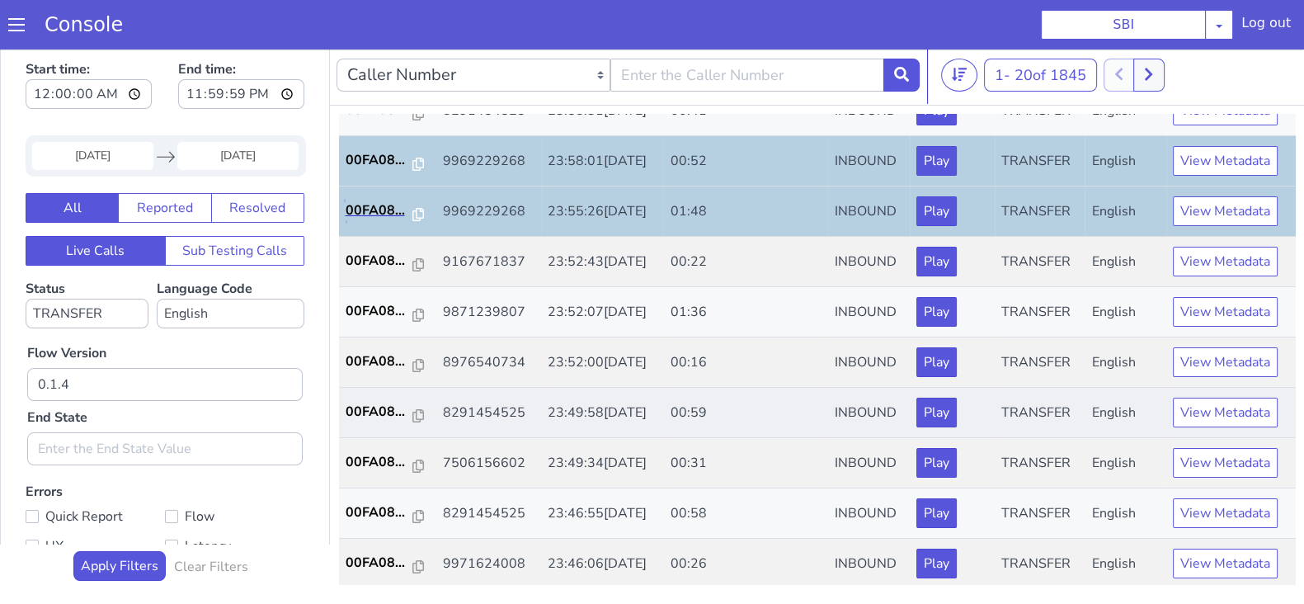
scroll to position [102, 0]
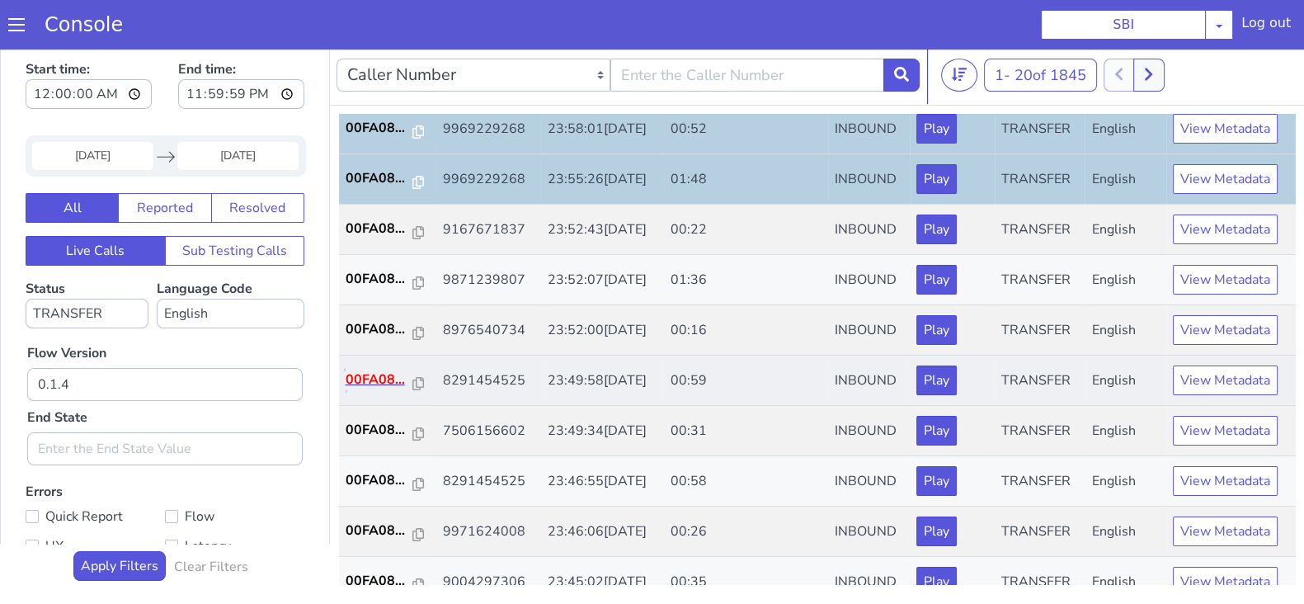
click at [389, 382] on p "00FA08..." at bounding box center [380, 380] width 68 height 20
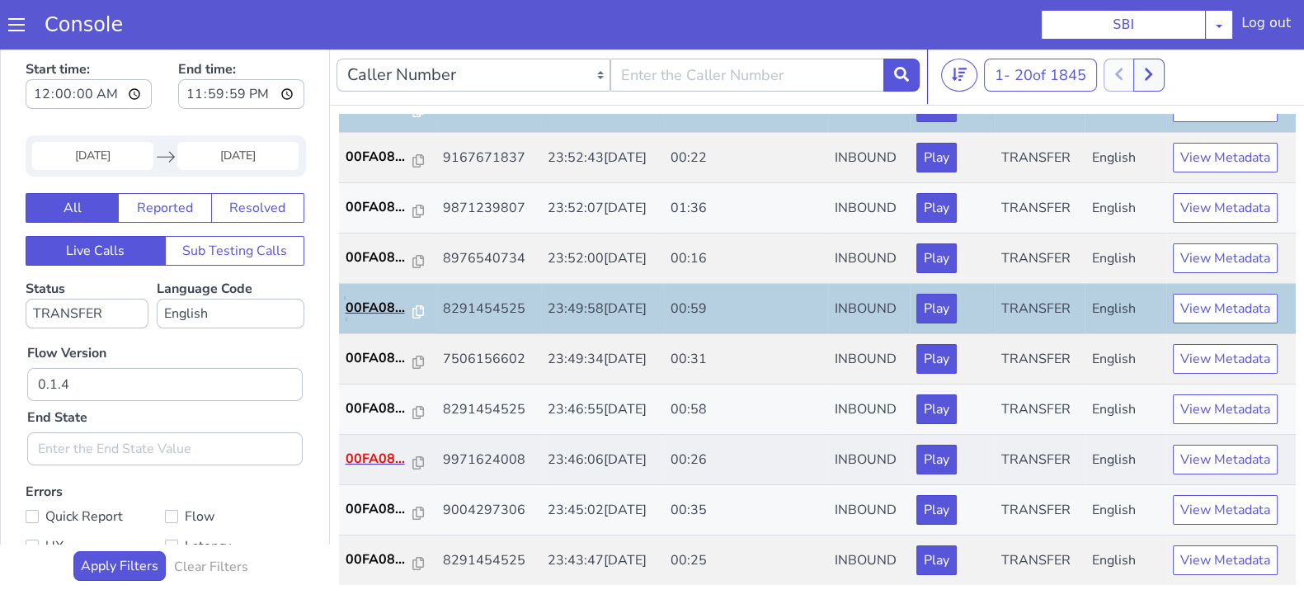
scroll to position [205, 0]
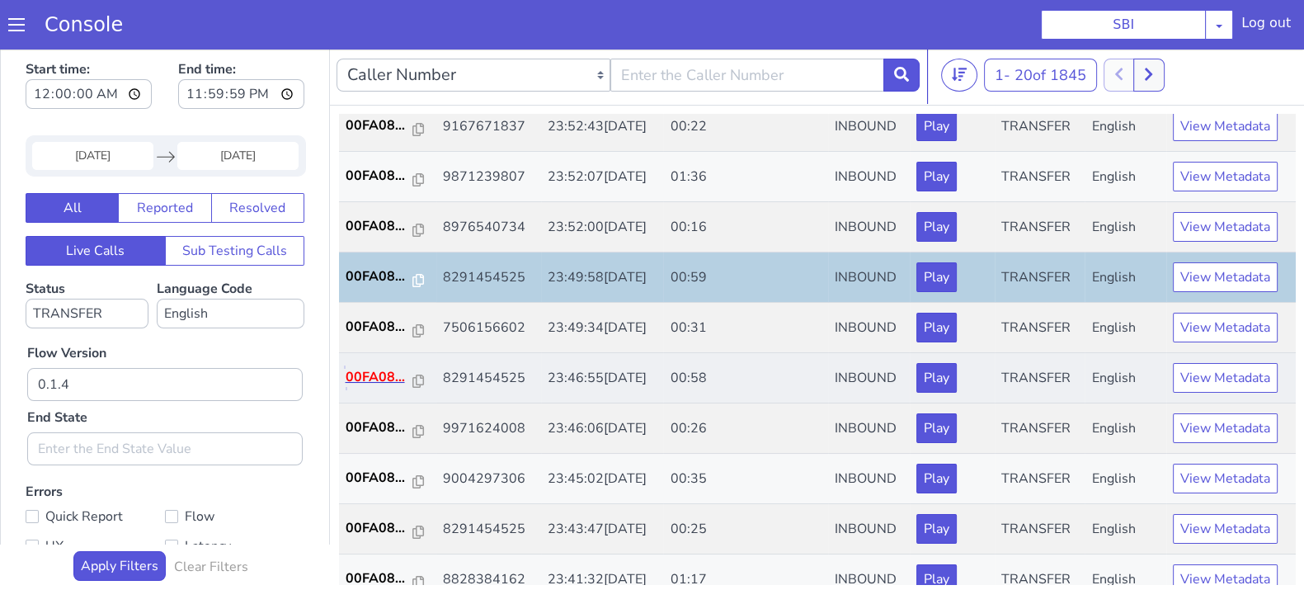
click at [374, 376] on p "00FA08..." at bounding box center [380, 377] width 68 height 20
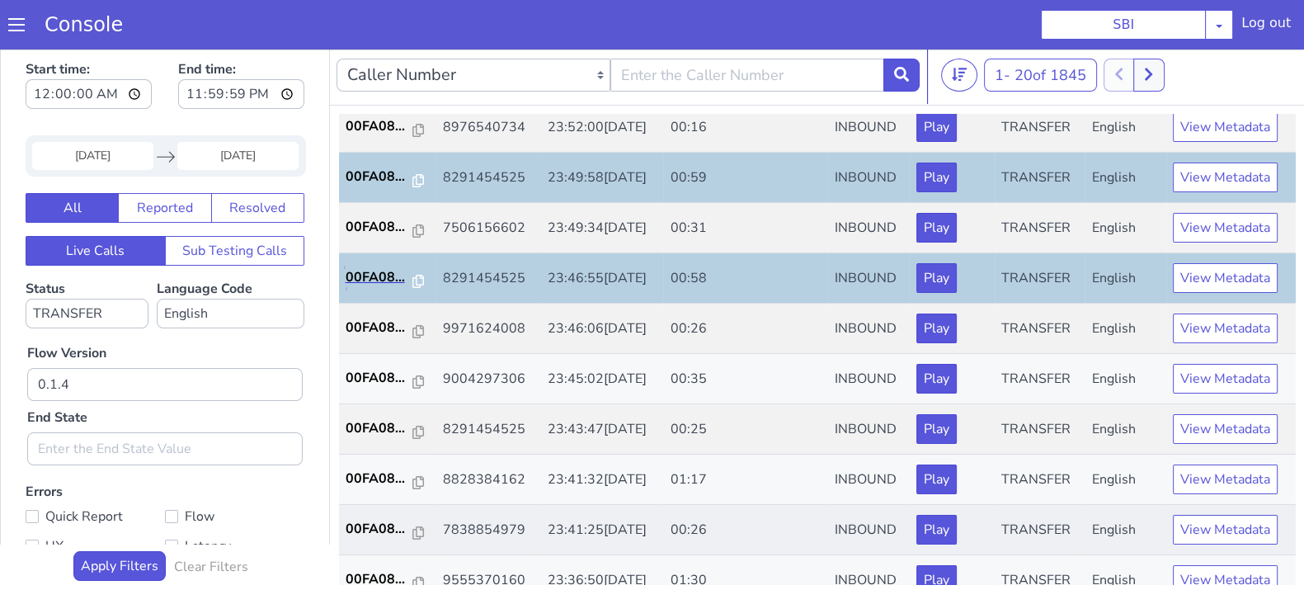
scroll to position [412, 0]
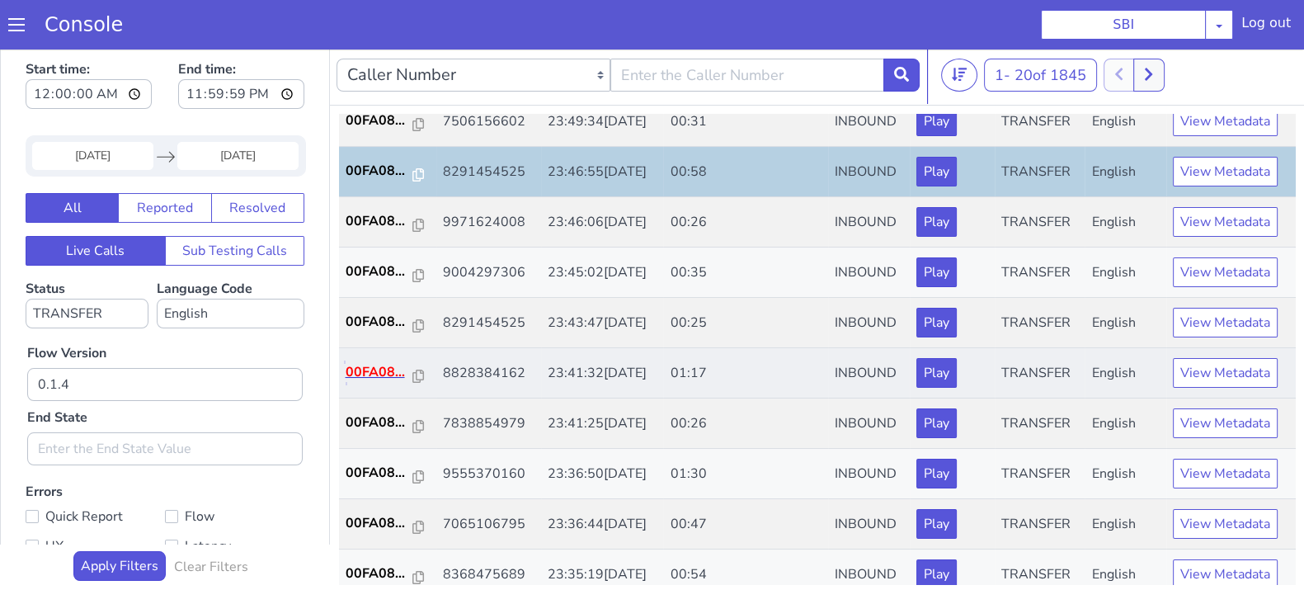
click at [384, 370] on p "00FA08..." at bounding box center [380, 372] width 68 height 20
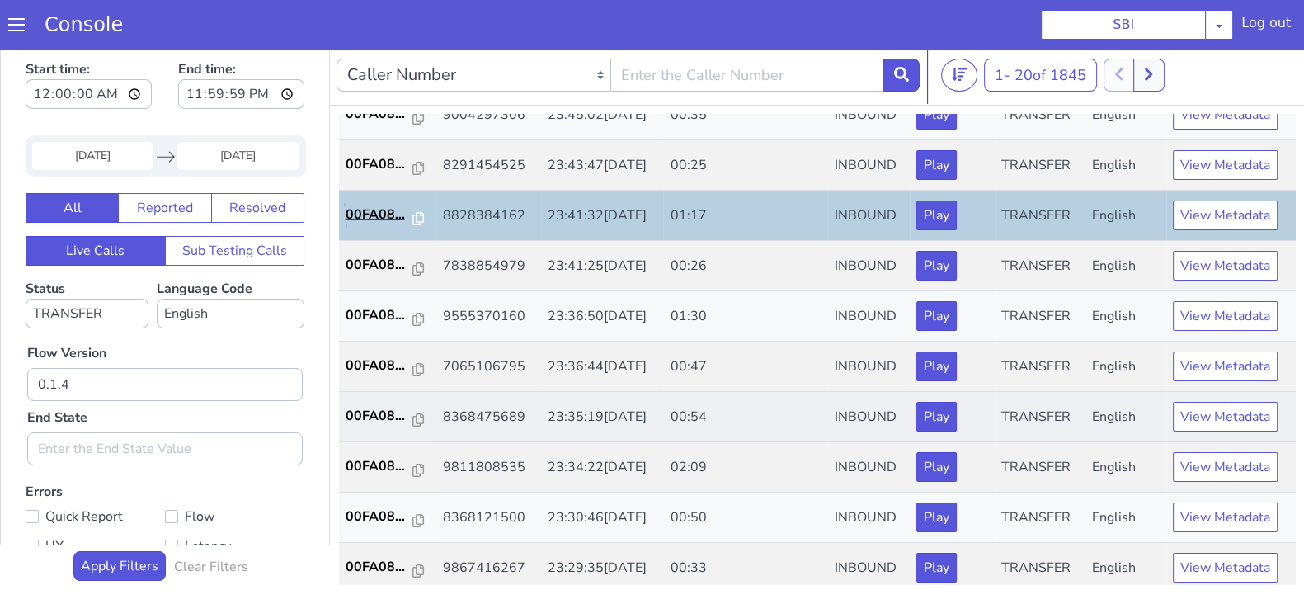
scroll to position [573, 0]
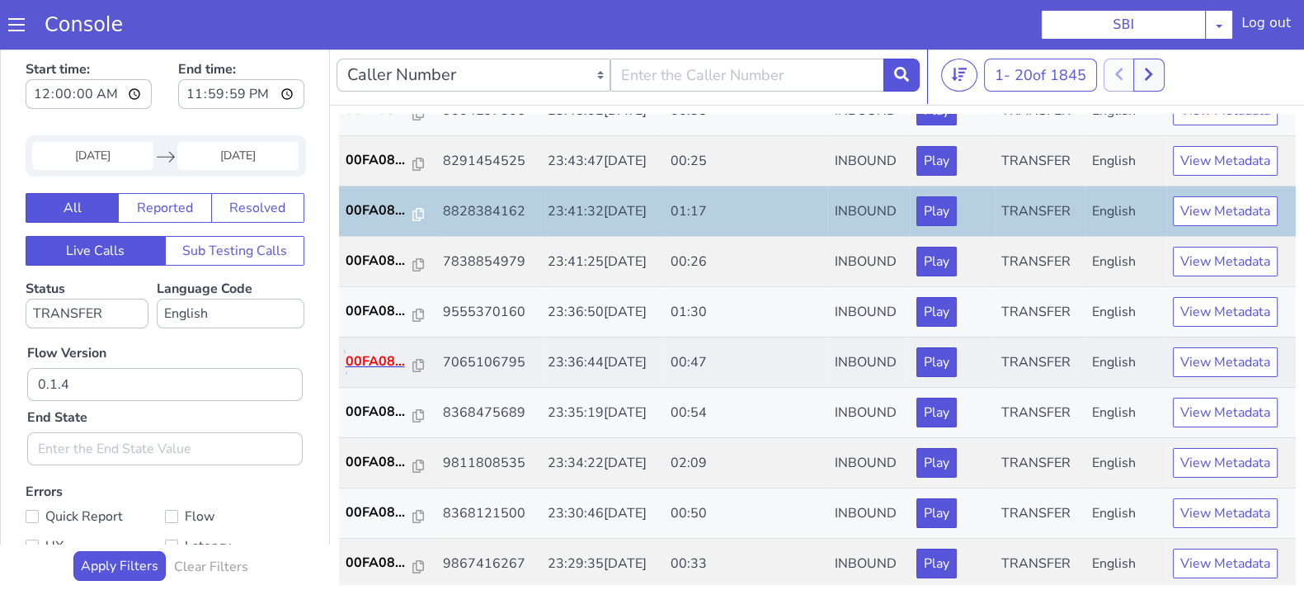
click at [380, 351] on p "00FA08..." at bounding box center [380, 361] width 68 height 20
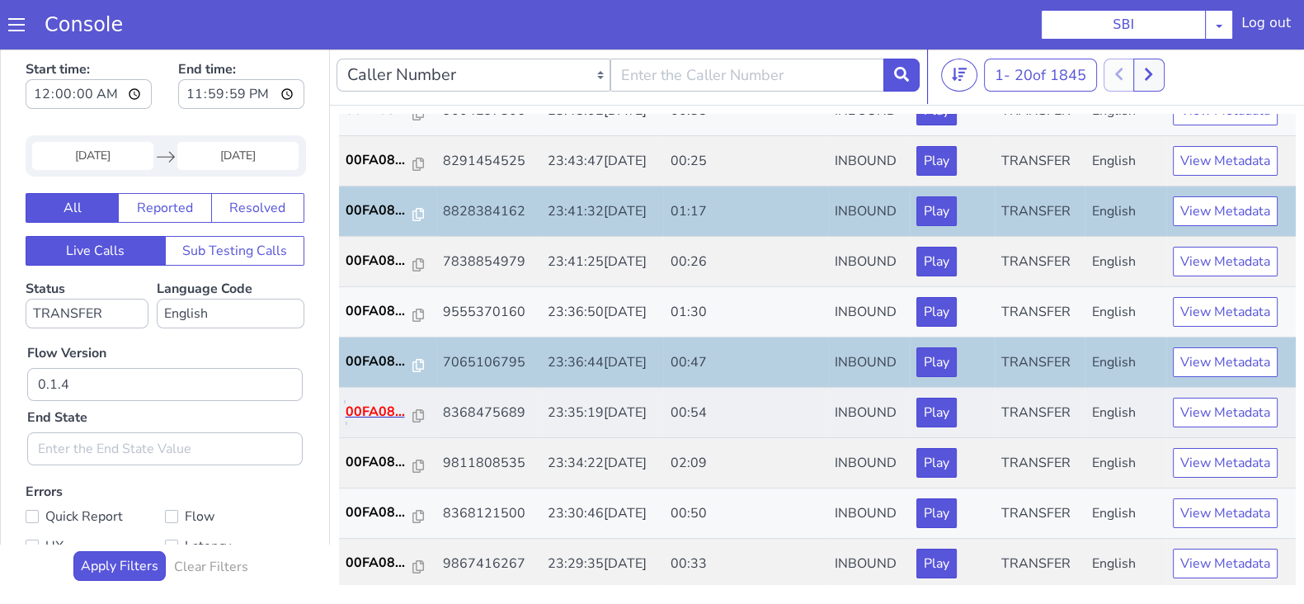
click at [375, 402] on p "00FA08..." at bounding box center [380, 412] width 68 height 20
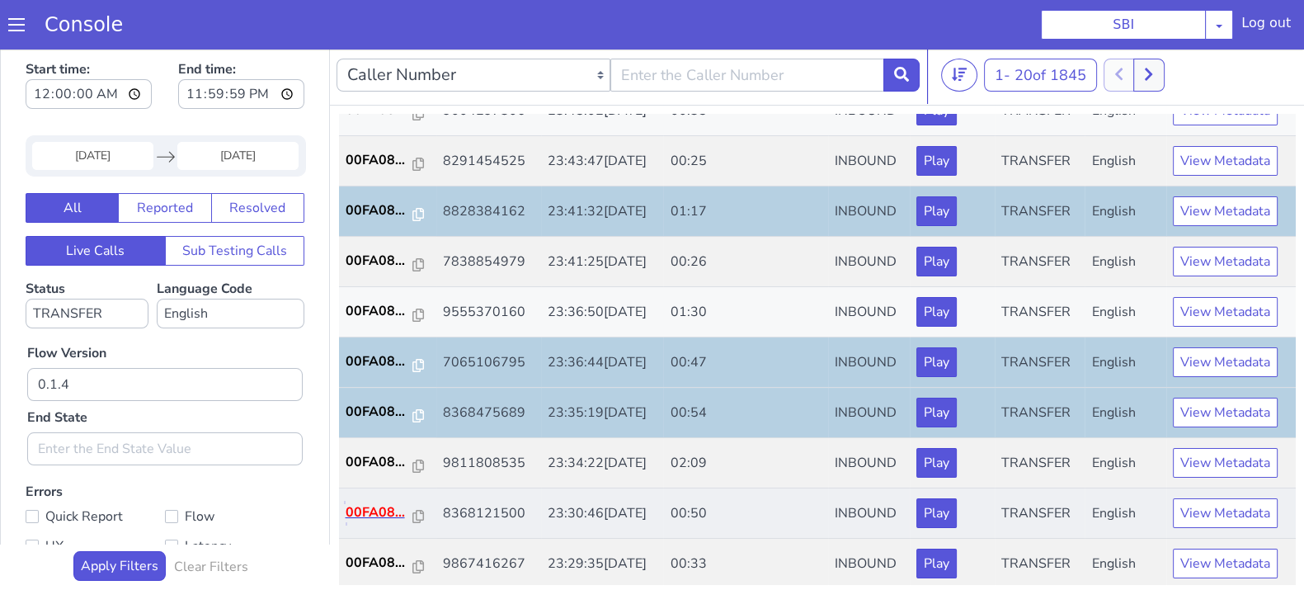
click at [387, 502] on p "00FA08..." at bounding box center [380, 512] width 68 height 20
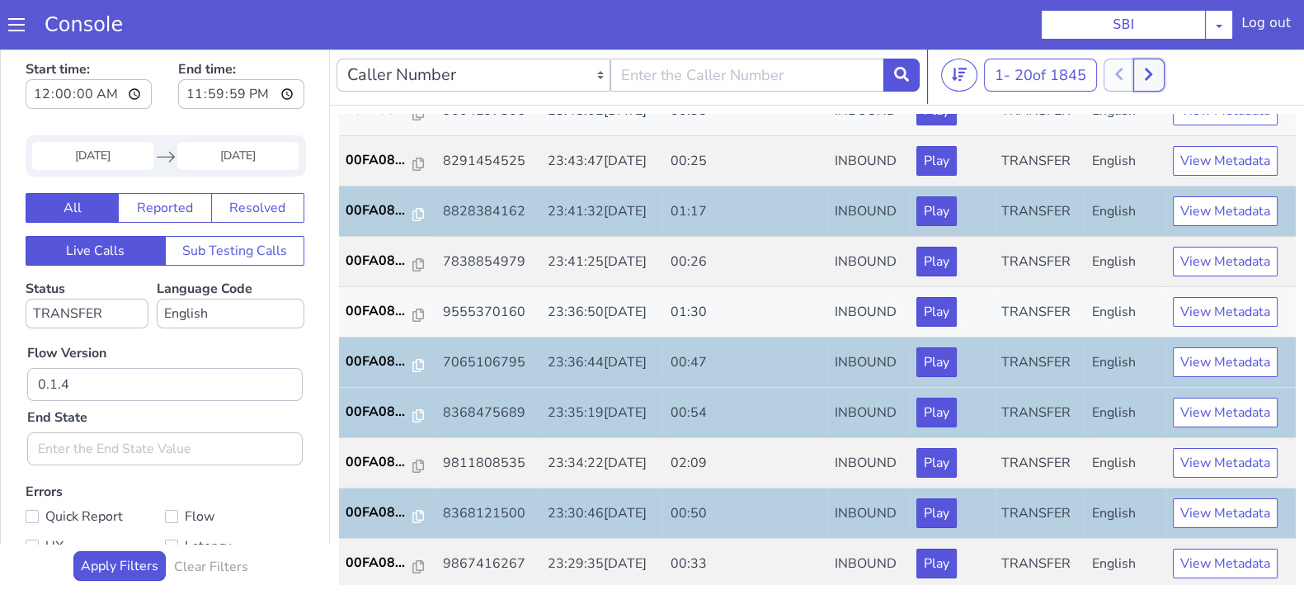
click at [1150, 82] on button at bounding box center [1149, 75] width 31 height 33
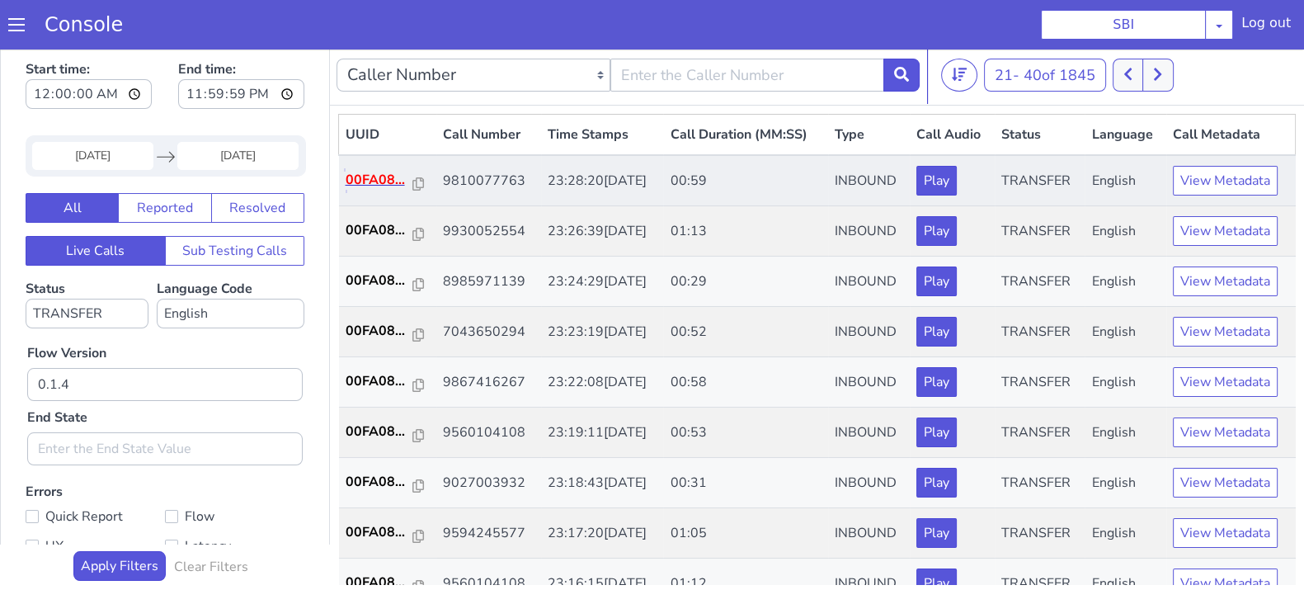
click at [367, 179] on p "00FA08..." at bounding box center [380, 180] width 68 height 20
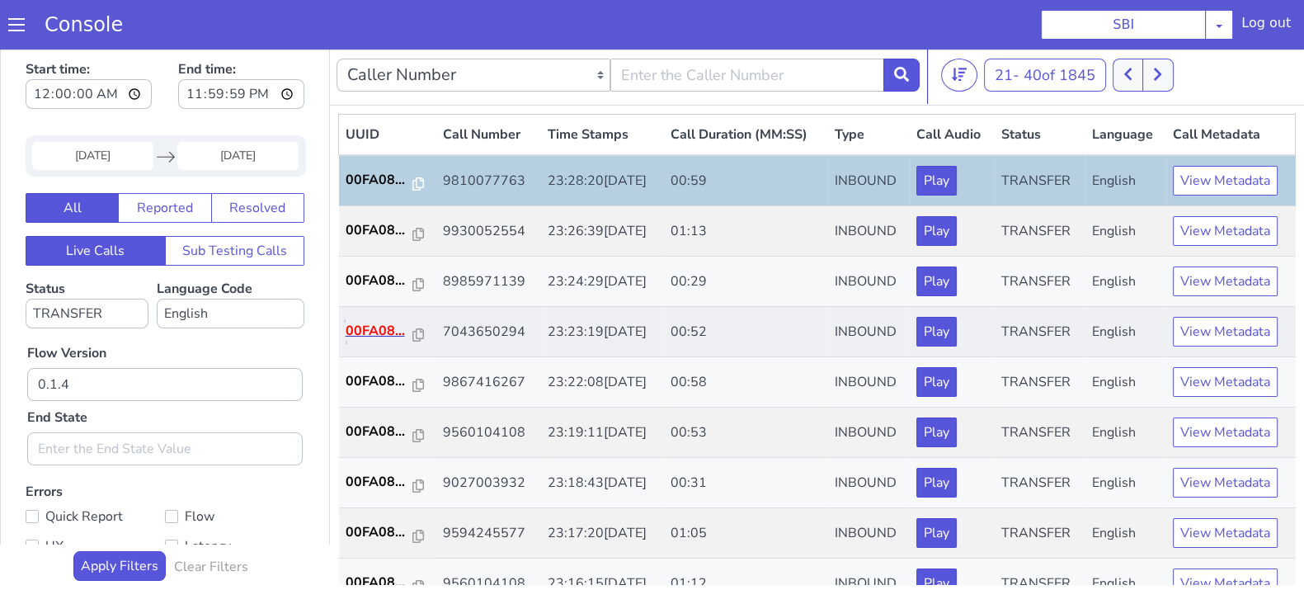
click at [374, 332] on p "00FA08..." at bounding box center [380, 331] width 68 height 20
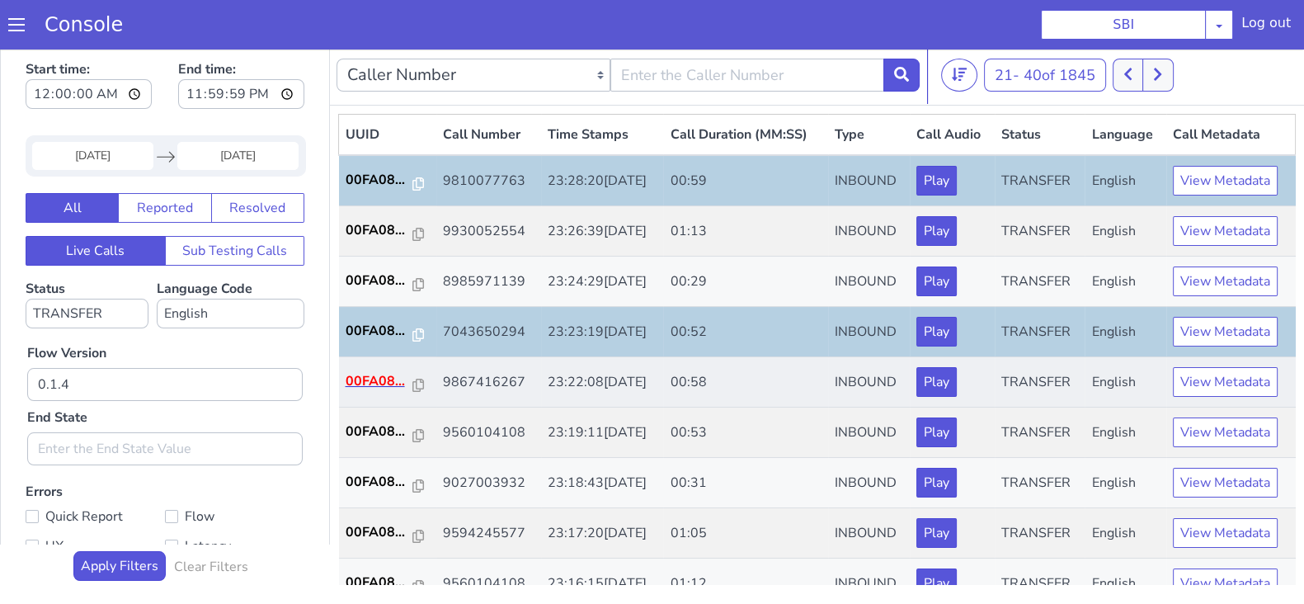
click at [356, 369] on td "00FA08..." at bounding box center [387, 382] width 97 height 50
click at [389, 380] on p "00FA08..." at bounding box center [380, 381] width 68 height 20
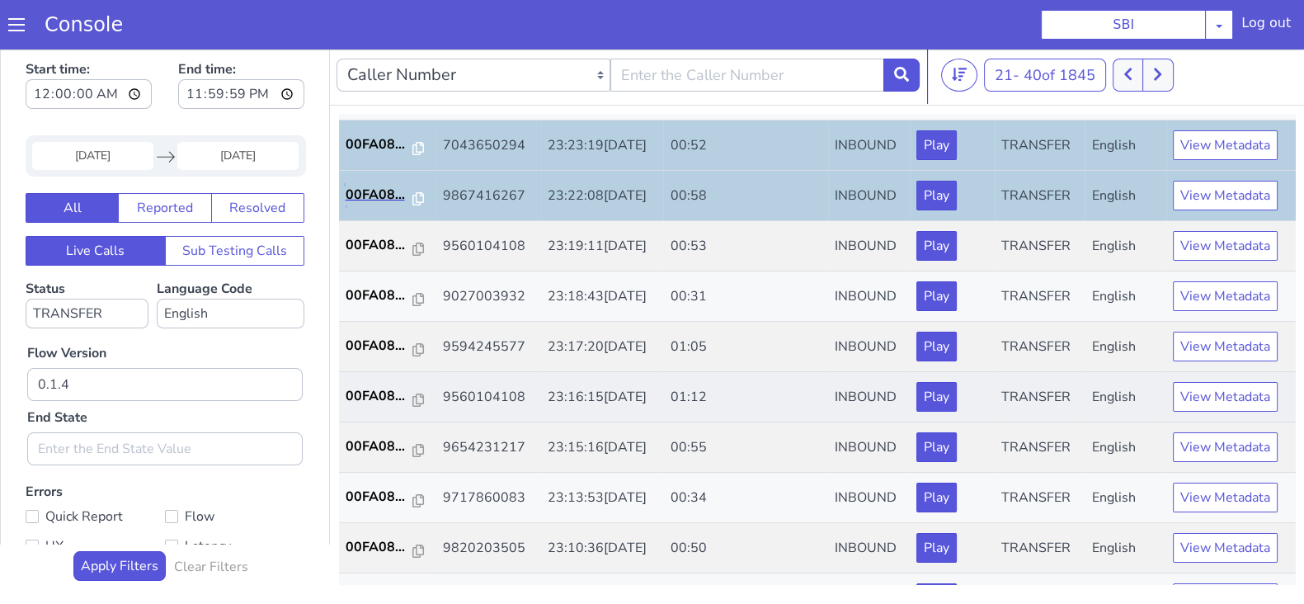
scroll to position [205, 0]
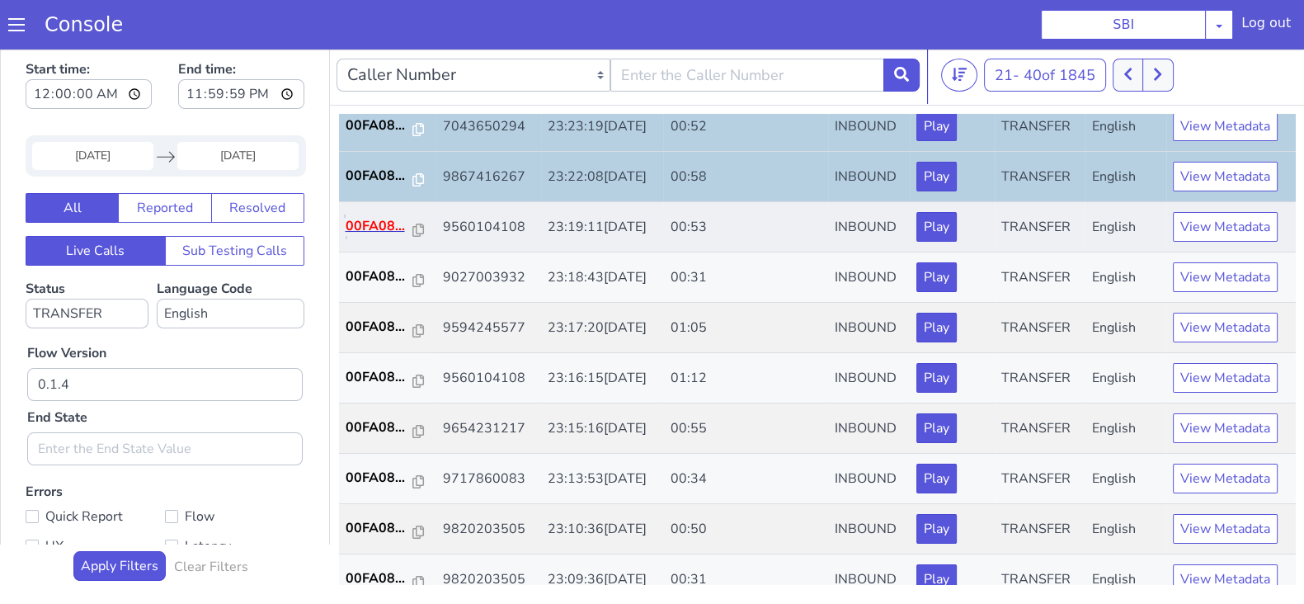
click at [373, 224] on p "00FA08..." at bounding box center [380, 226] width 68 height 20
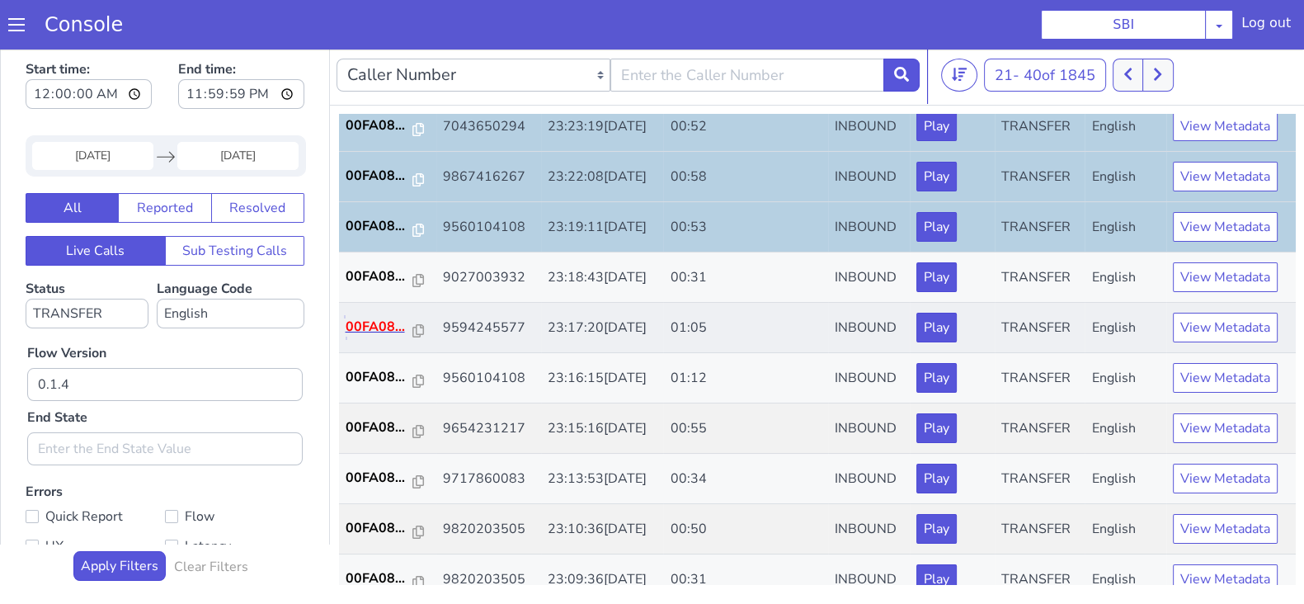
click at [388, 329] on p "00FA08..." at bounding box center [380, 327] width 68 height 20
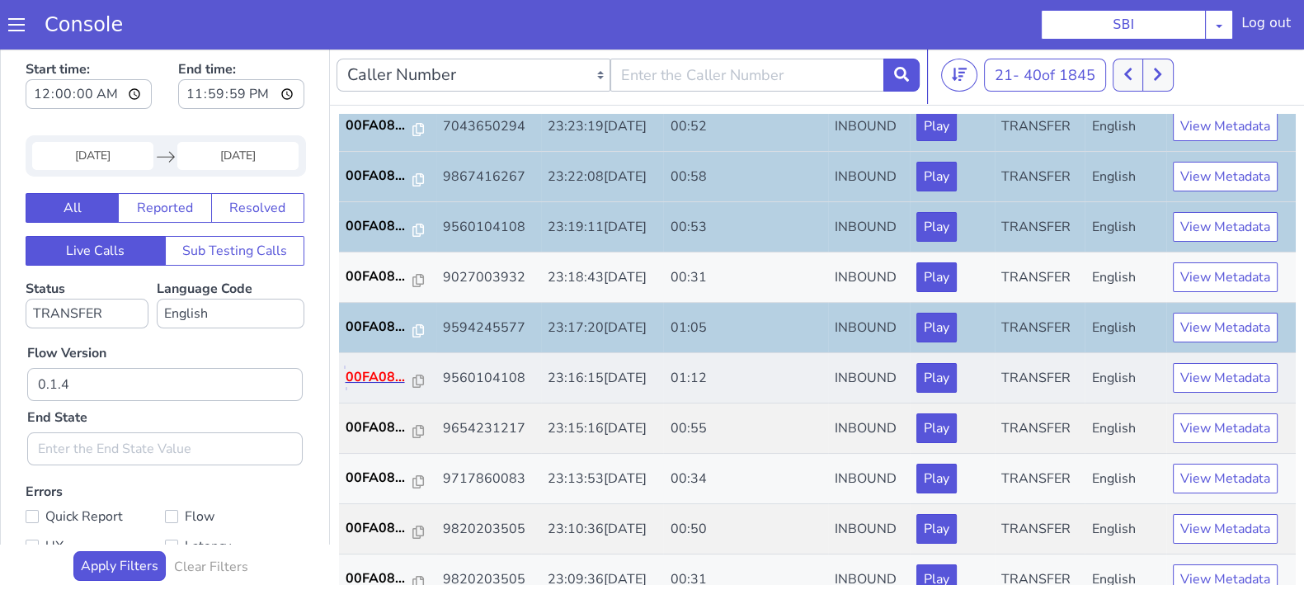
click at [366, 367] on p "00FA08..." at bounding box center [380, 377] width 68 height 20
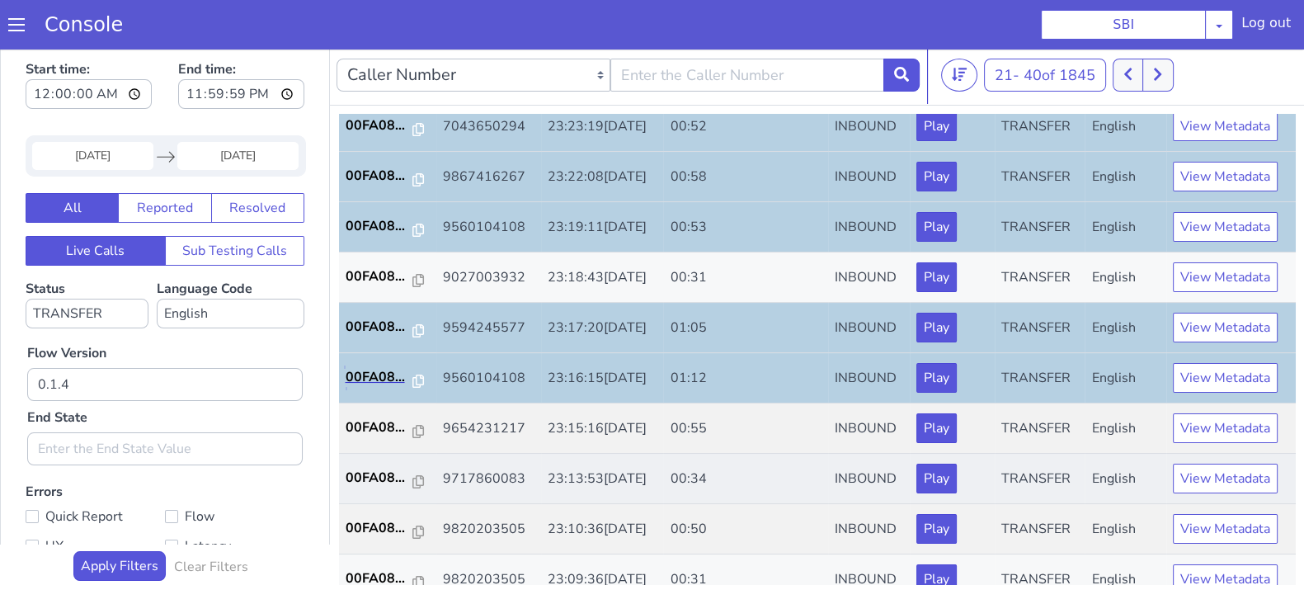
scroll to position [309, 0]
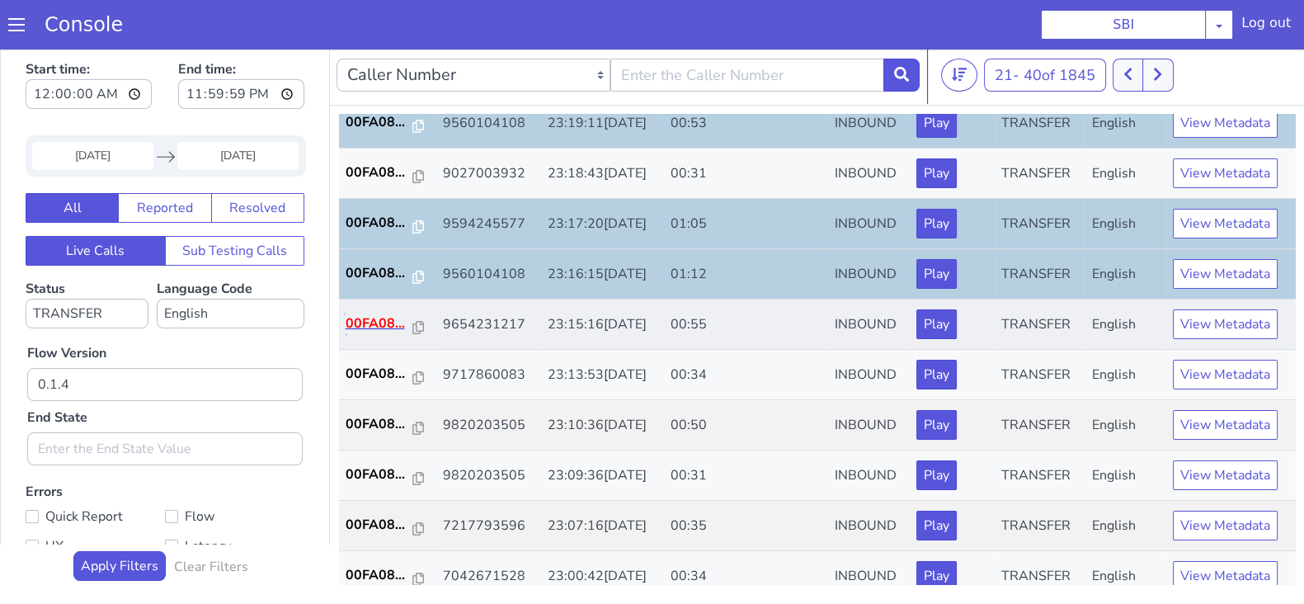
click at [362, 323] on p "00FA08..." at bounding box center [380, 324] width 68 height 20
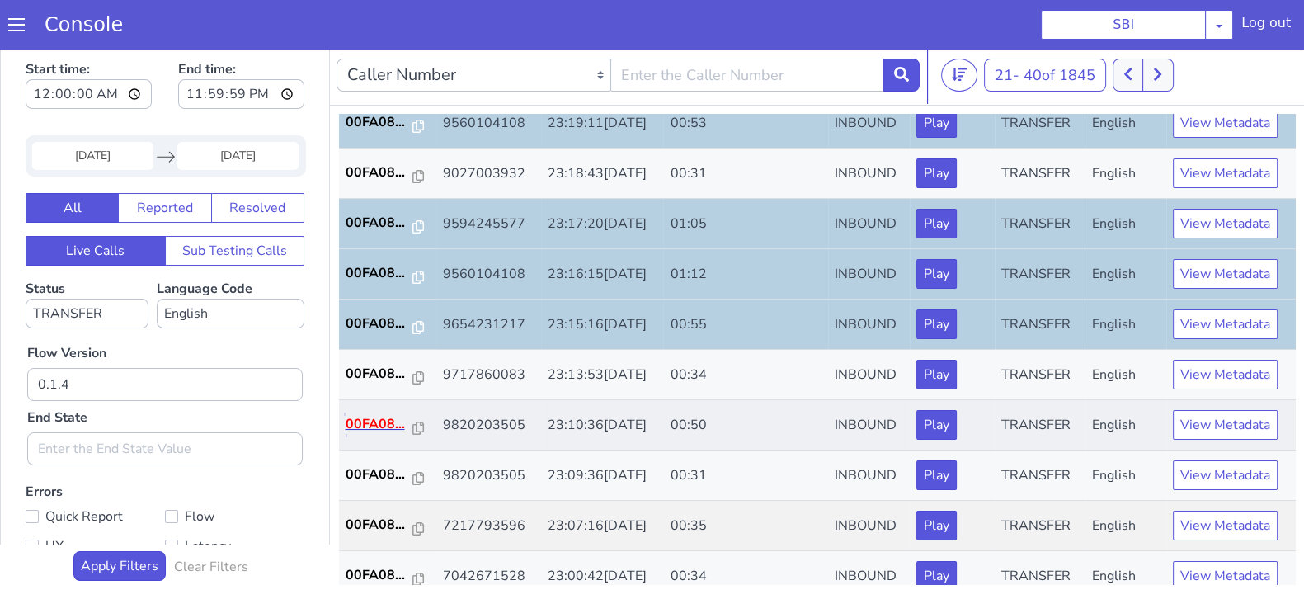
click at [373, 417] on p "00FA08..." at bounding box center [380, 424] width 68 height 20
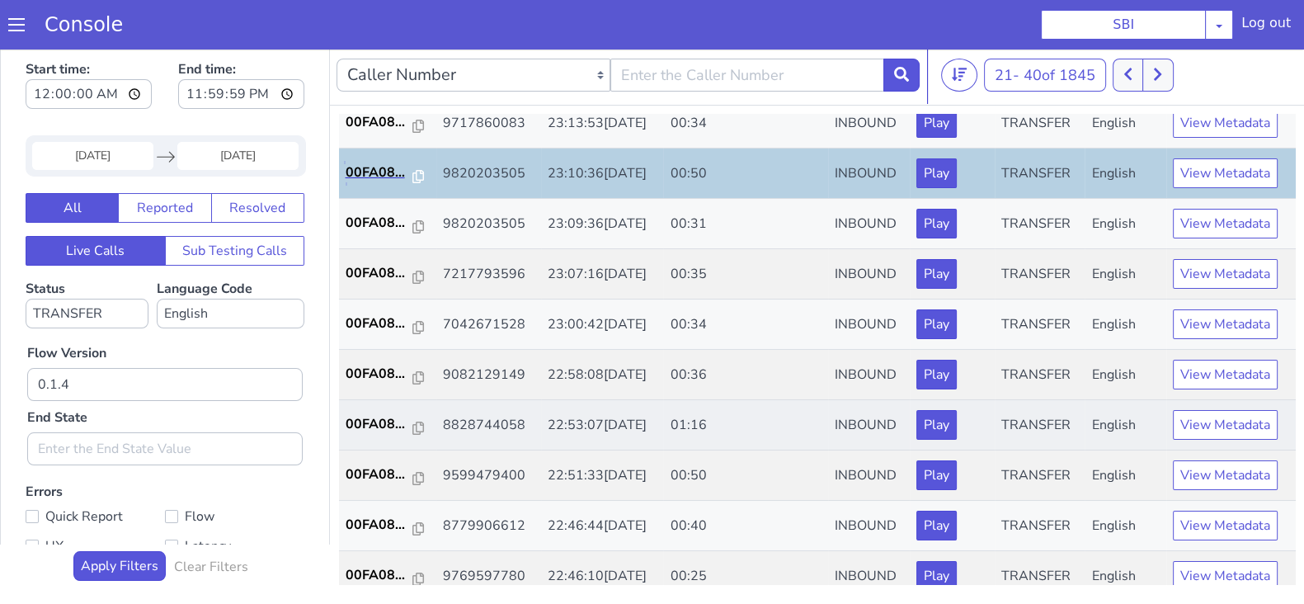
scroll to position [573, 0]
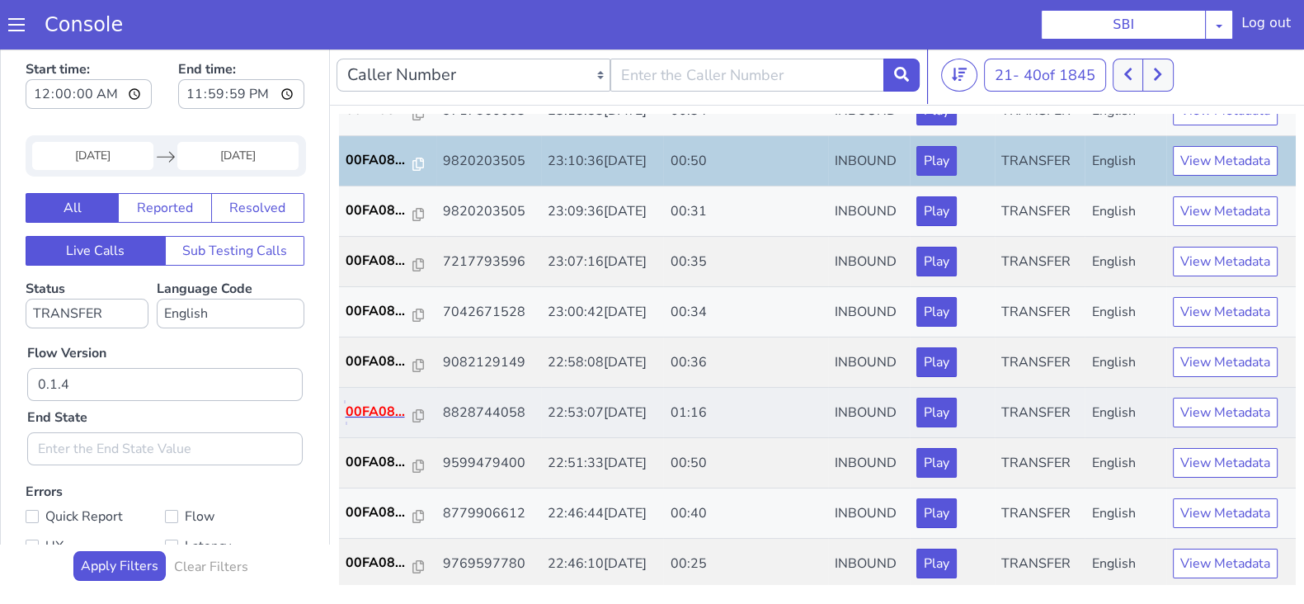
click at [373, 402] on p "00FA08..." at bounding box center [380, 412] width 68 height 20
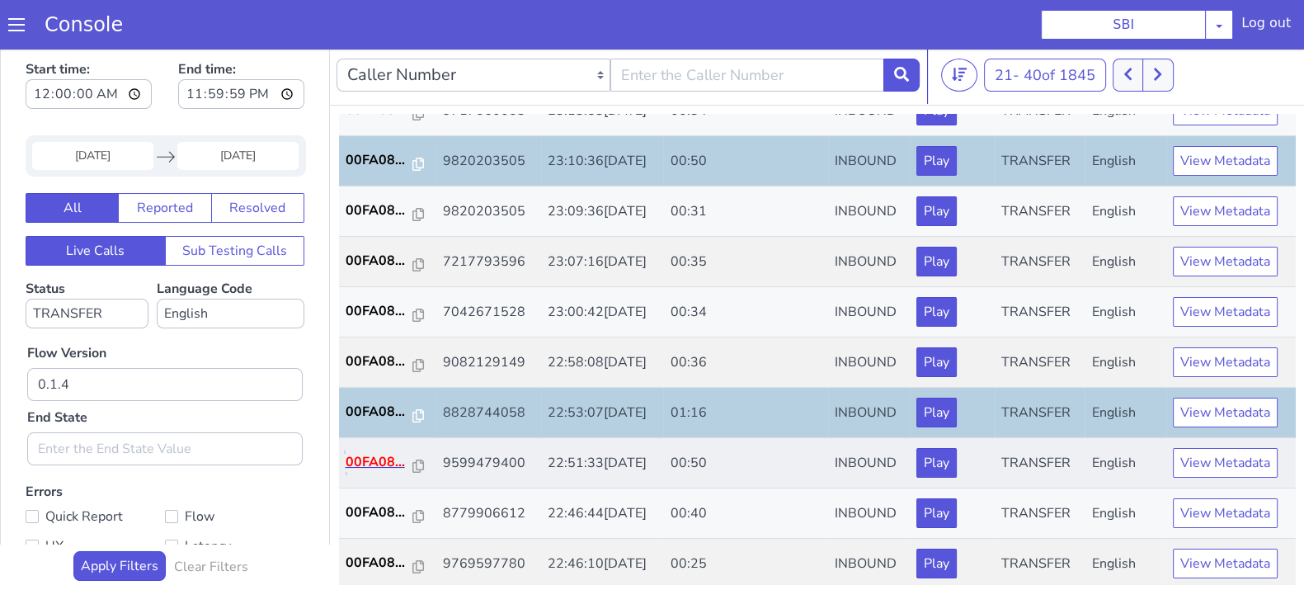
click at [380, 454] on p "00FA08..." at bounding box center [380, 462] width 68 height 20
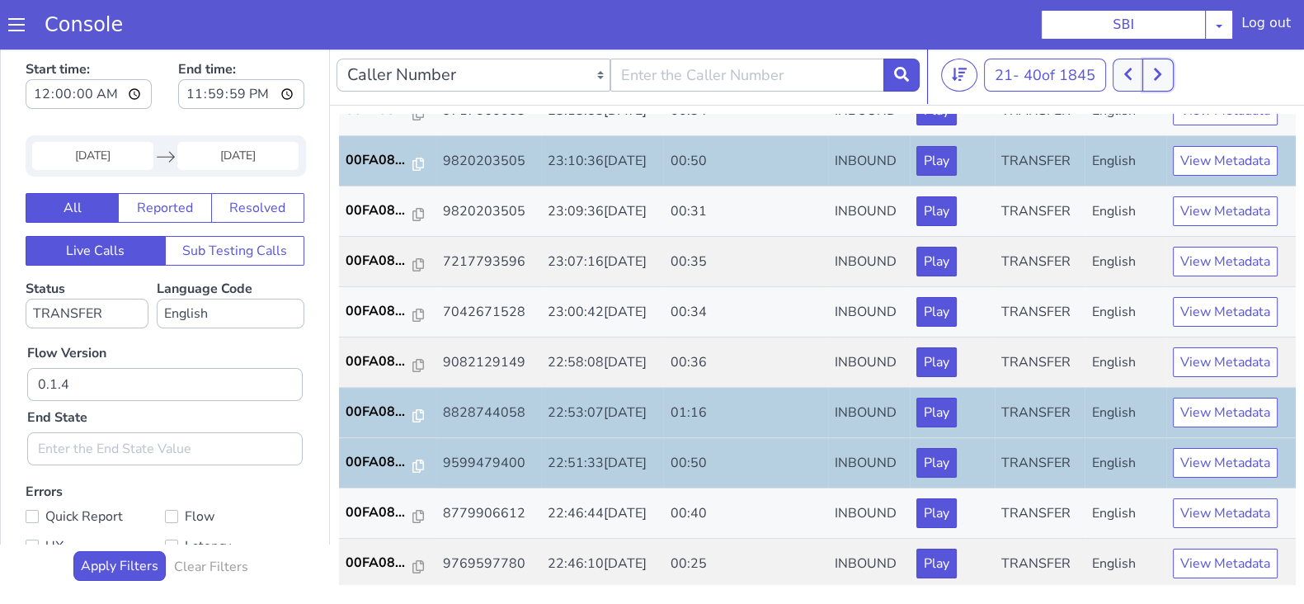
click at [1159, 79] on icon at bounding box center [1157, 74] width 7 height 12
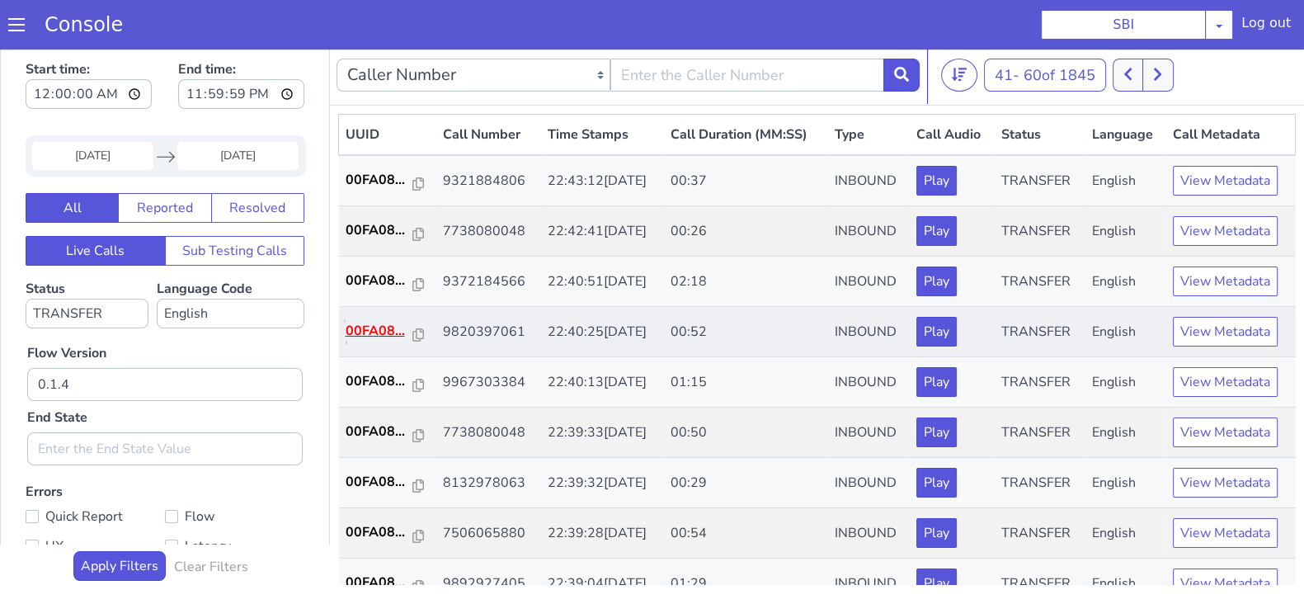
click at [378, 328] on p "00FA08..." at bounding box center [380, 331] width 68 height 20
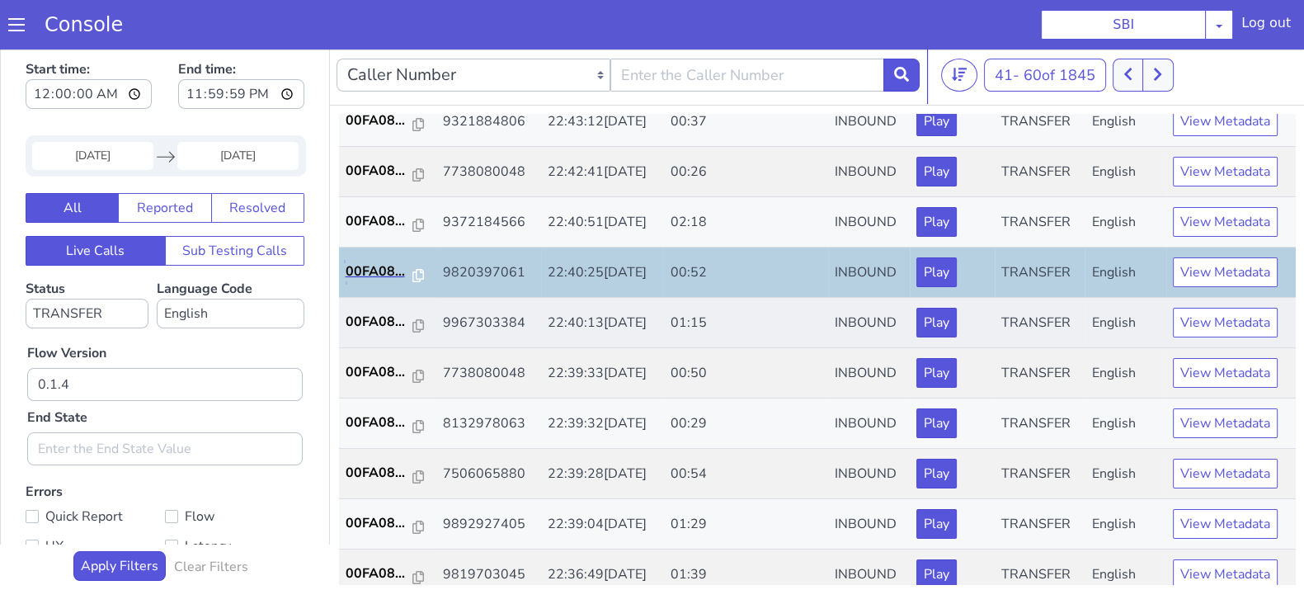
scroll to position [102, 0]
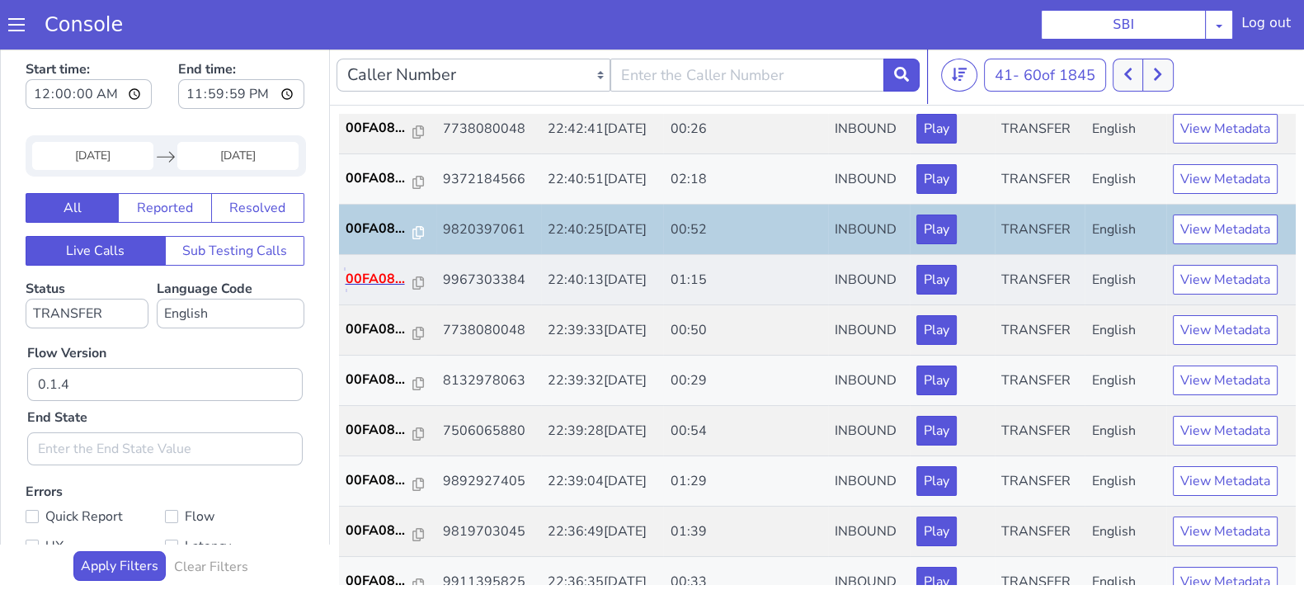
click at [380, 278] on p "00FA08..." at bounding box center [380, 279] width 68 height 20
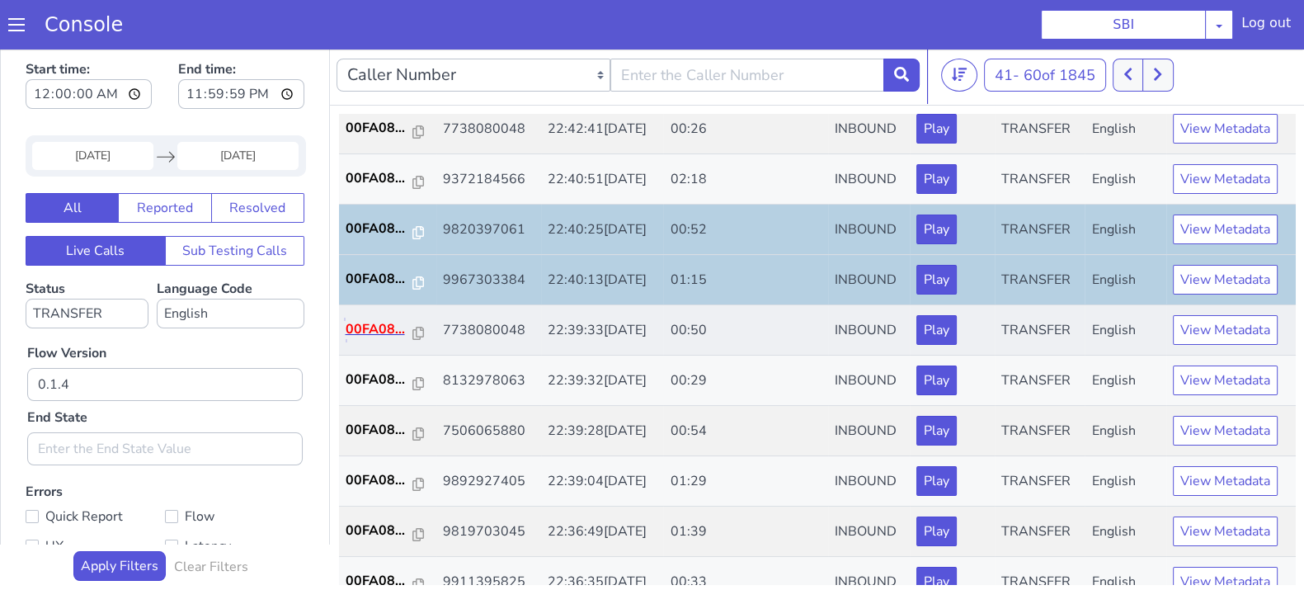
click at [380, 324] on p "00FA08..." at bounding box center [380, 329] width 68 height 20
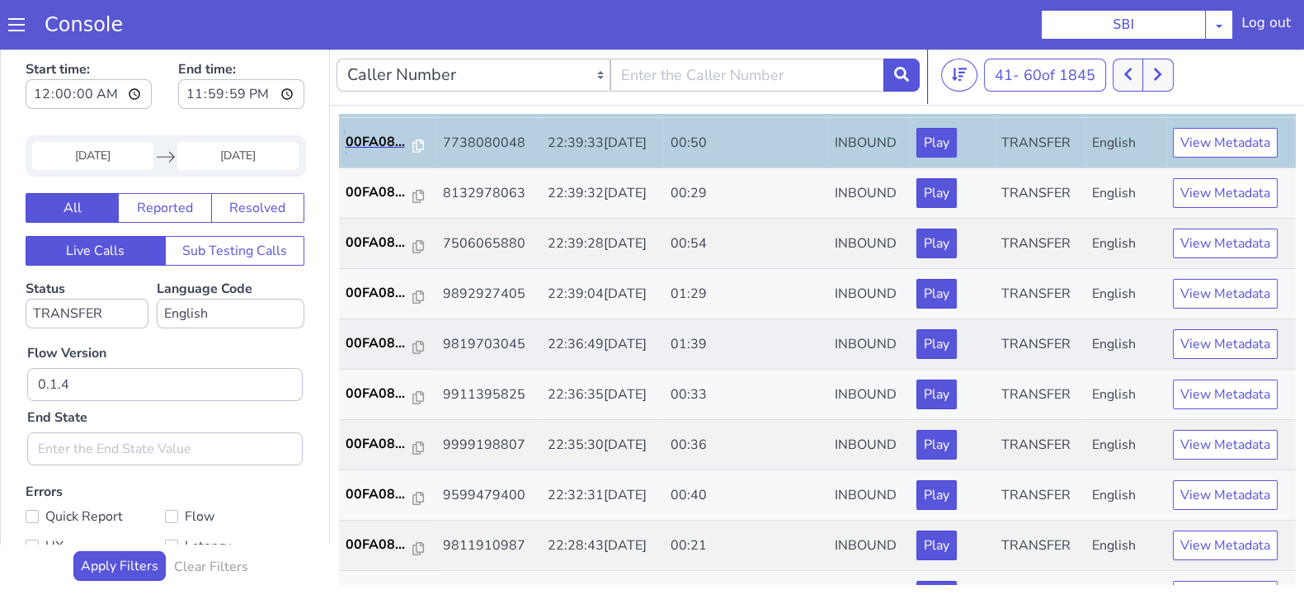
scroll to position [309, 0]
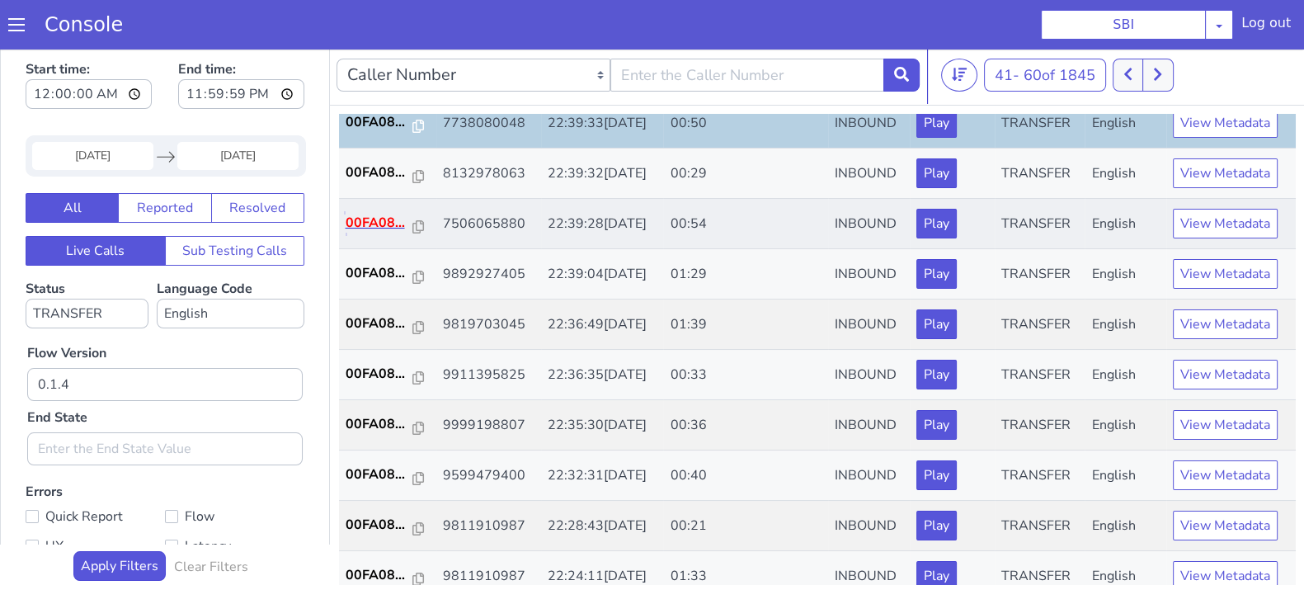
click at [380, 228] on p "00FA08..." at bounding box center [380, 223] width 68 height 20
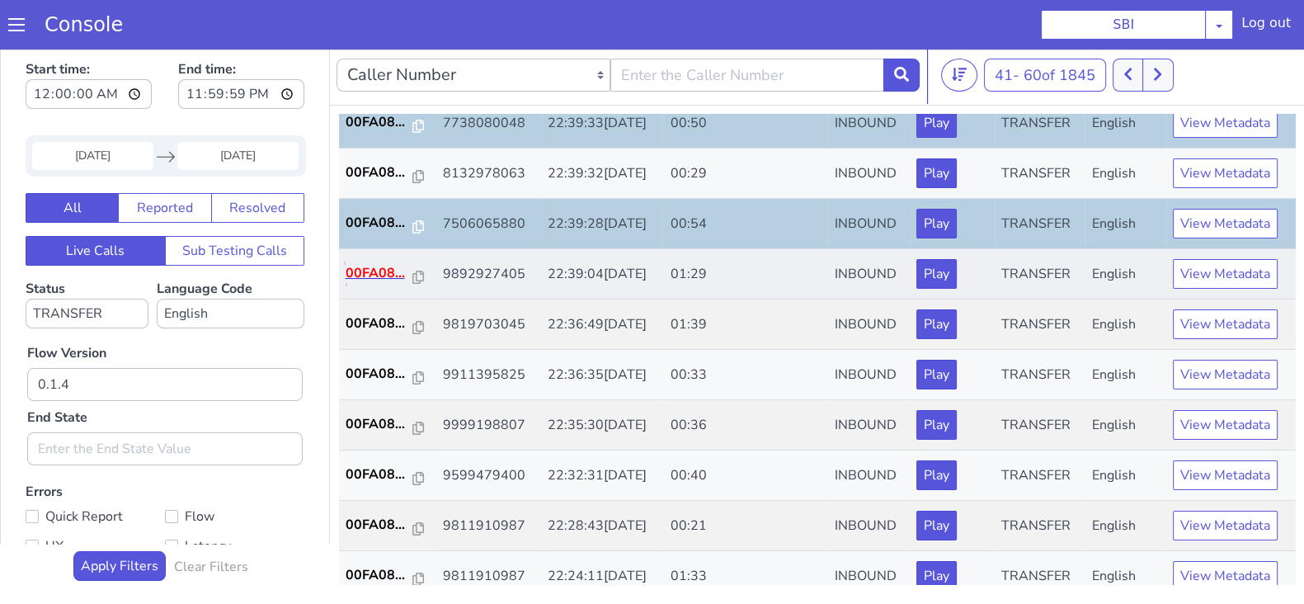
click at [367, 274] on p "00FA08..." at bounding box center [380, 273] width 68 height 20
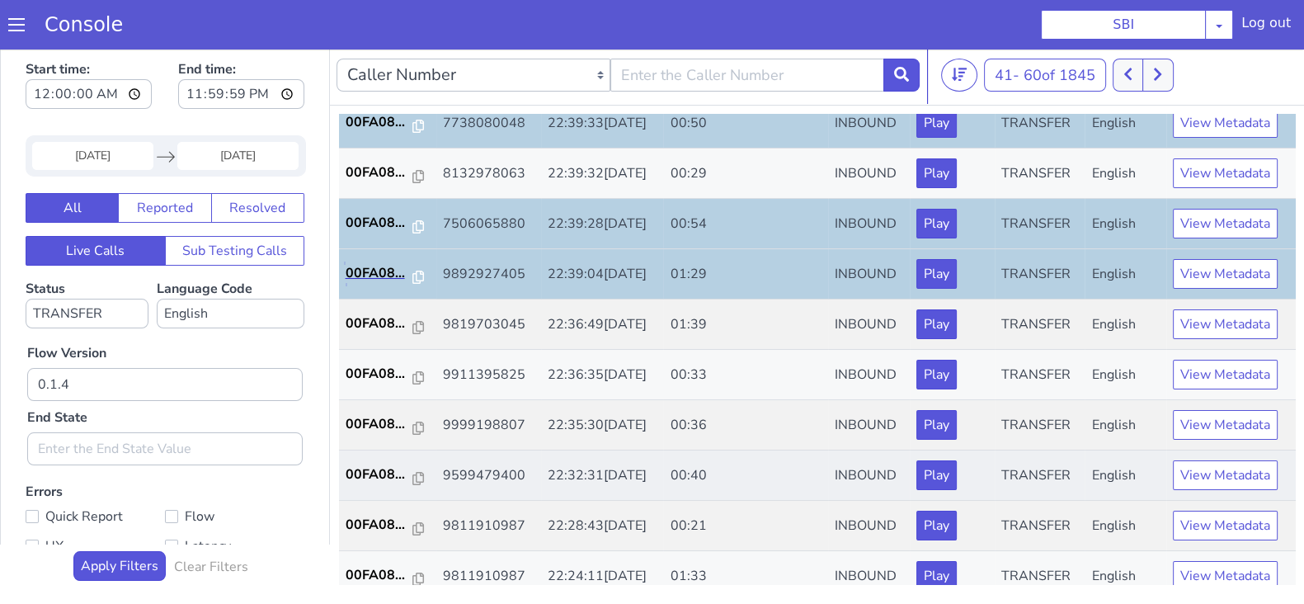
scroll to position [412, 0]
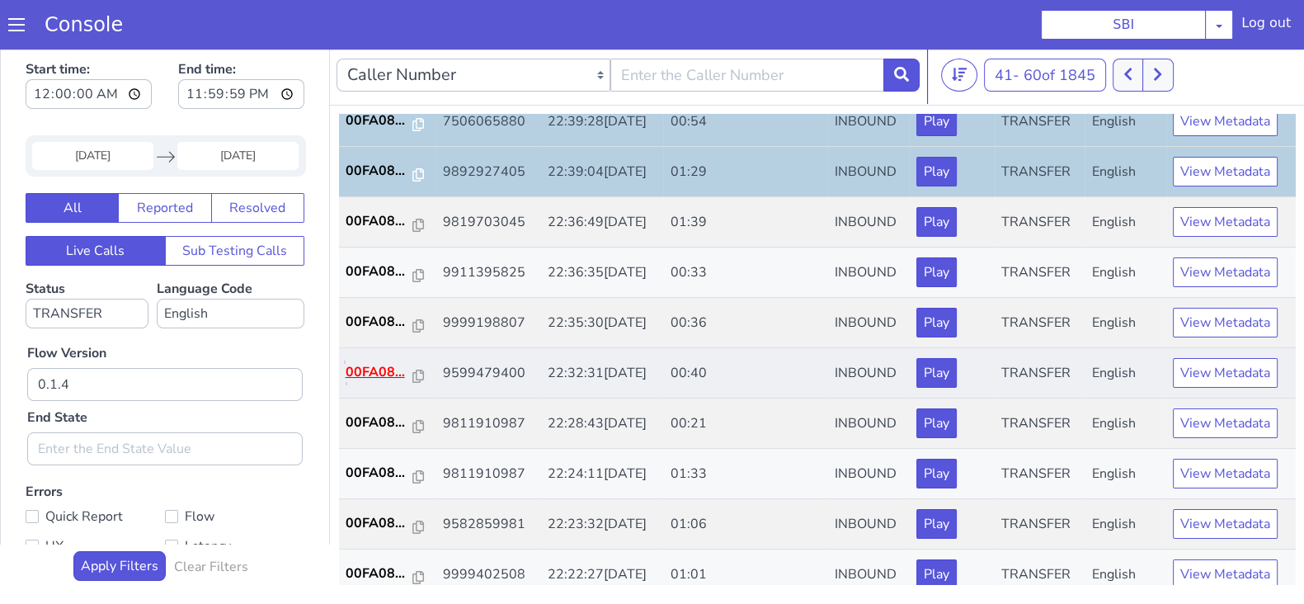
click at [353, 362] on p "00FA08..." at bounding box center [380, 372] width 68 height 20
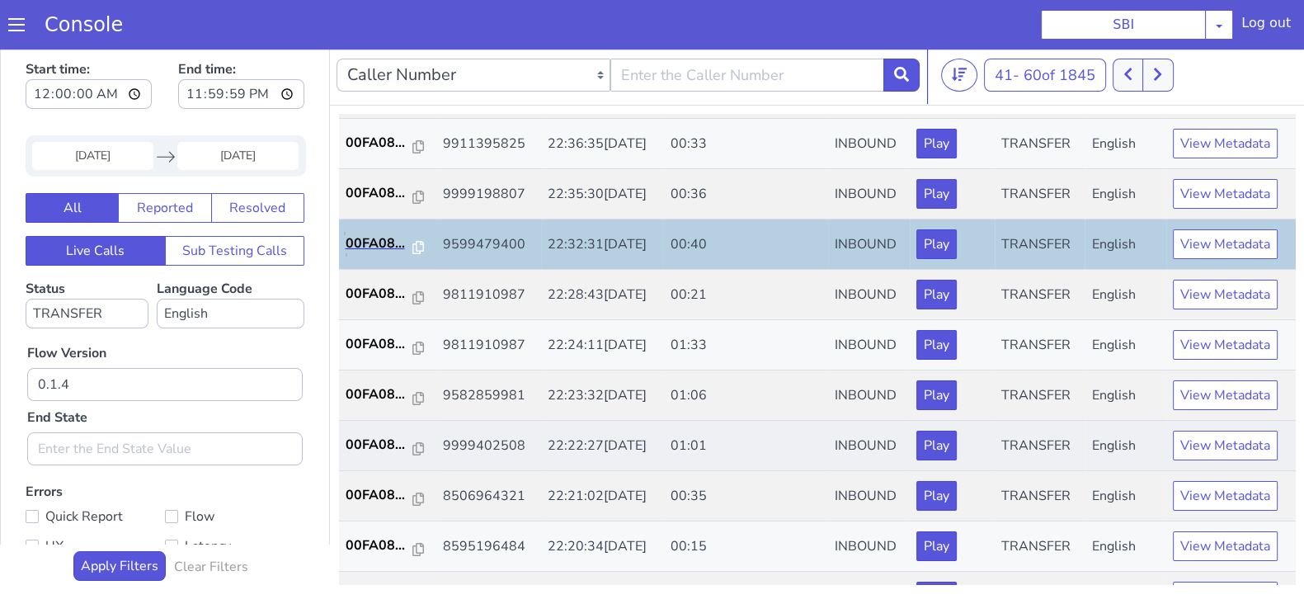
scroll to position [573, 0]
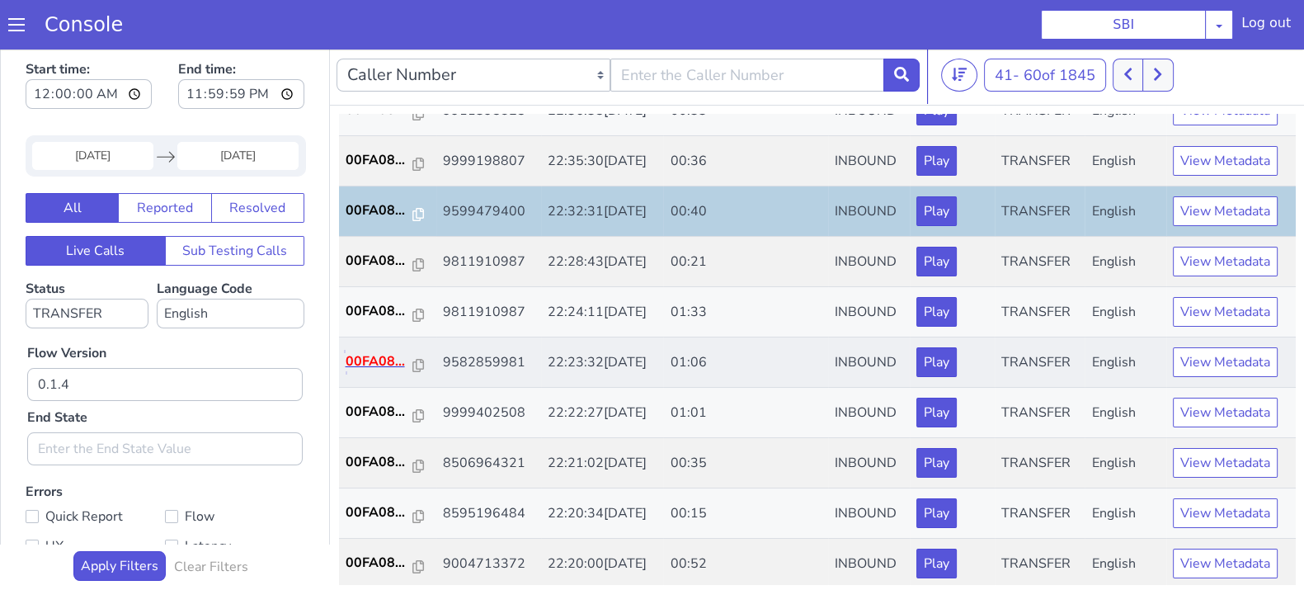
click at [392, 361] on p "00FA08..." at bounding box center [380, 361] width 68 height 20
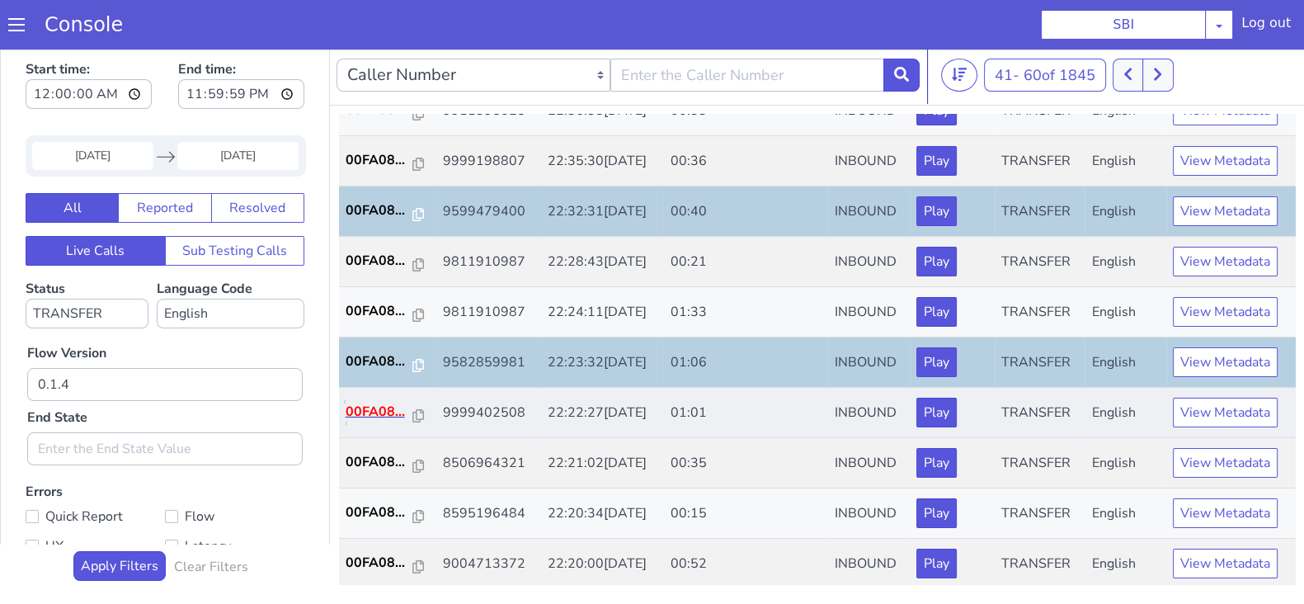
click at [366, 406] on p "00FA08..." at bounding box center [380, 412] width 68 height 20
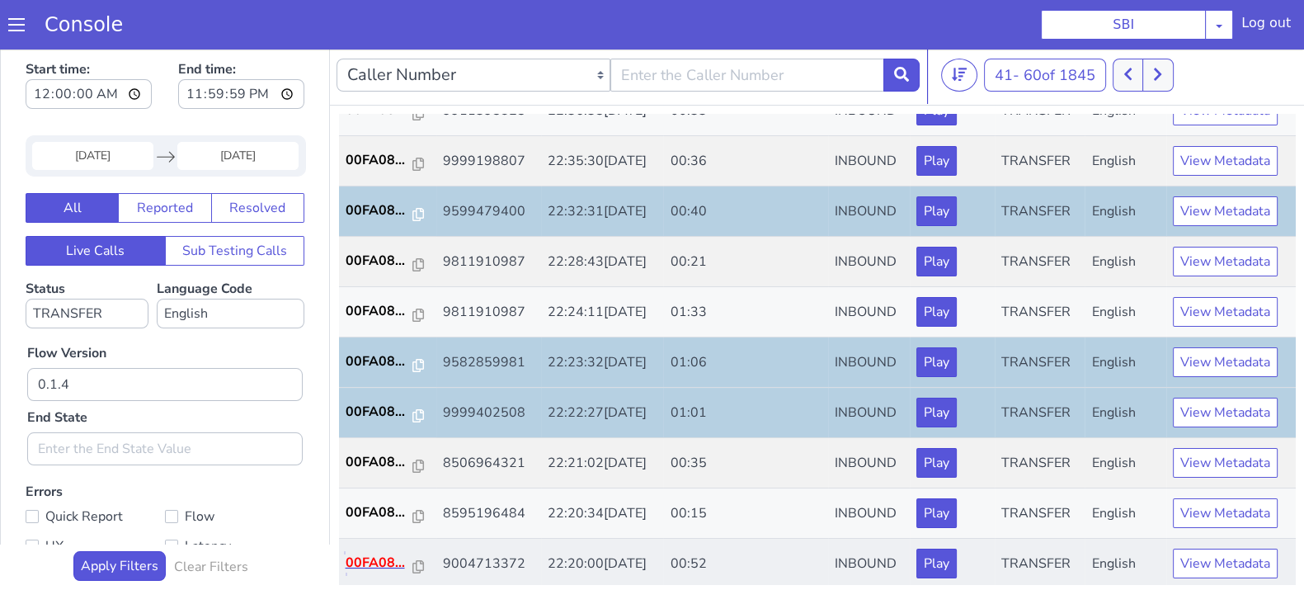
click at [367, 561] on p "00FA08..." at bounding box center [380, 563] width 68 height 20
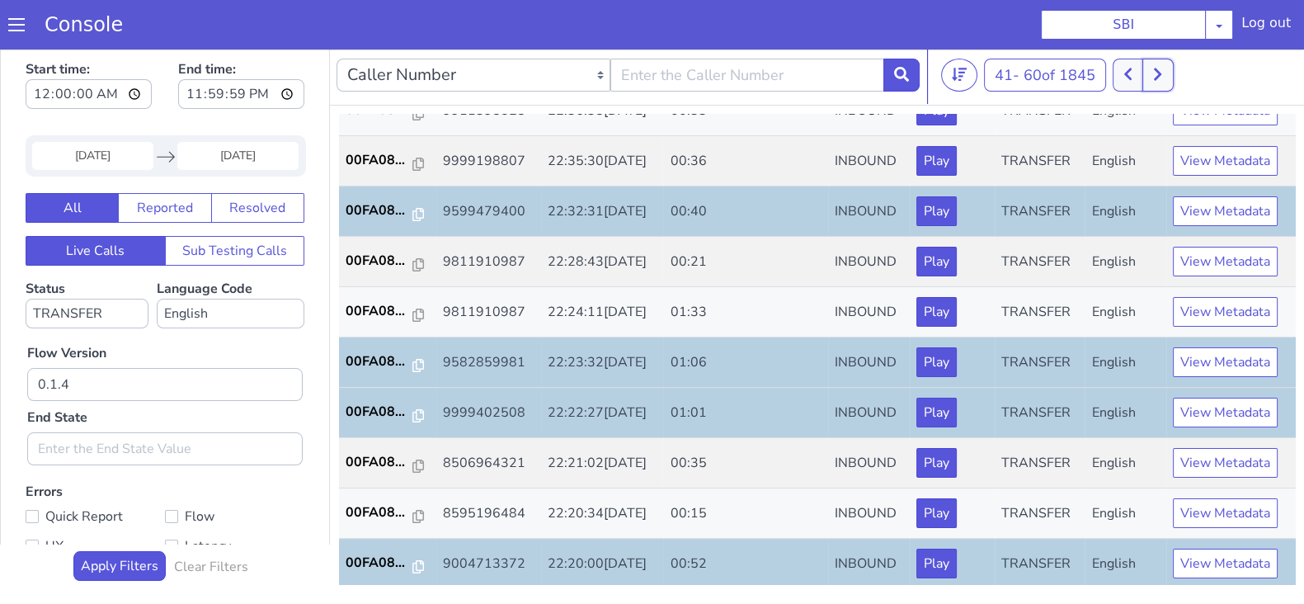
drag, startPoint x: 1162, startPoint y: 76, endPoint x: 1153, endPoint y: 85, distance: 12.8
click at [1161, 76] on icon at bounding box center [1157, 74] width 7 height 12
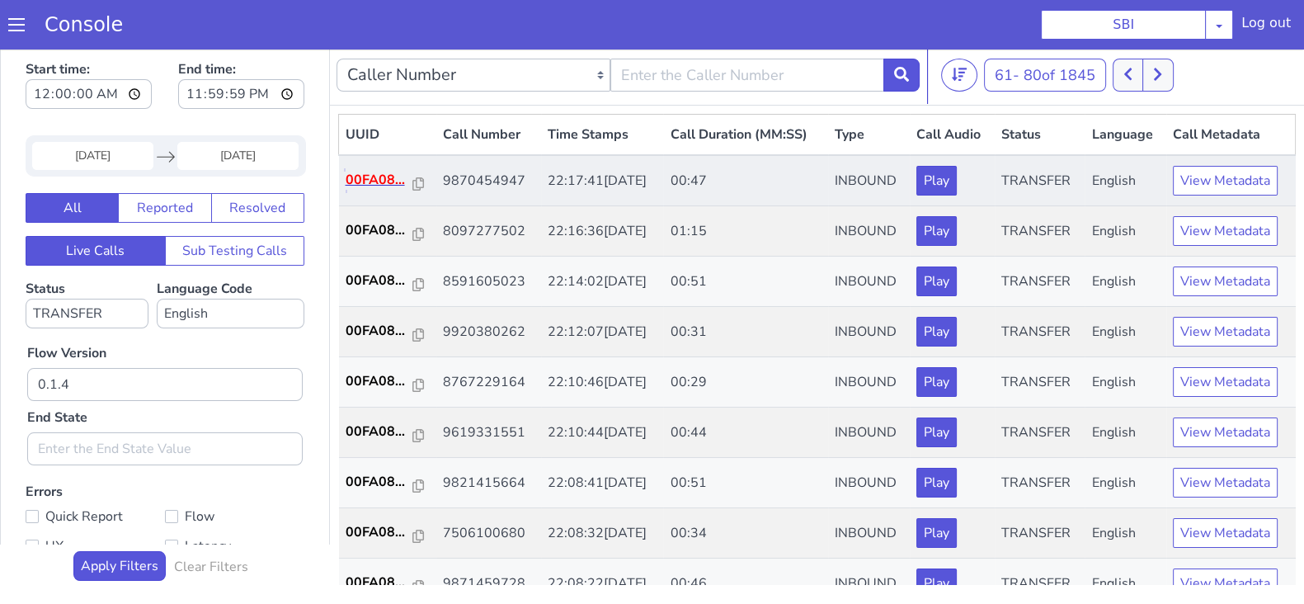
click at [375, 175] on p "00FA08..." at bounding box center [380, 180] width 68 height 20
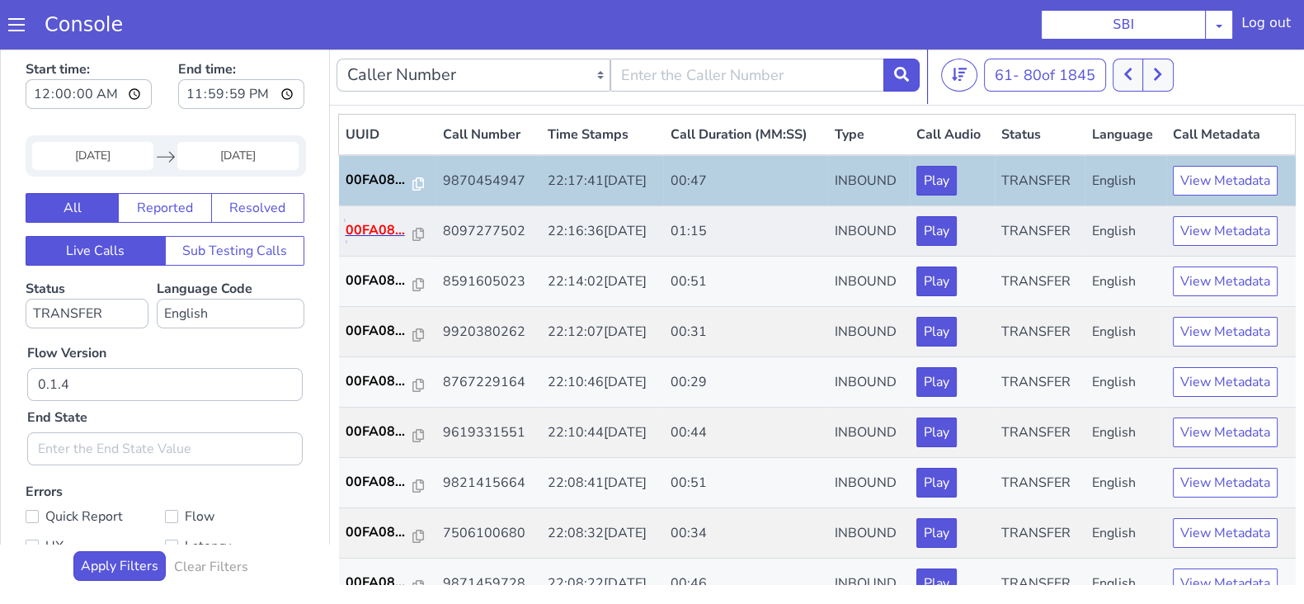
click at [371, 234] on p "00FA08..." at bounding box center [380, 230] width 68 height 20
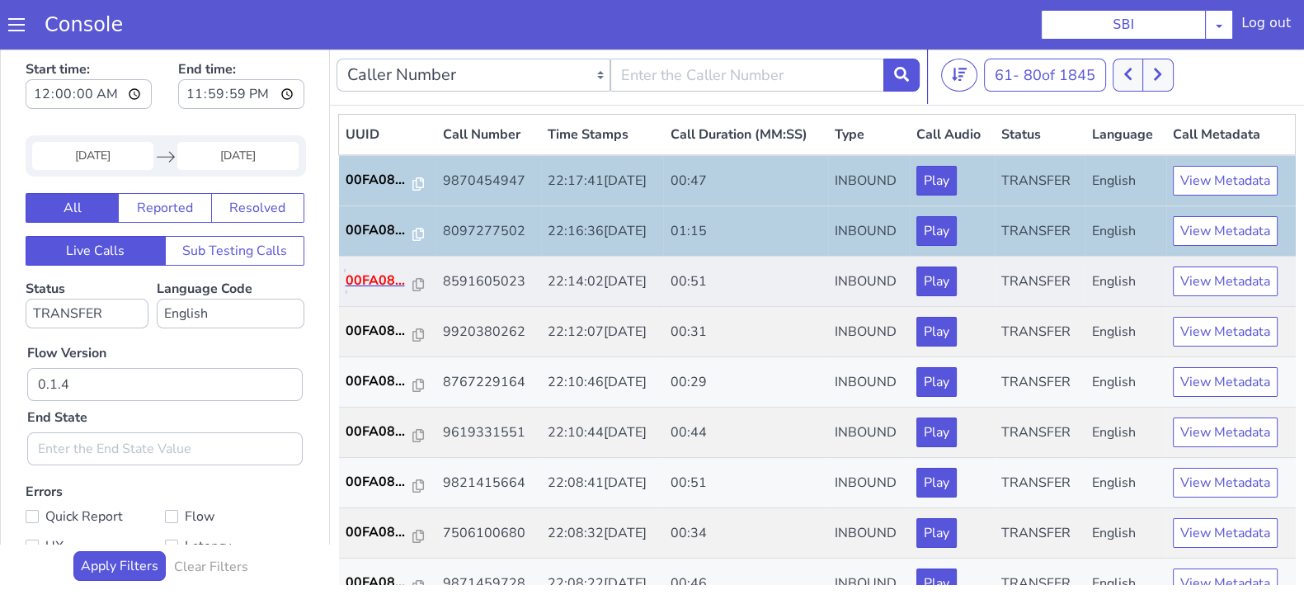
click at [373, 273] on p "00FA08..." at bounding box center [380, 281] width 68 height 20
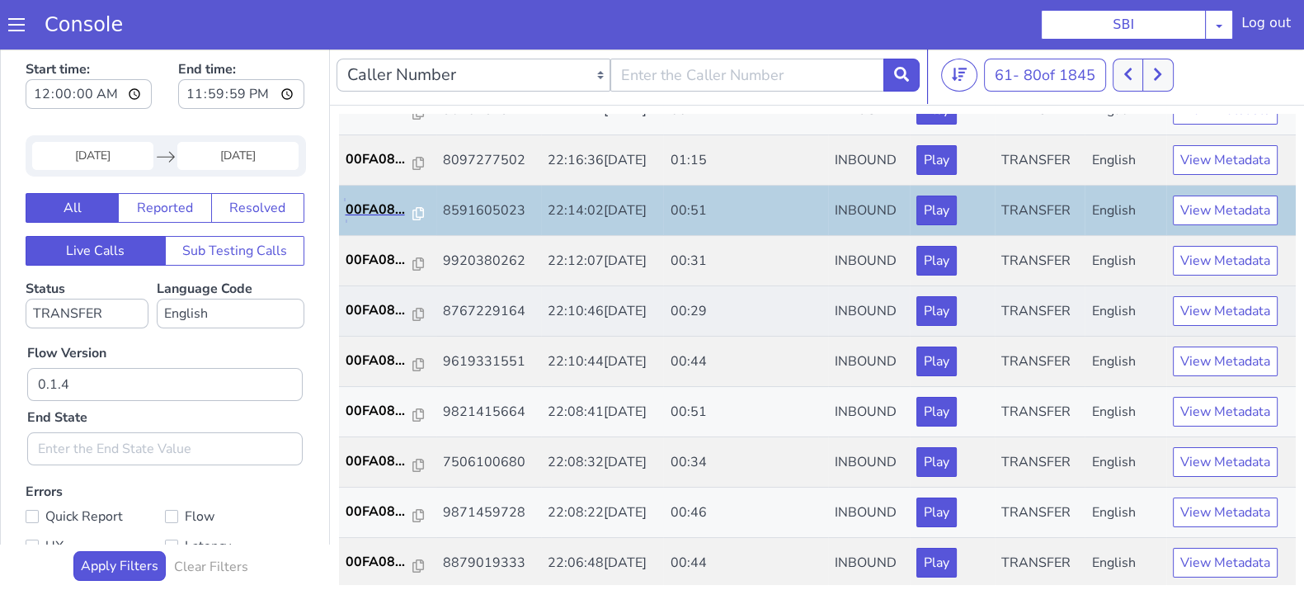
scroll to position [102, 0]
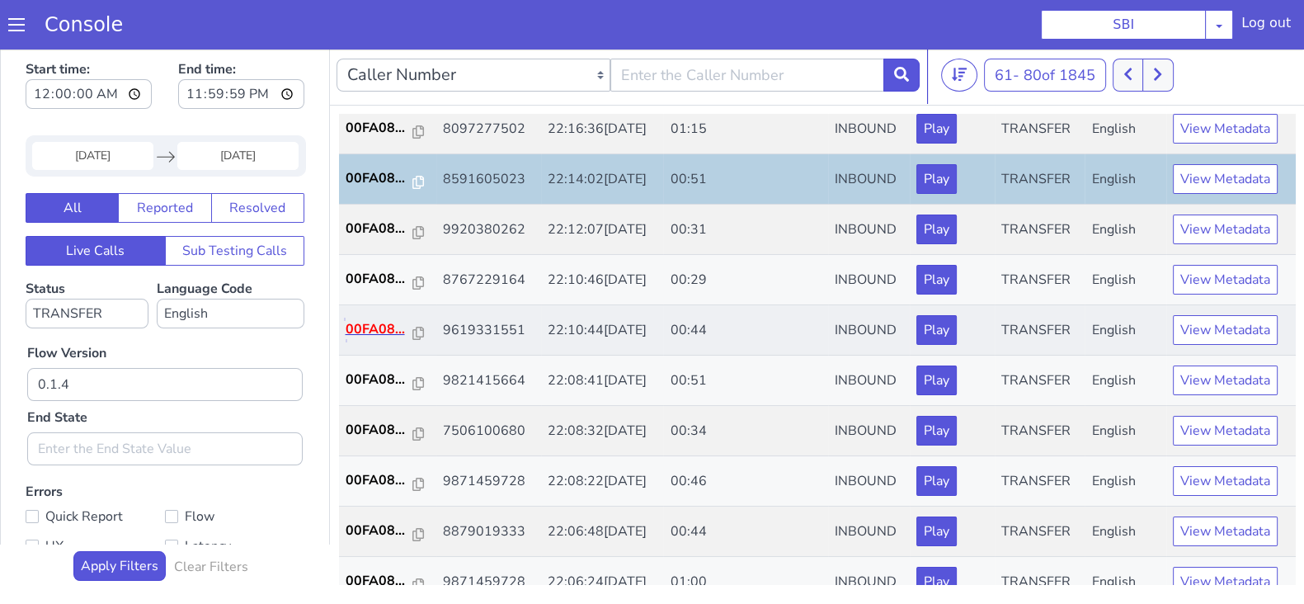
click at [383, 320] on p "00FA08..." at bounding box center [380, 329] width 68 height 20
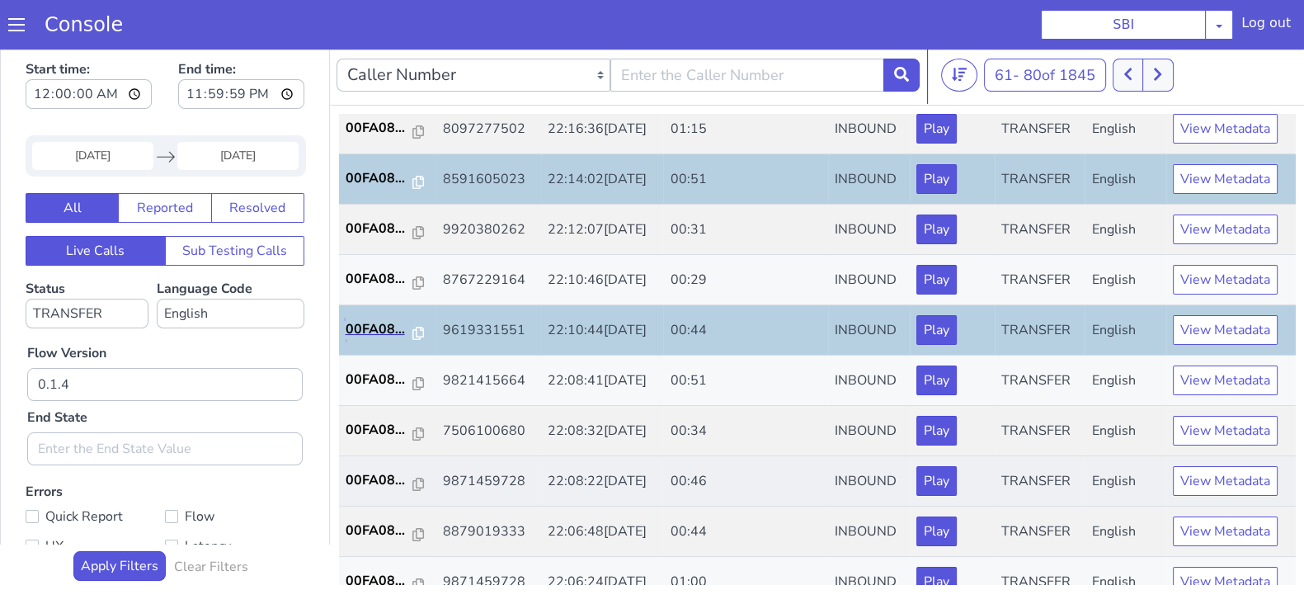
scroll to position [205, 0]
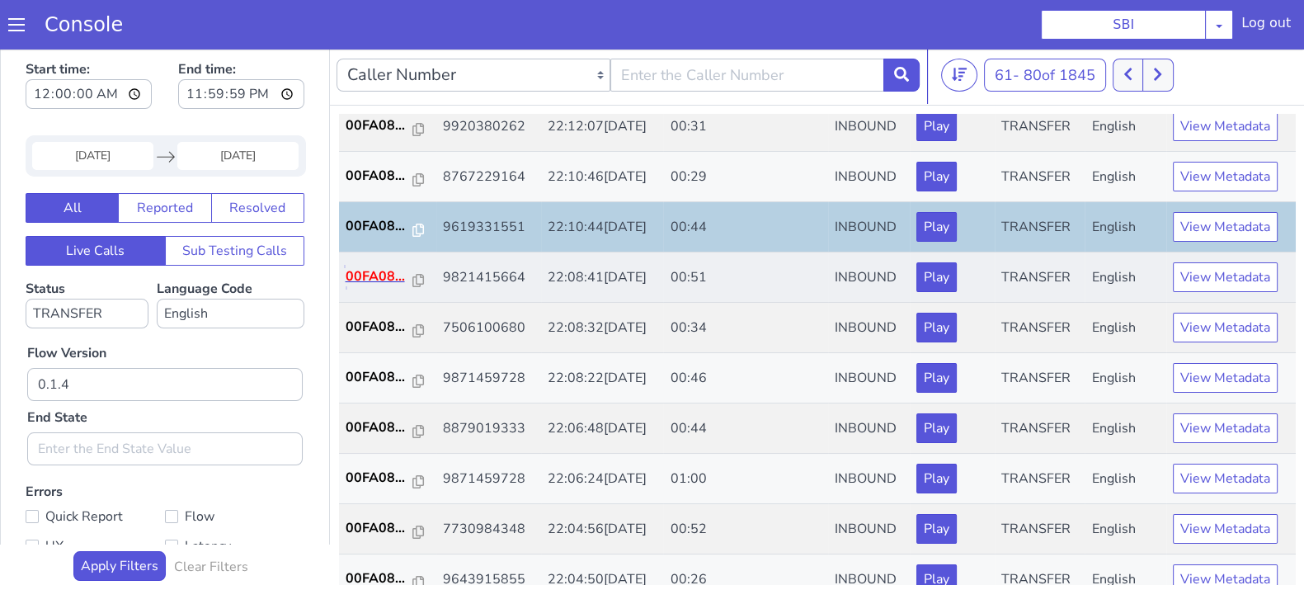
click at [387, 276] on p "00FA08..." at bounding box center [380, 277] width 68 height 20
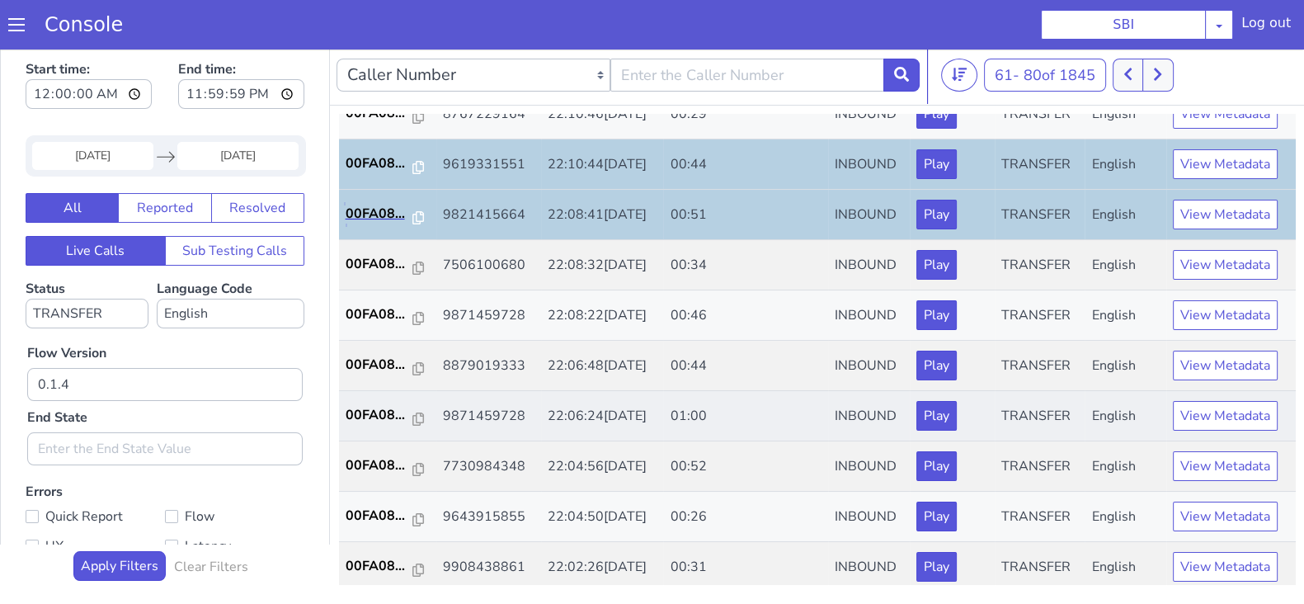
scroll to position [309, 0]
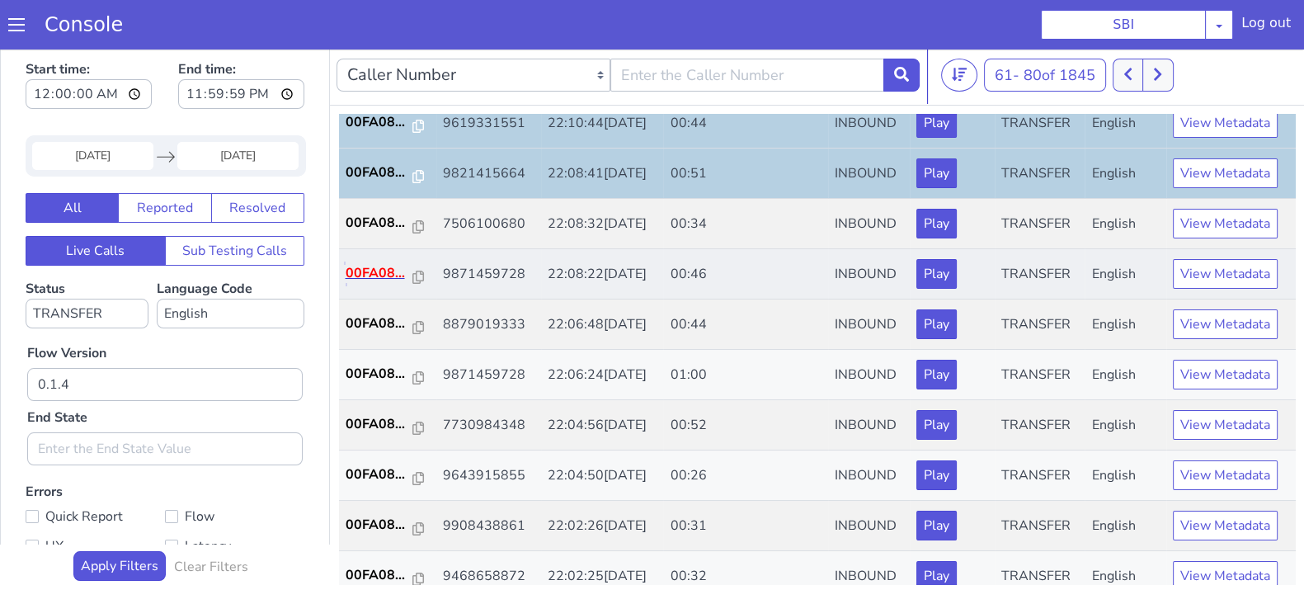
click at [388, 279] on p "00FA08..." at bounding box center [380, 273] width 68 height 20
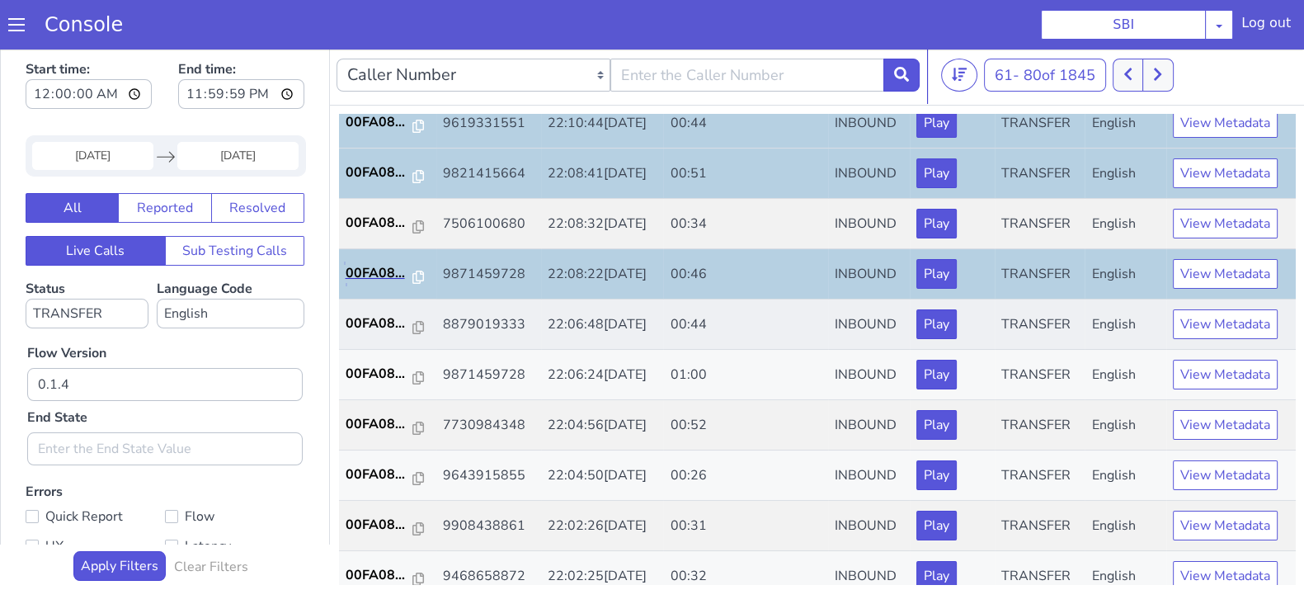
scroll to position [412, 0]
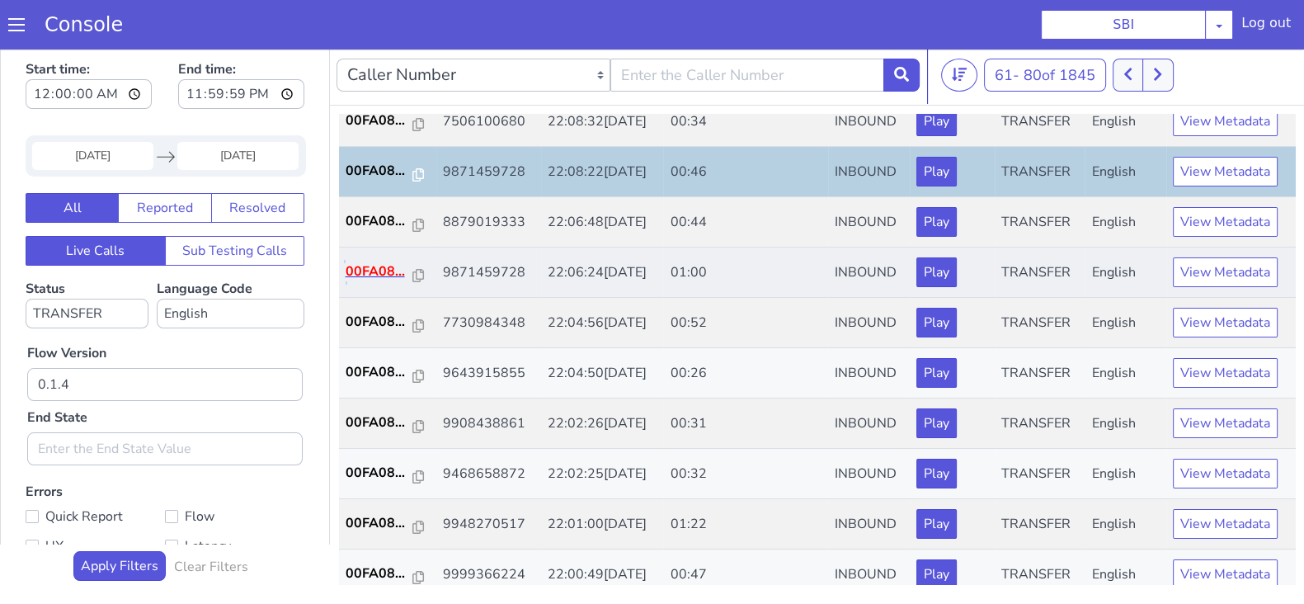
click at [361, 264] on p "00FA08..." at bounding box center [380, 272] width 68 height 20
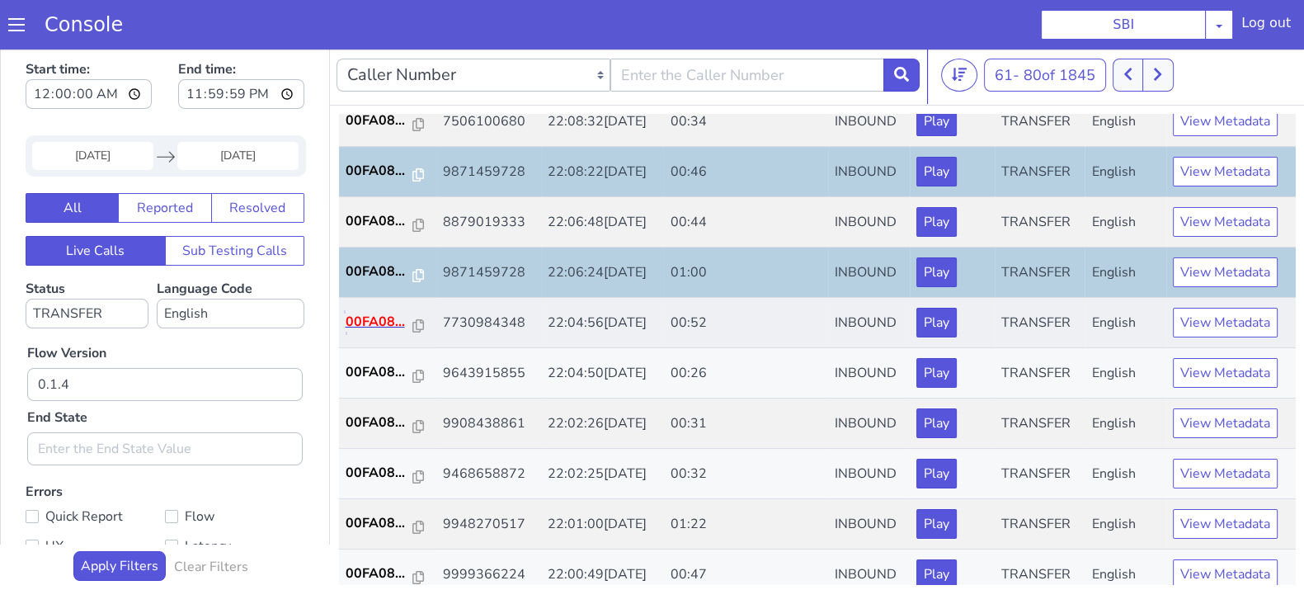
click at [375, 320] on p "00FA08..." at bounding box center [380, 322] width 68 height 20
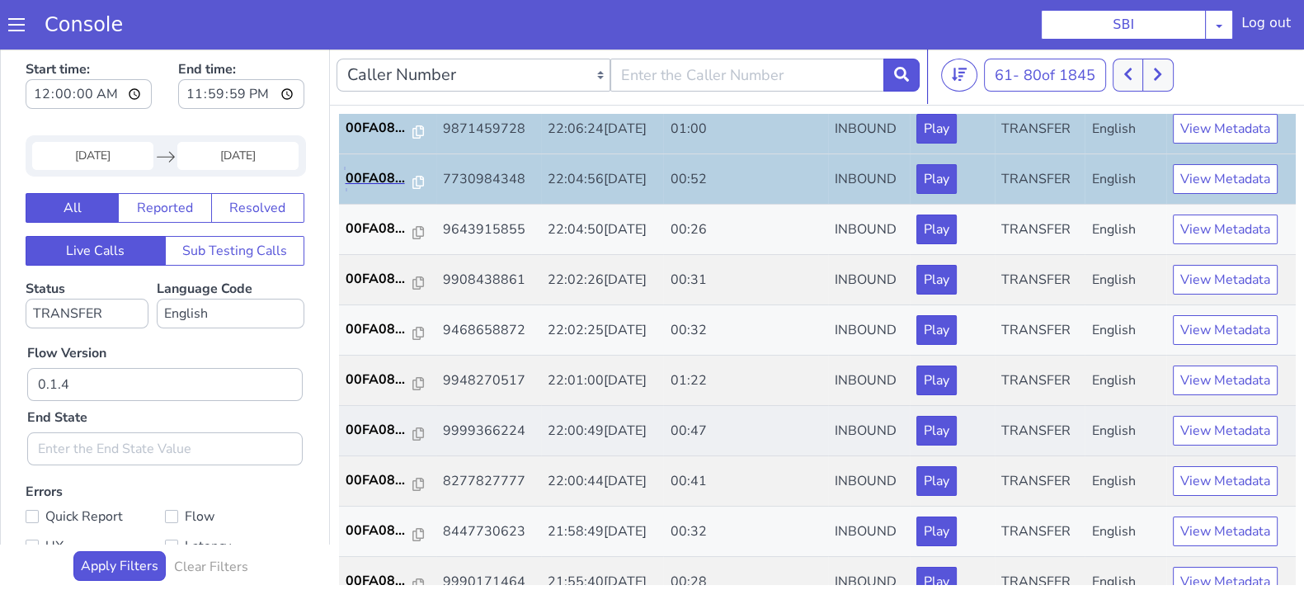
scroll to position [573, 0]
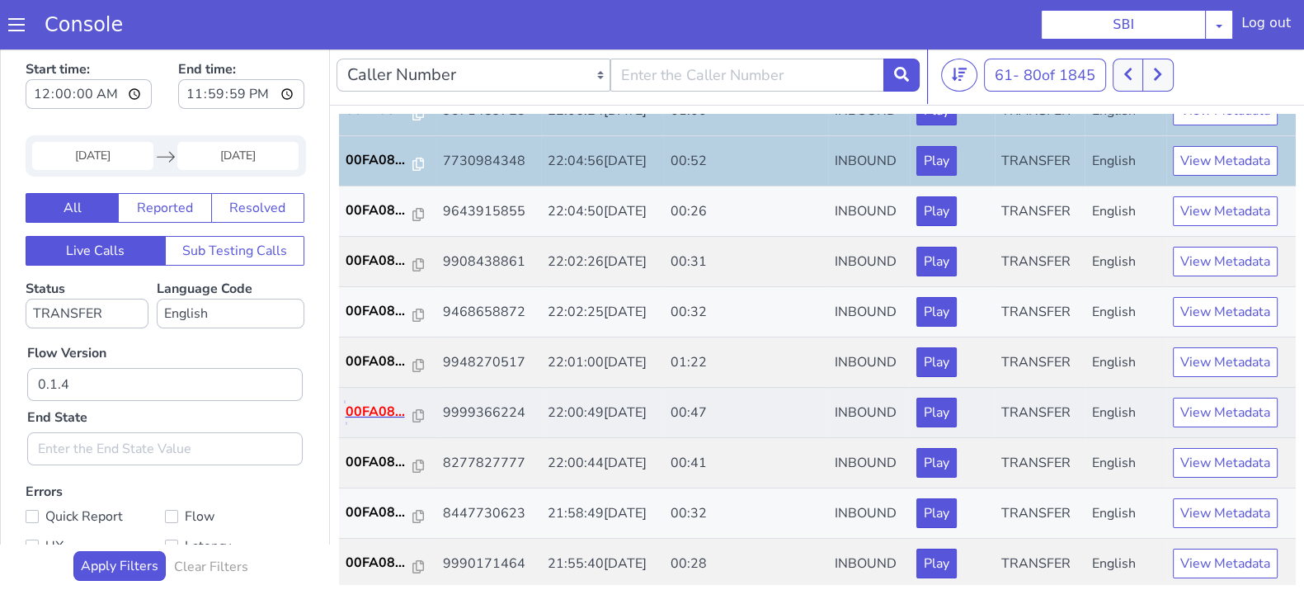
click at [377, 406] on p "00FA08..." at bounding box center [380, 412] width 68 height 20
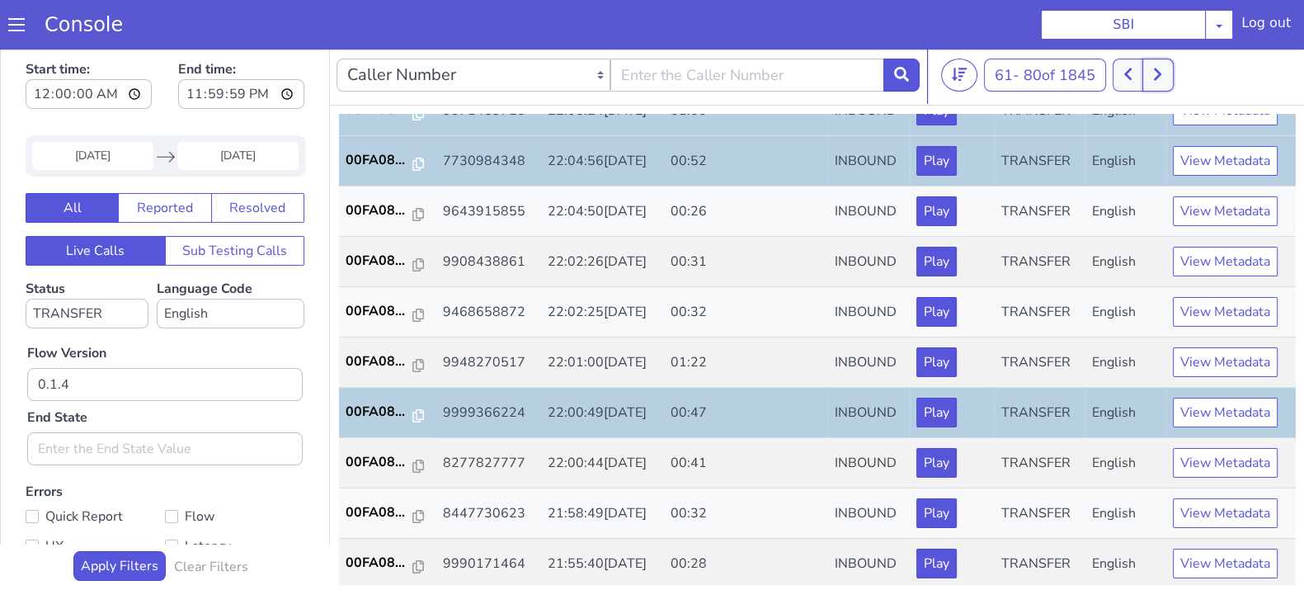
click at [1162, 73] on icon at bounding box center [1157, 74] width 7 height 12
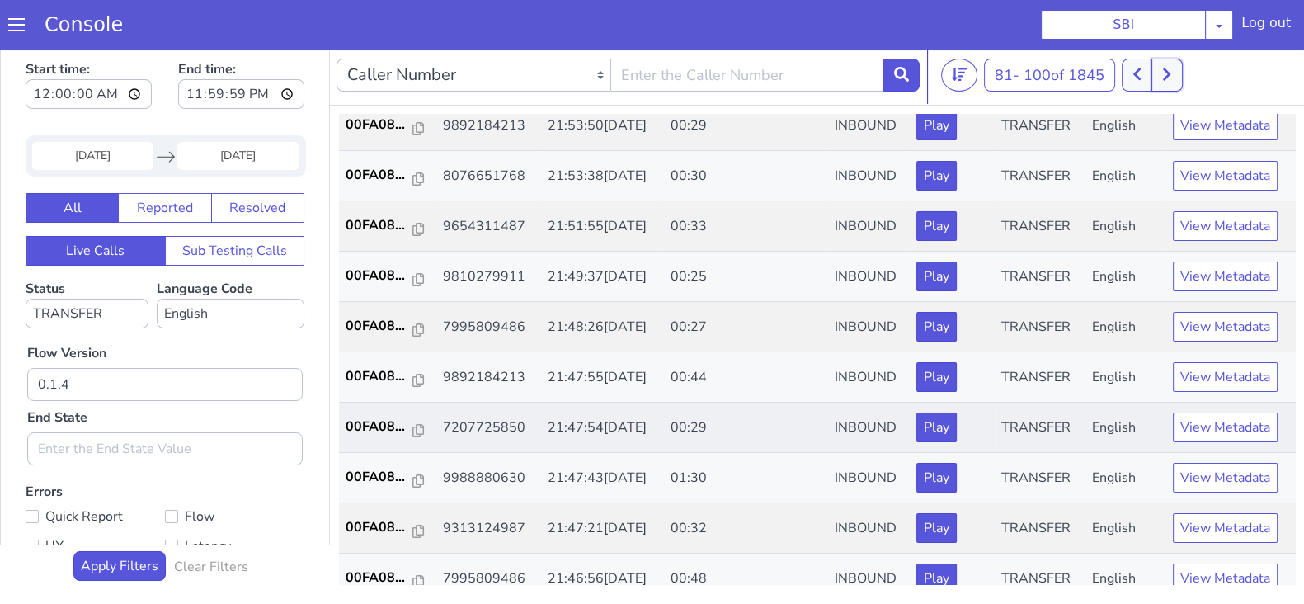
scroll to position [205, 0]
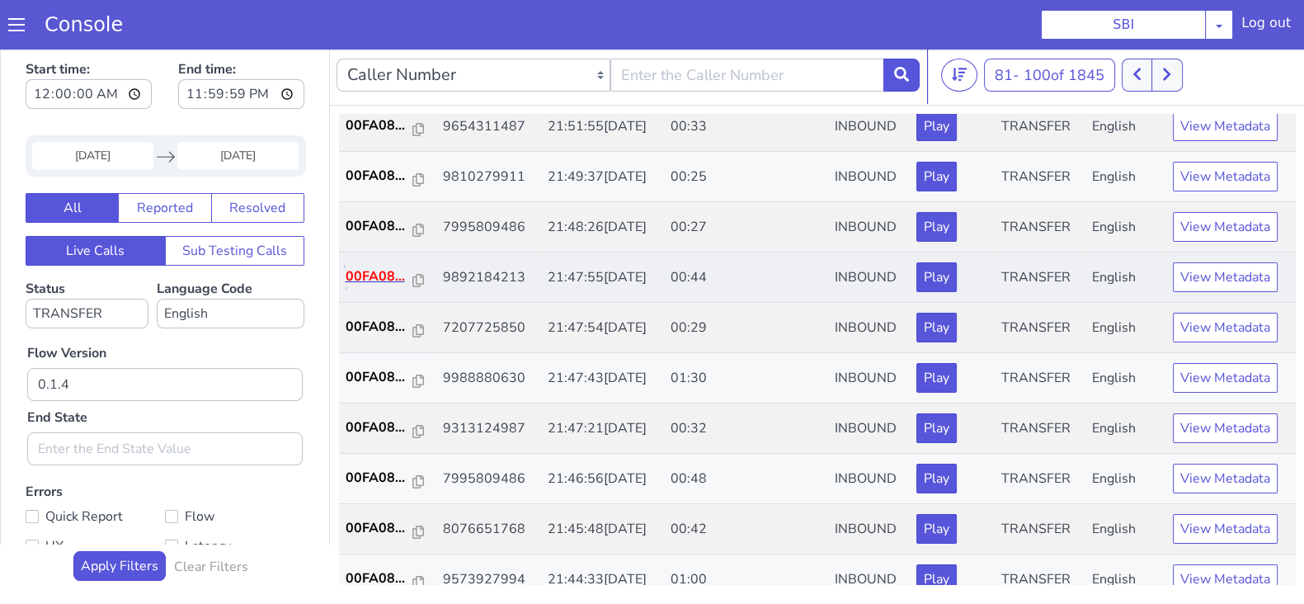
click at [373, 283] on p "00FA08..." at bounding box center [380, 277] width 68 height 20
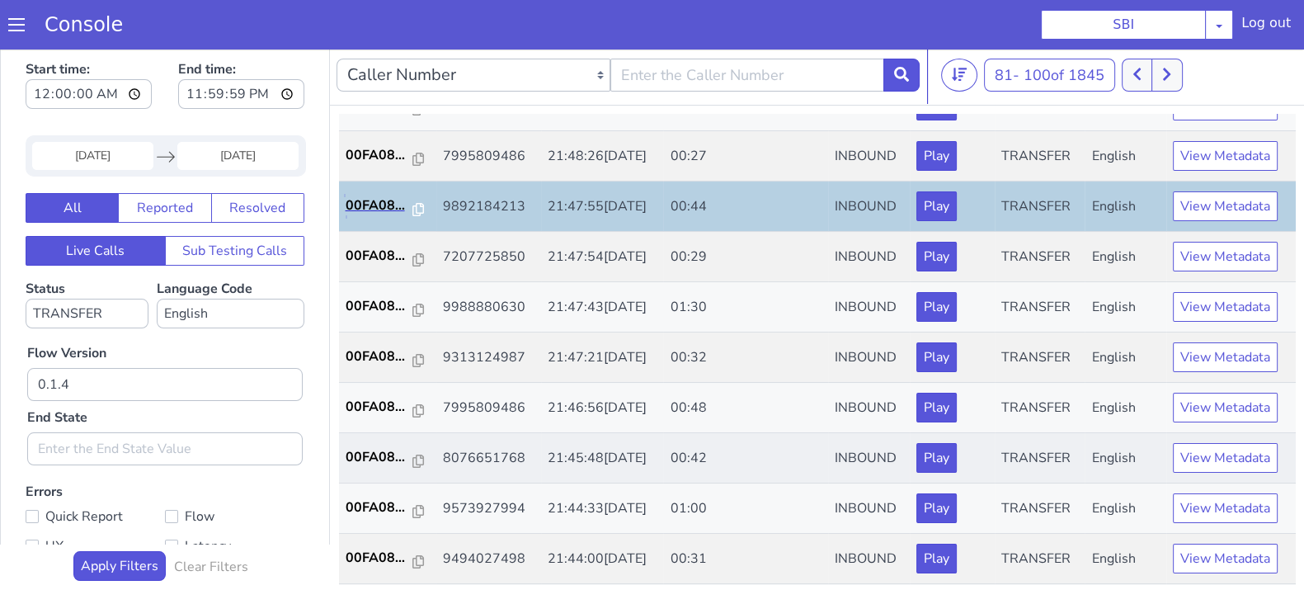
scroll to position [309, 0]
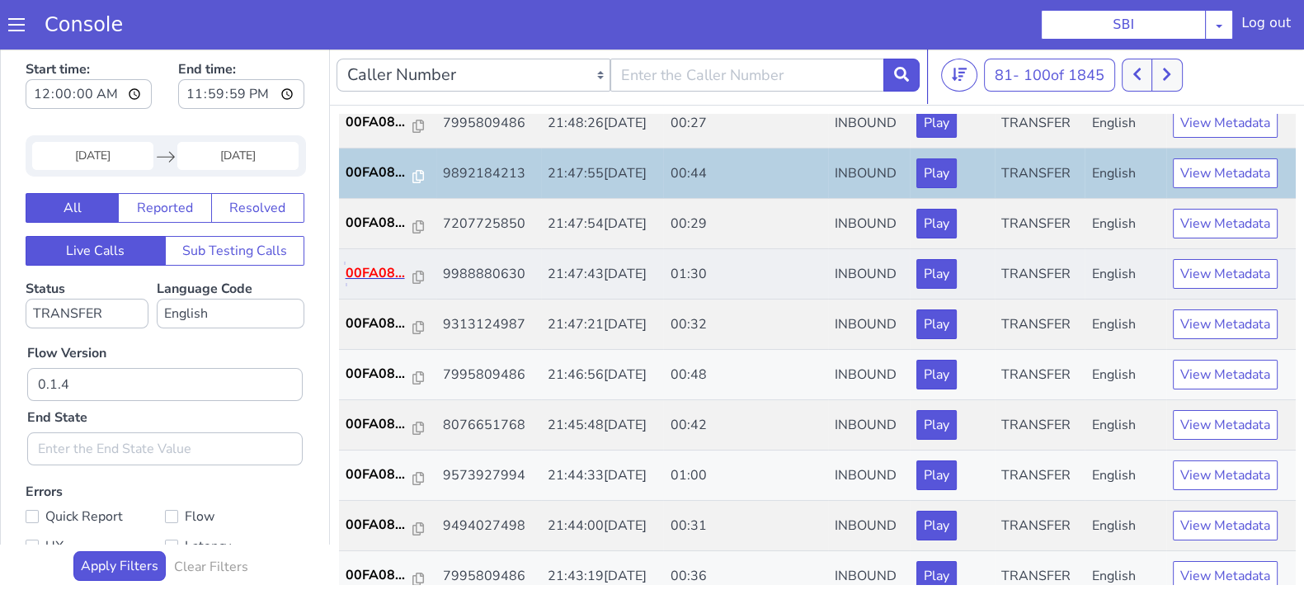
click at [368, 277] on p "00FA08..." at bounding box center [380, 273] width 68 height 20
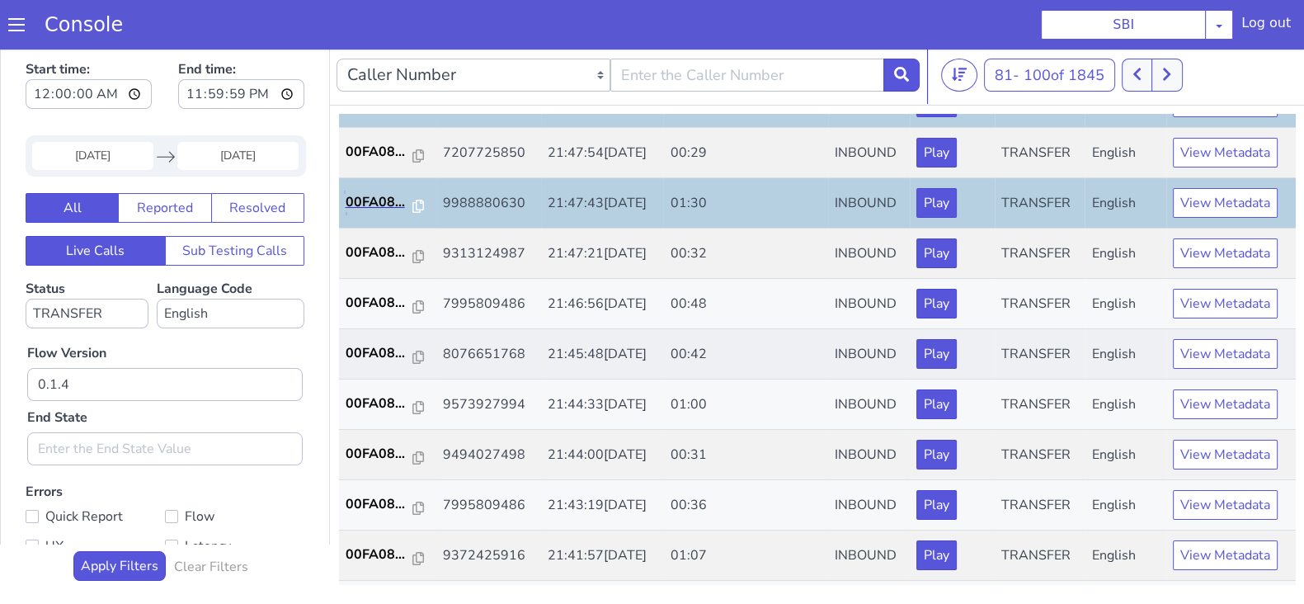
scroll to position [412, 0]
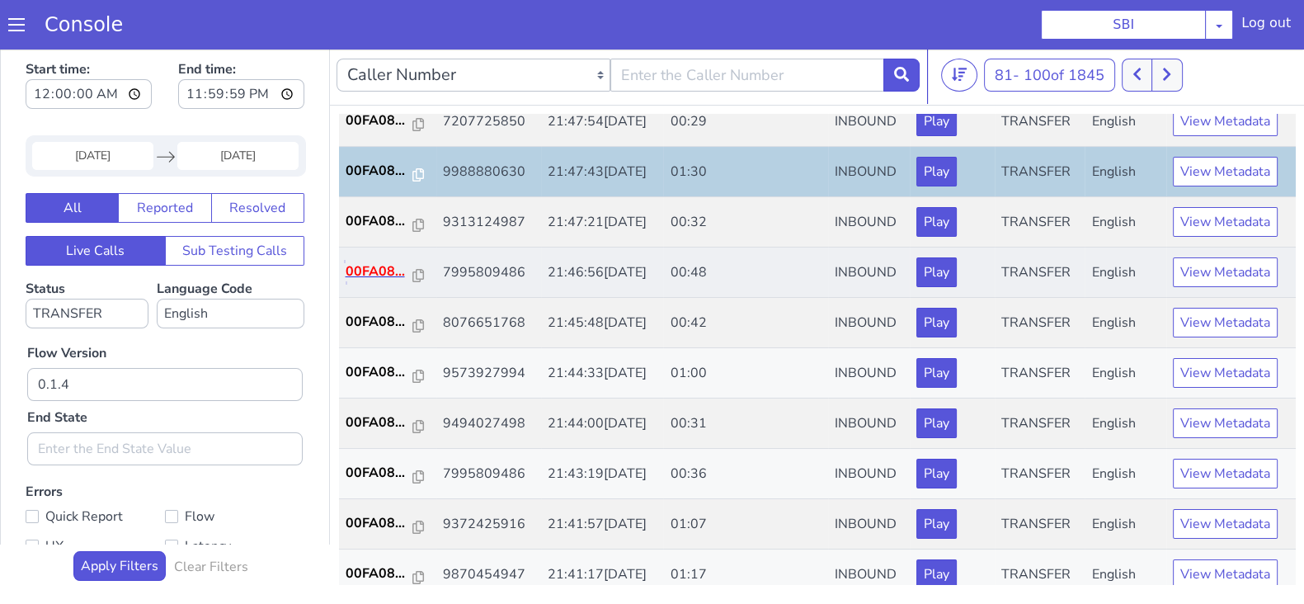
click at [373, 262] on p "00FA08..." at bounding box center [380, 272] width 68 height 20
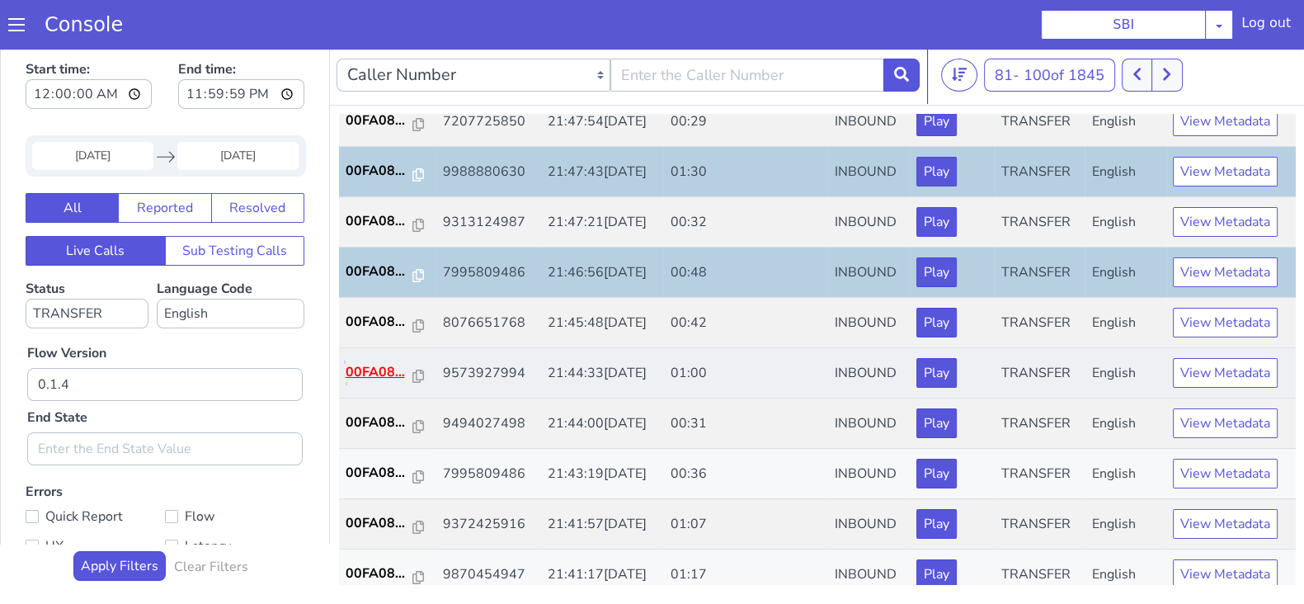
click at [351, 378] on p "00FA08..." at bounding box center [380, 372] width 68 height 20
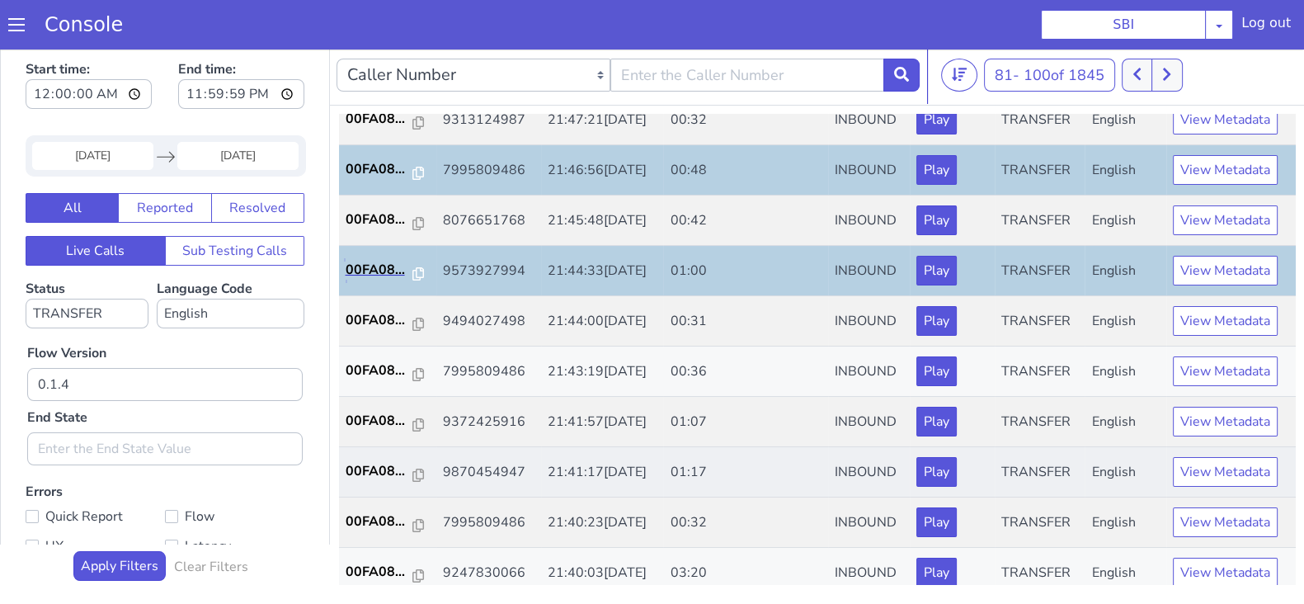
scroll to position [573, 0]
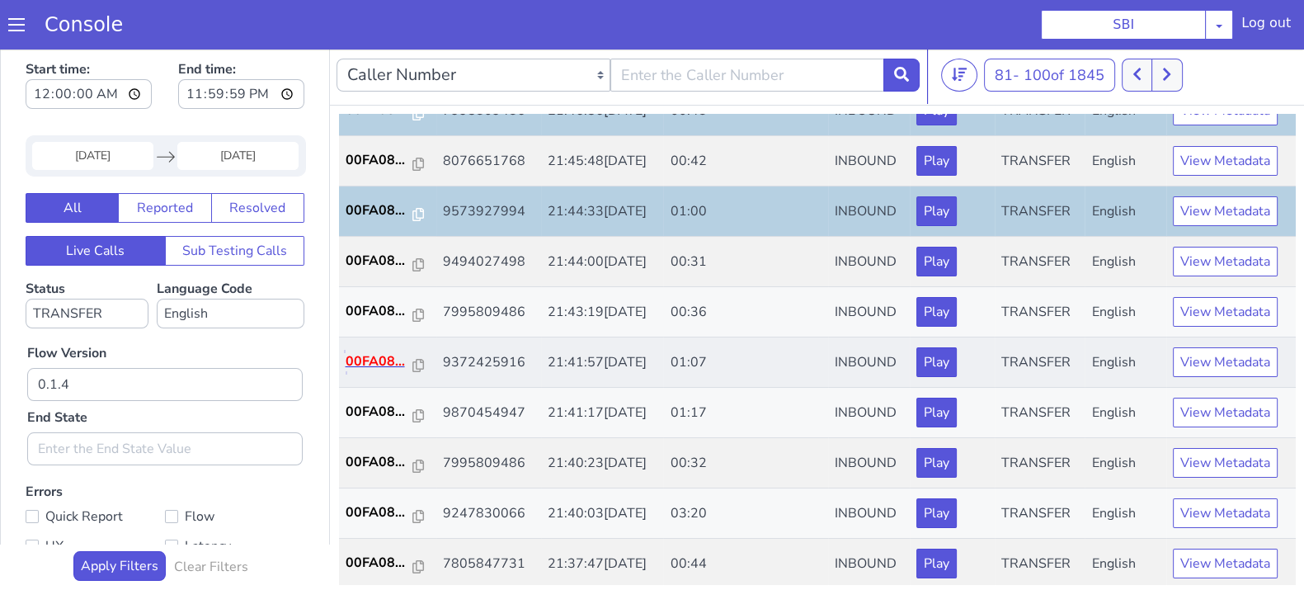
click at [375, 361] on p "00FA08..." at bounding box center [380, 361] width 68 height 20
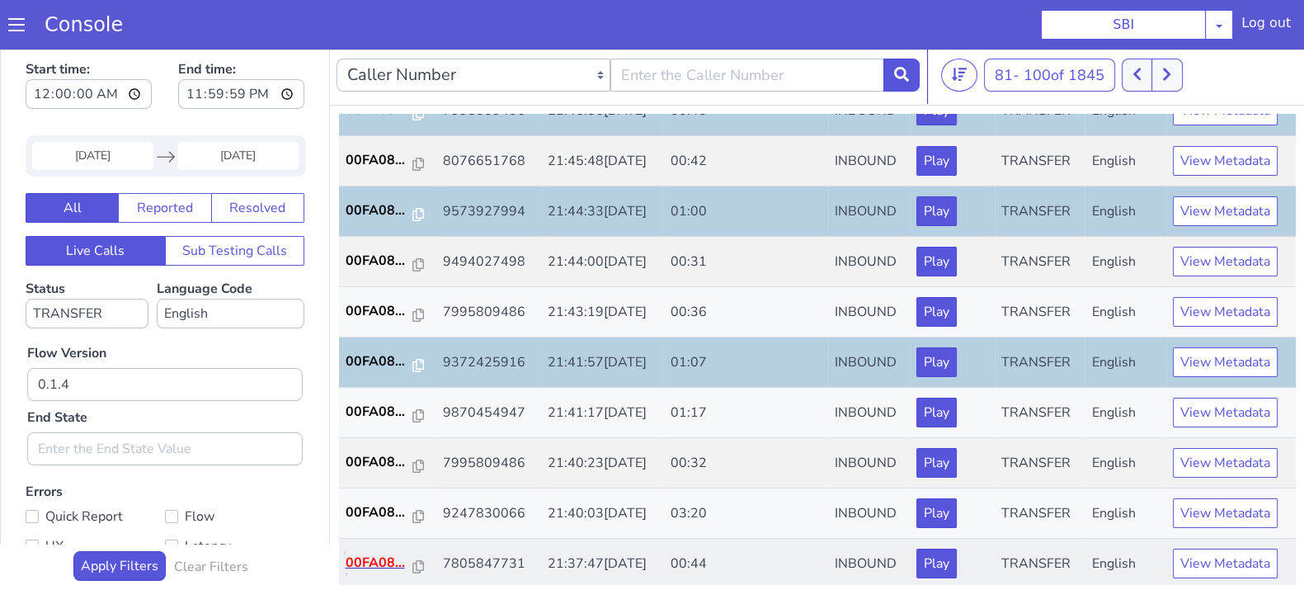
click at [370, 554] on p "00FA08..." at bounding box center [380, 563] width 68 height 20
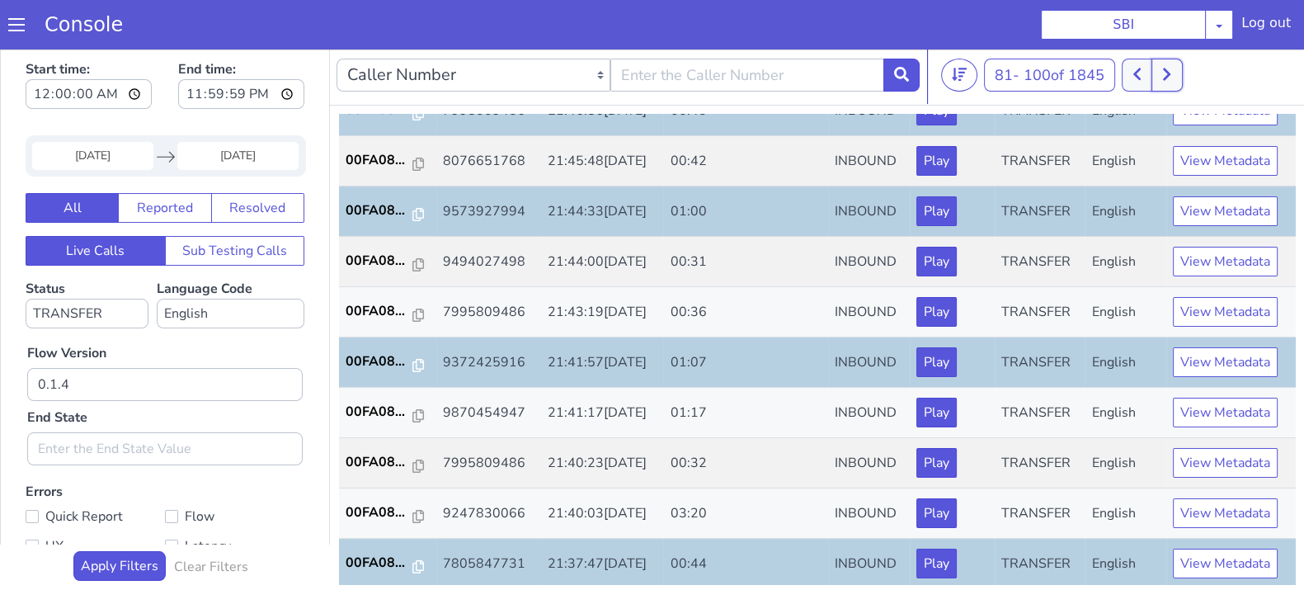
click at [1171, 74] on icon at bounding box center [1166, 74] width 7 height 12
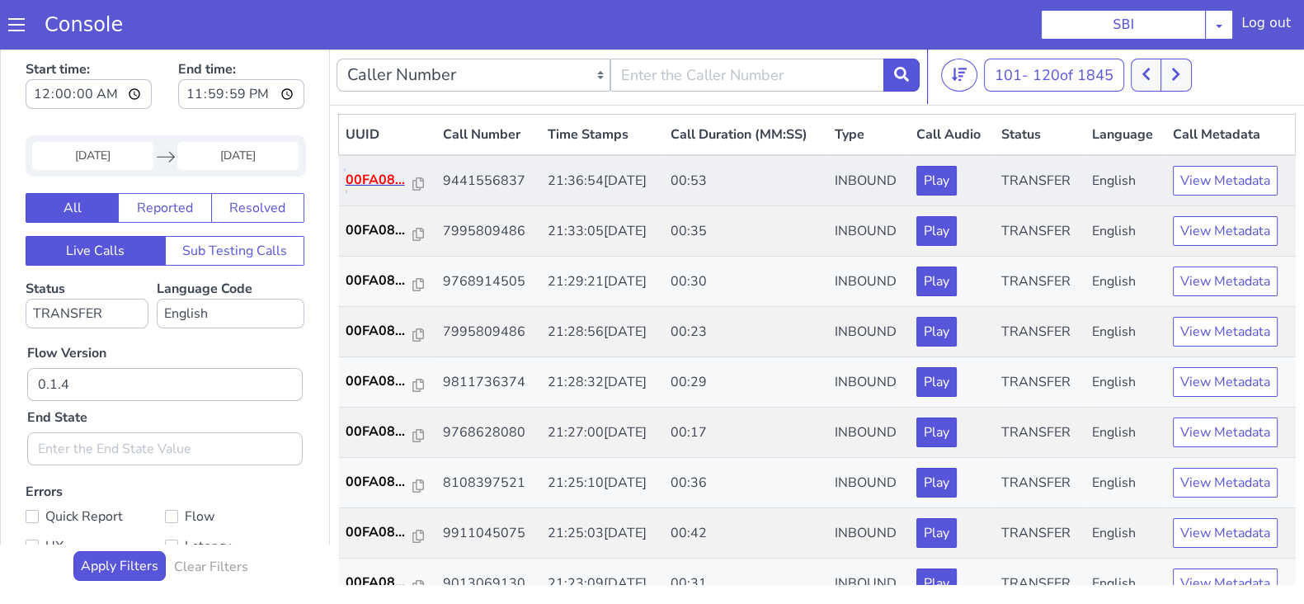
click at [354, 179] on p "00FA08..." at bounding box center [380, 180] width 68 height 20
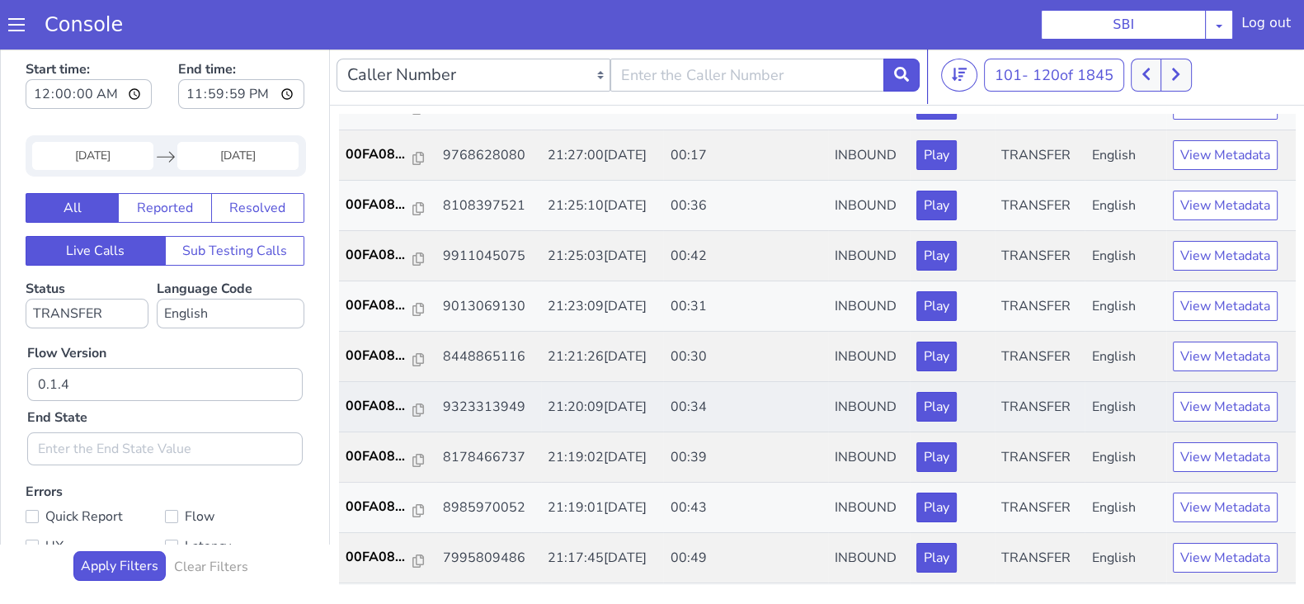
scroll to position [309, 0]
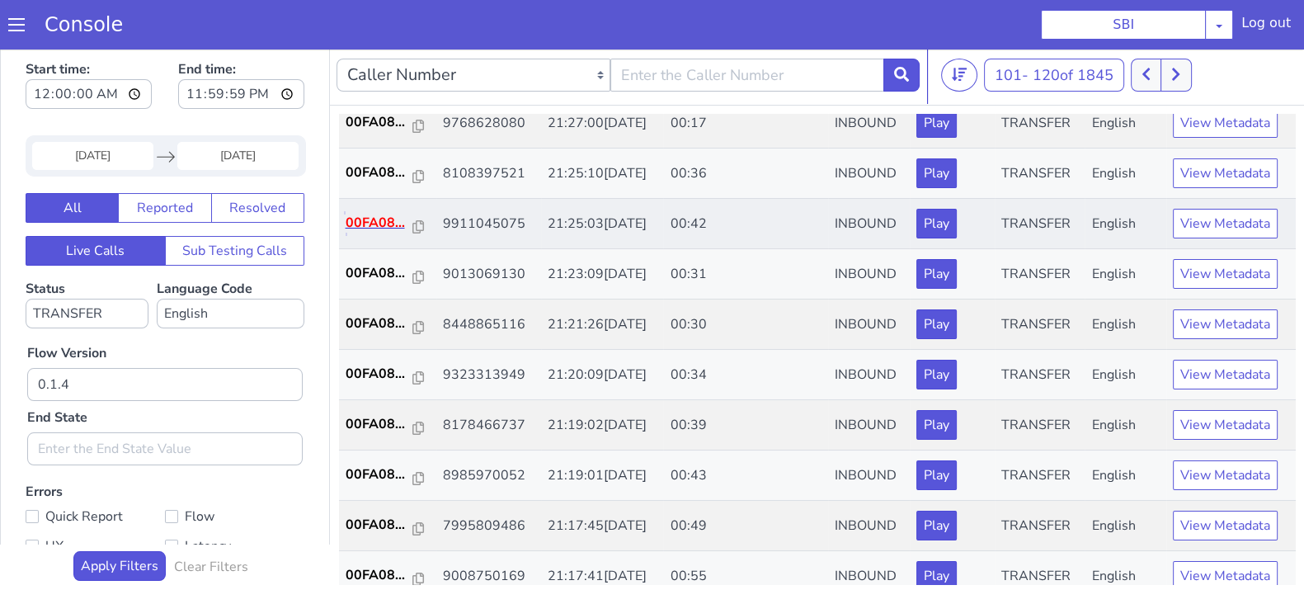
click at [362, 216] on p "00FA08..." at bounding box center [380, 223] width 68 height 20
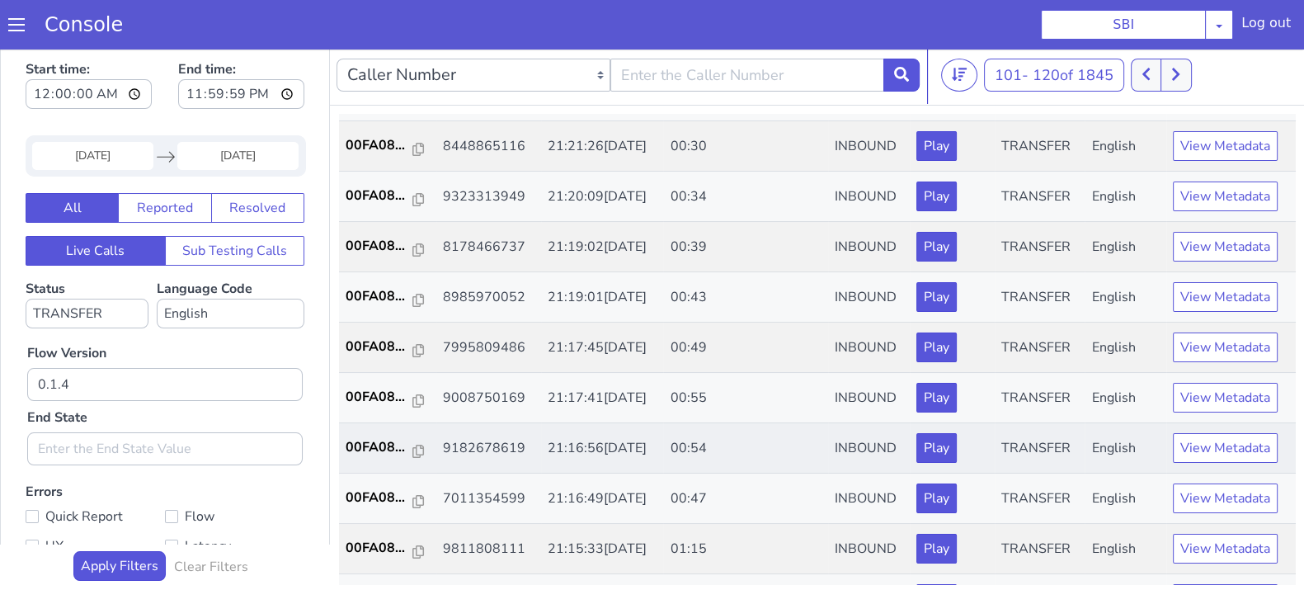
scroll to position [516, 0]
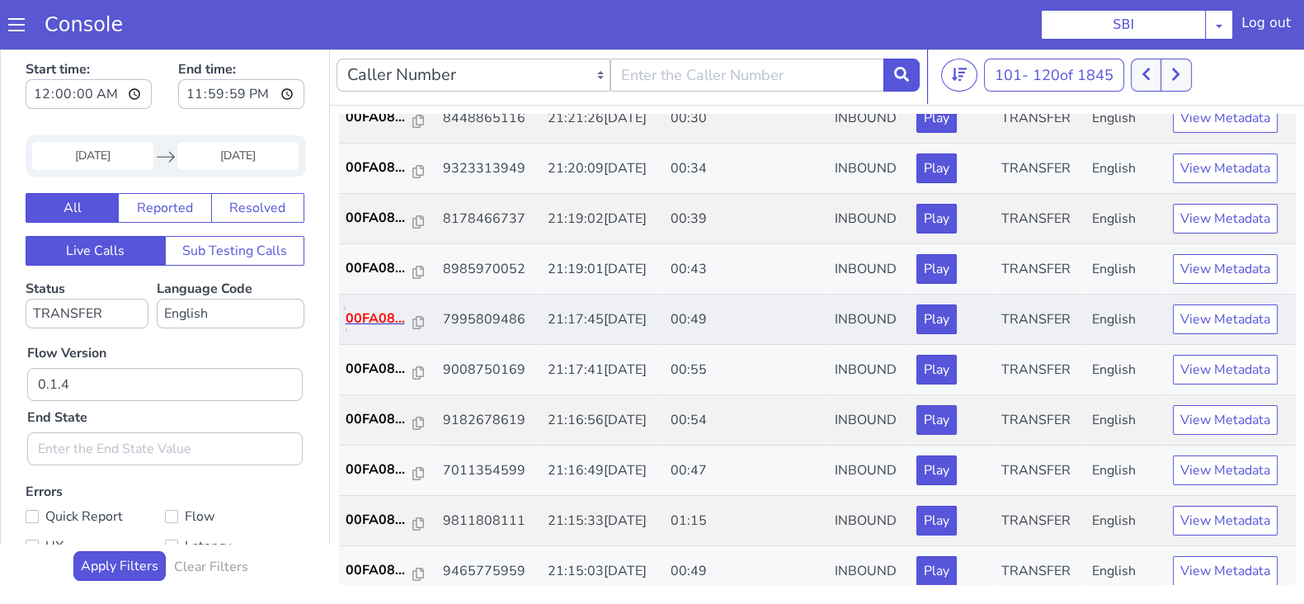
click at [364, 323] on p "00FA08..." at bounding box center [380, 319] width 68 height 20
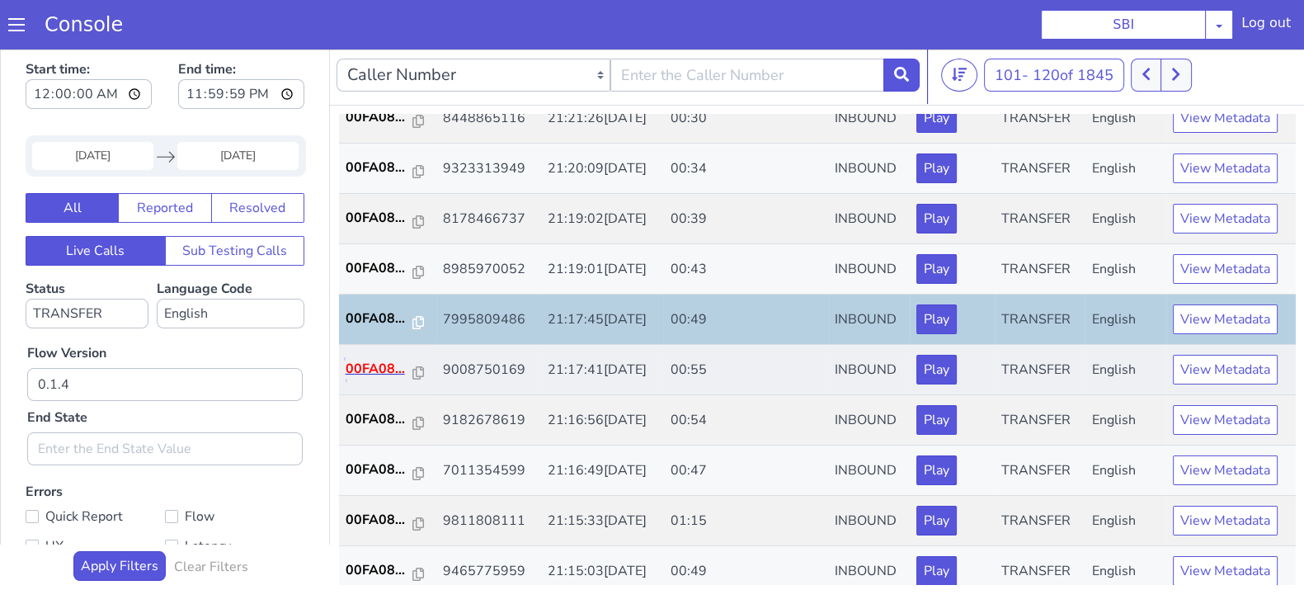
click at [380, 365] on p "00FA08..." at bounding box center [380, 369] width 68 height 20
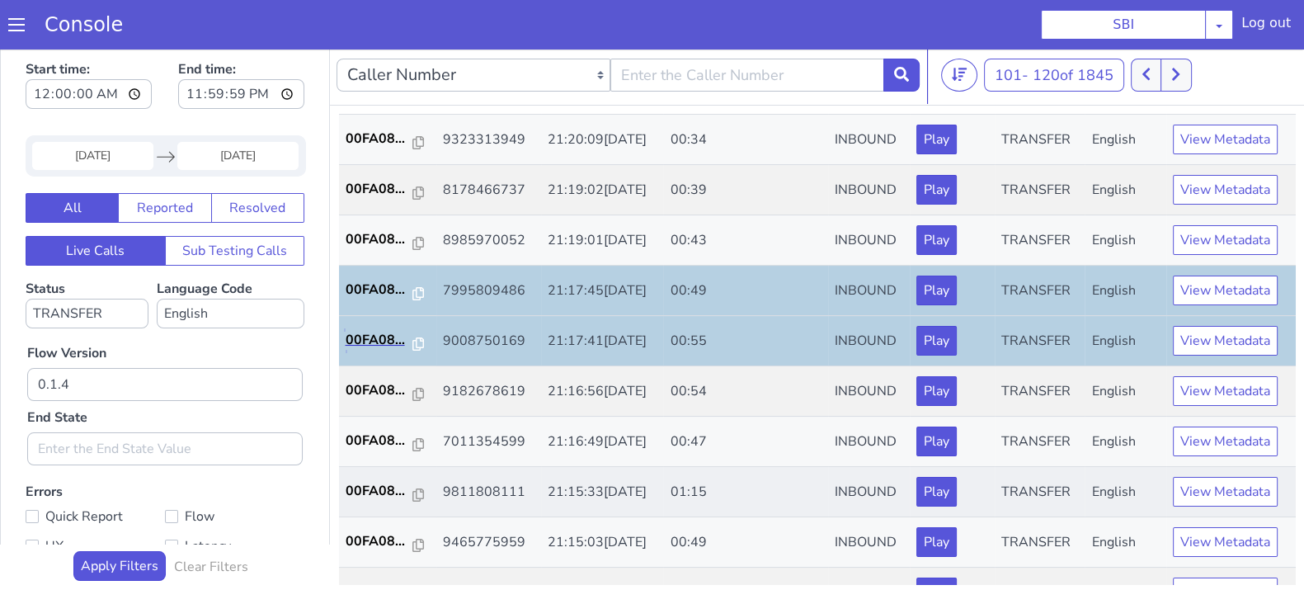
scroll to position [573, 0]
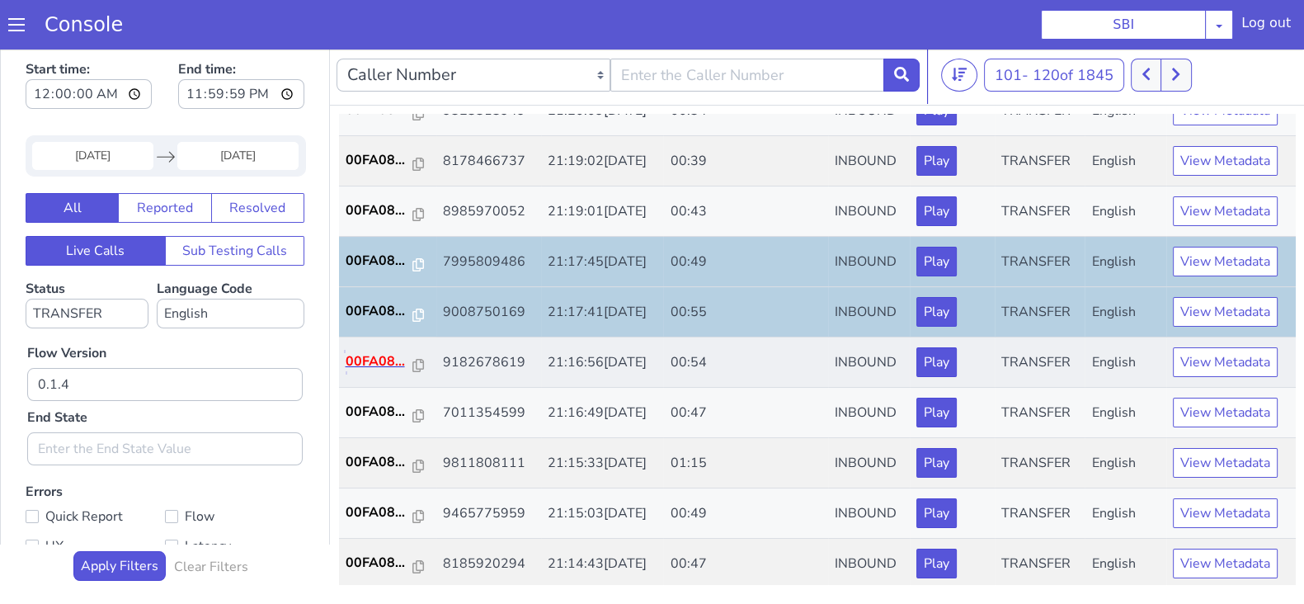
click at [382, 366] on p "00FA08..." at bounding box center [380, 361] width 68 height 20
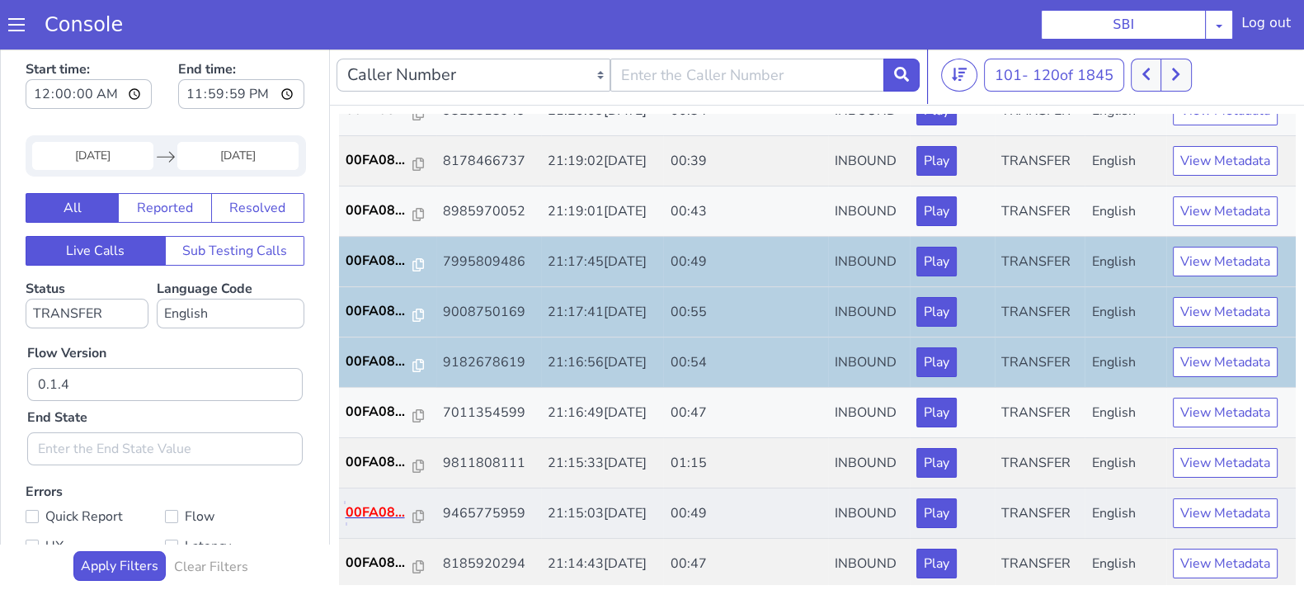
click at [379, 505] on p "00FA08..." at bounding box center [380, 512] width 68 height 20
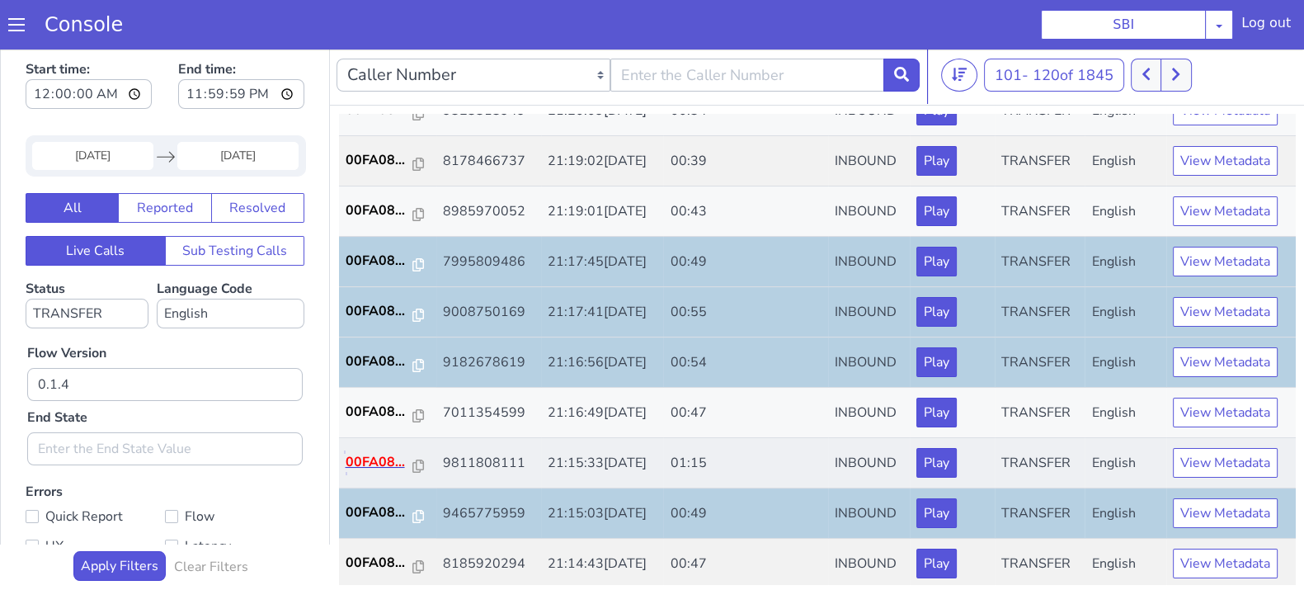
click at [384, 460] on p "00FA08..." at bounding box center [380, 462] width 68 height 20
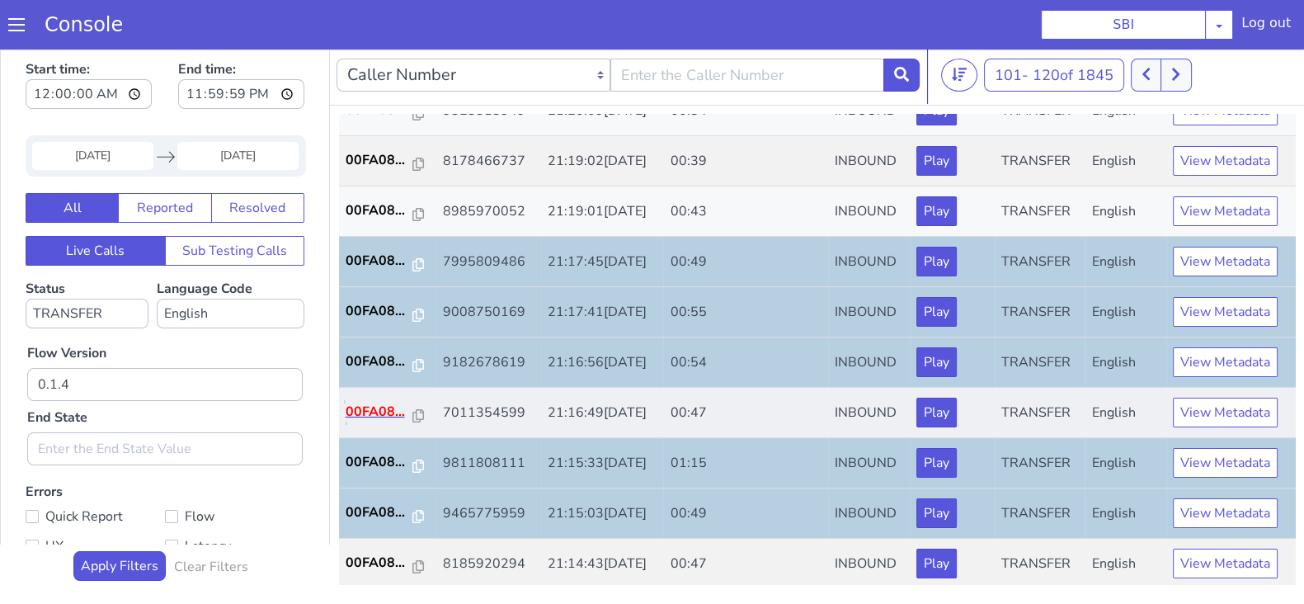
click at [384, 403] on p "00FA08..." at bounding box center [380, 412] width 68 height 20
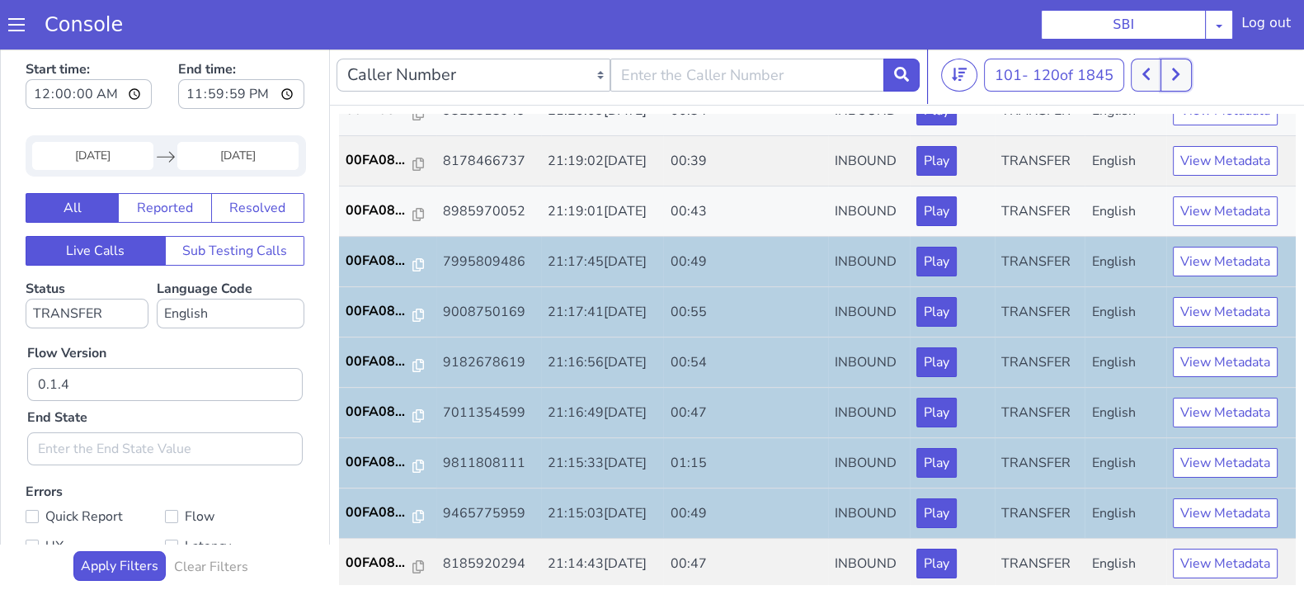
click at [1186, 70] on button at bounding box center [1176, 75] width 31 height 33
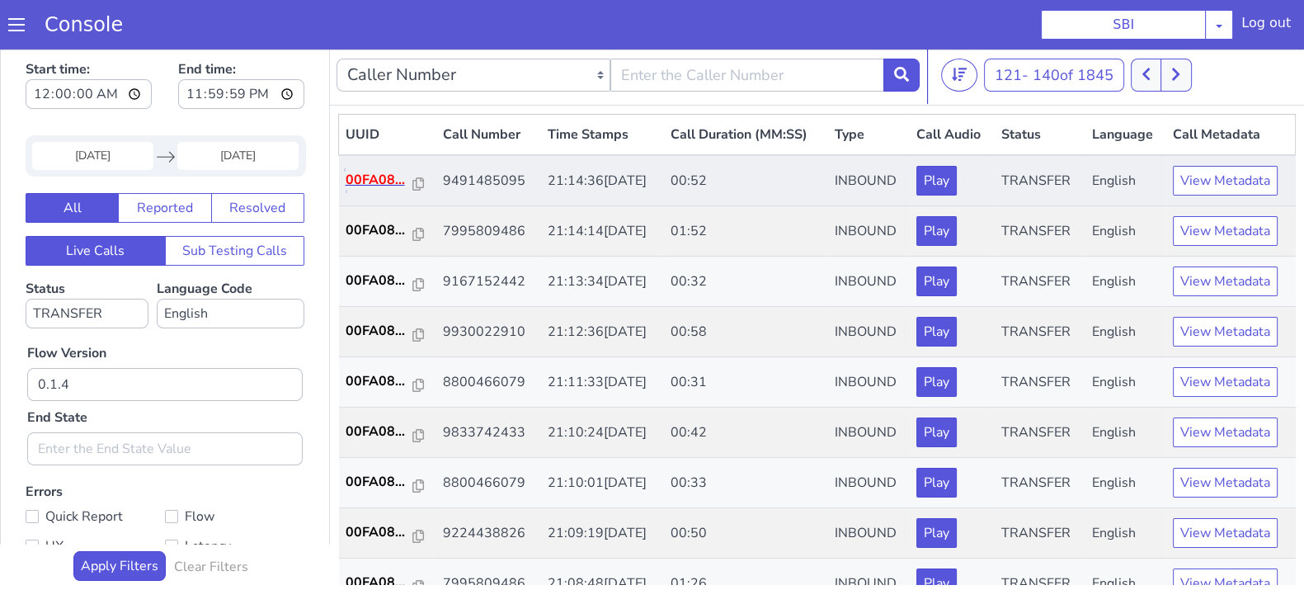
click at [366, 175] on p "00FA08..." at bounding box center [380, 180] width 68 height 20
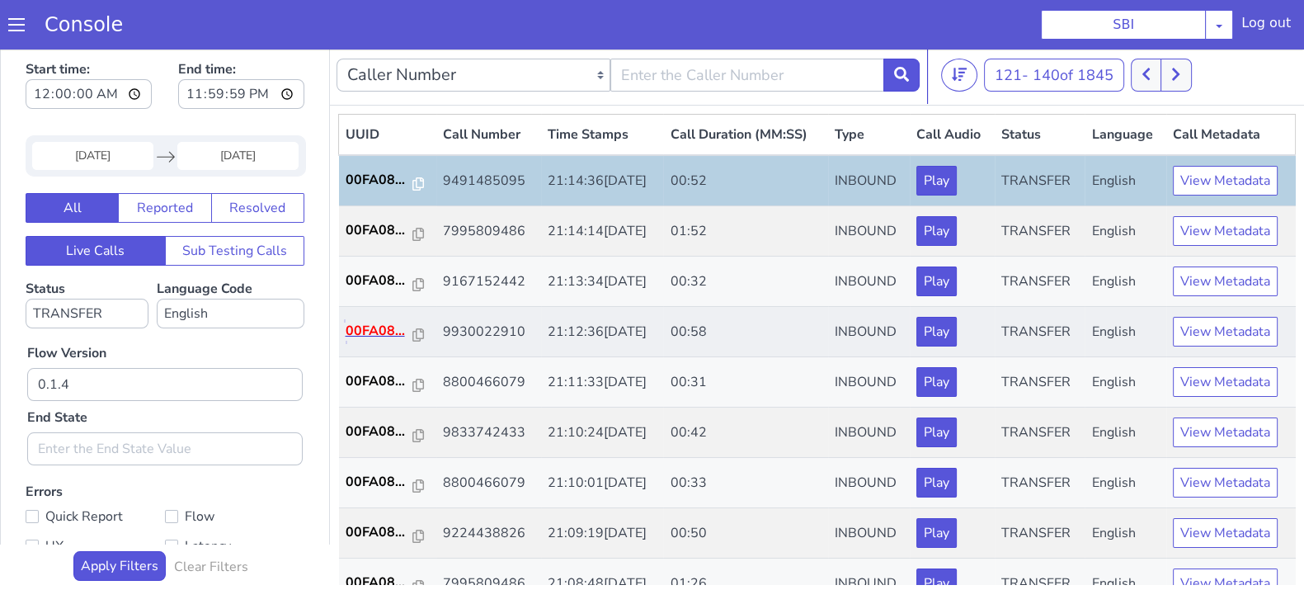
click at [370, 323] on p "00FA08..." at bounding box center [380, 331] width 68 height 20
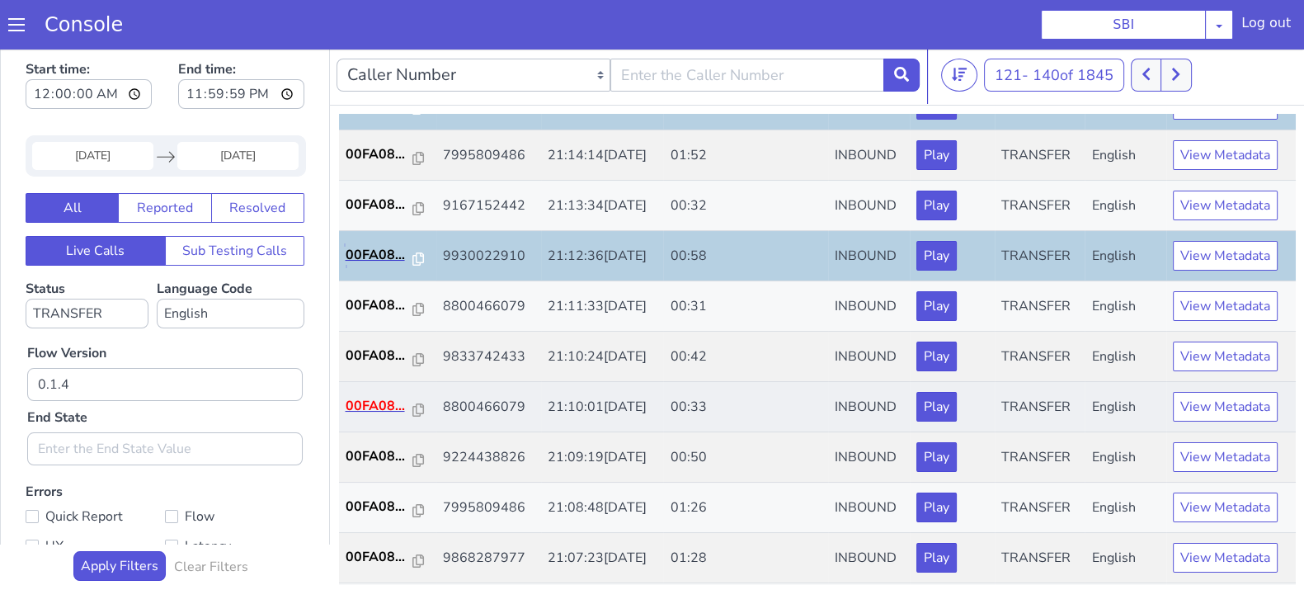
scroll to position [102, 0]
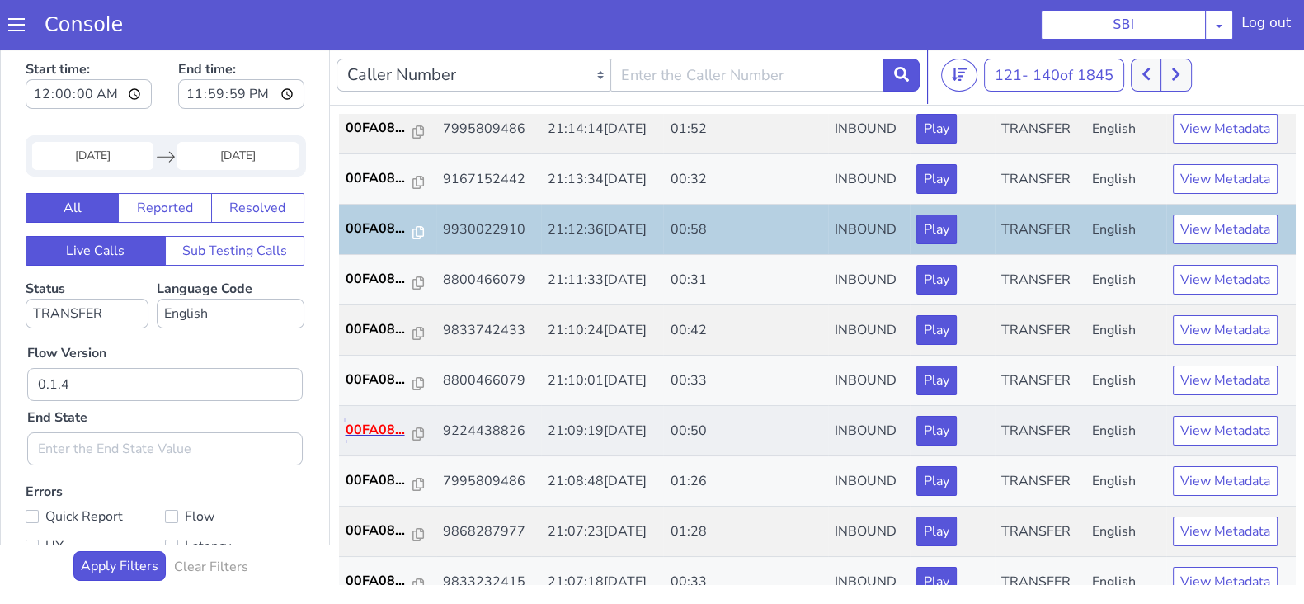
click at [371, 427] on p "00FA08..." at bounding box center [380, 430] width 68 height 20
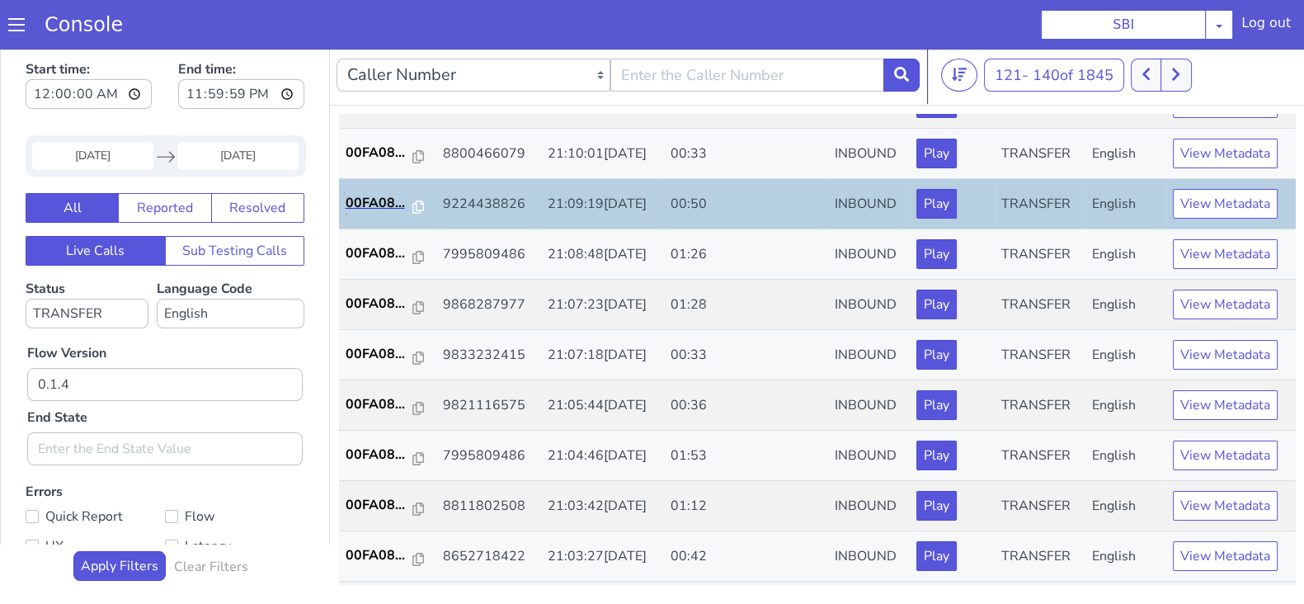
scroll to position [573, 0]
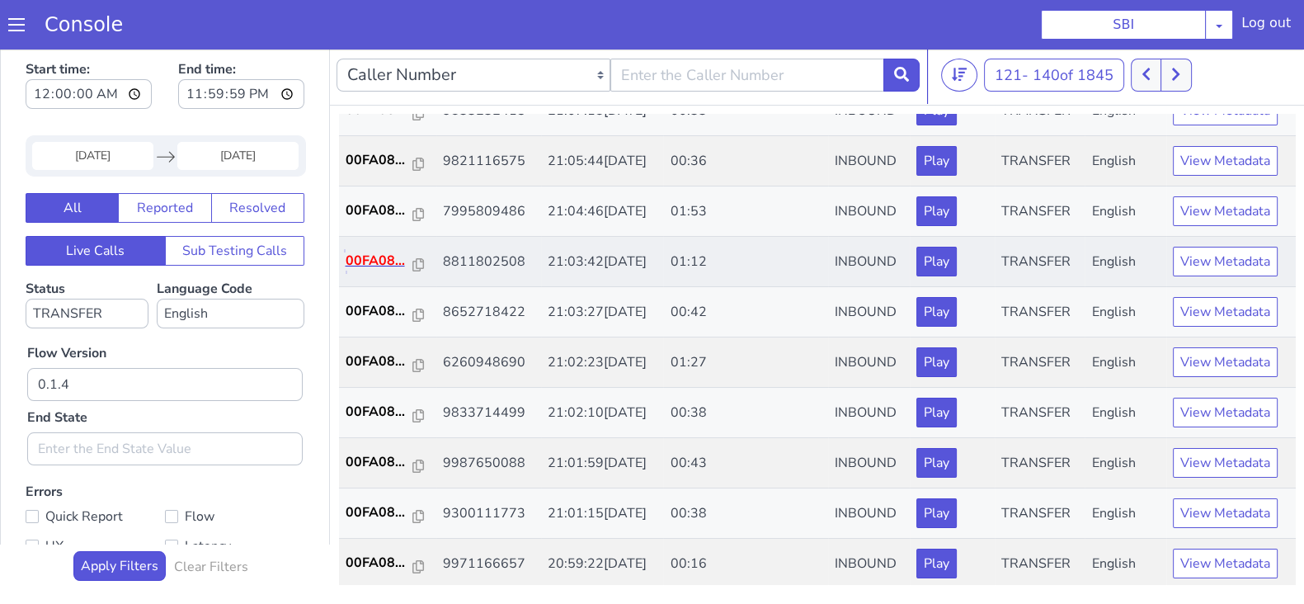
click at [362, 252] on p "00FA08..." at bounding box center [380, 261] width 68 height 20
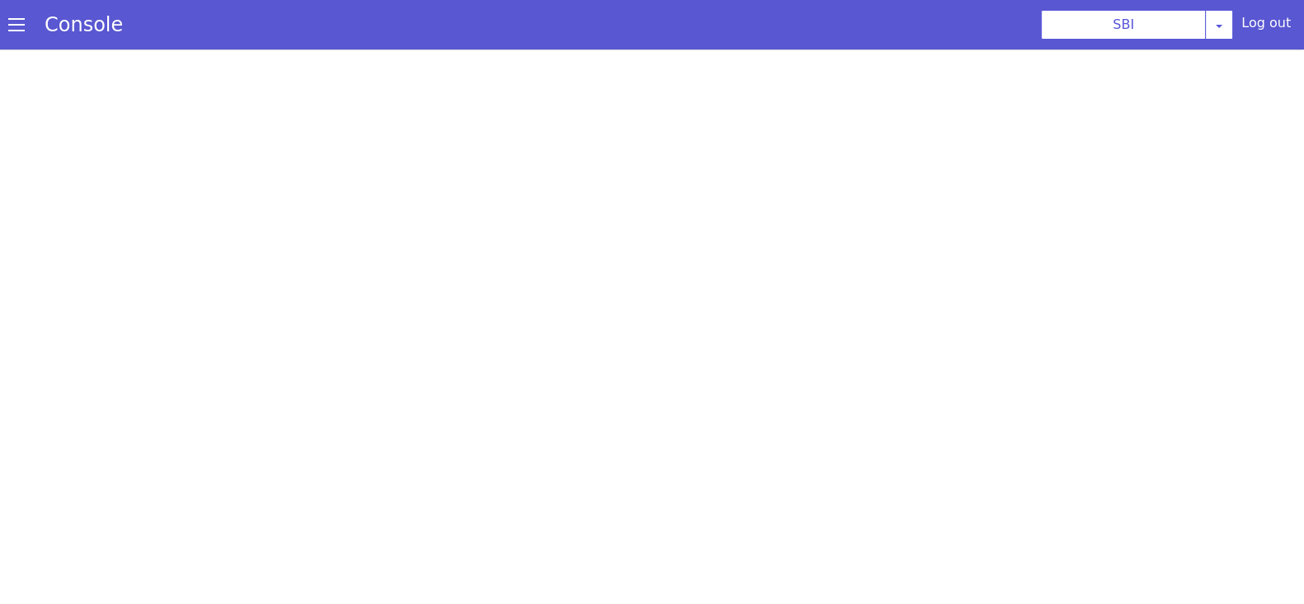
click at [429, 2] on section "Console SBI AO Smith Airtel DTH Pilot Airtel POC Alice Blue NT Aliceblue Americ…" at bounding box center [652, 25] width 1304 height 50
